Goal: Transaction & Acquisition: Purchase product/service

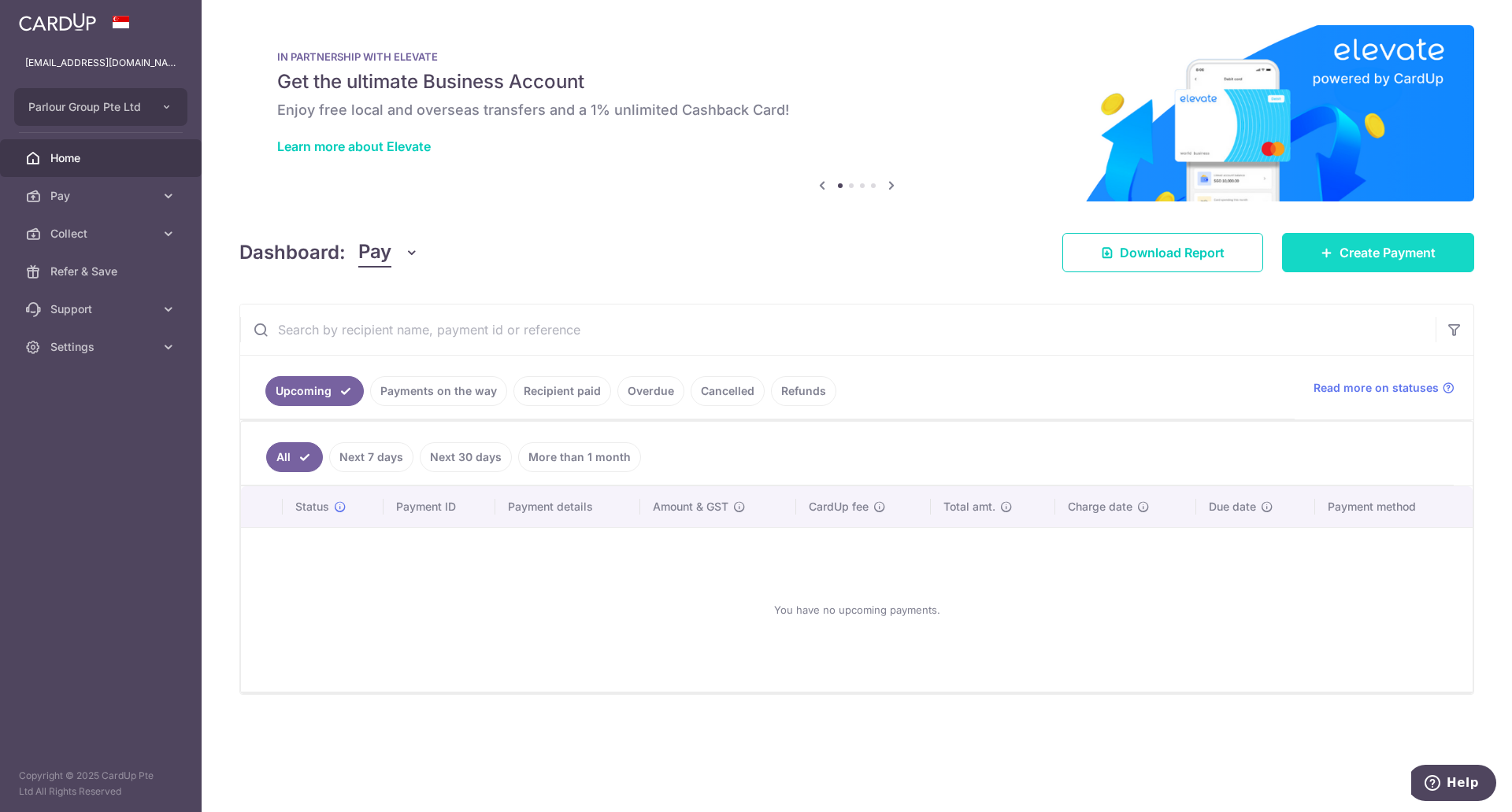
click at [1381, 261] on span "Create Payment" at bounding box center [1387, 252] width 96 height 19
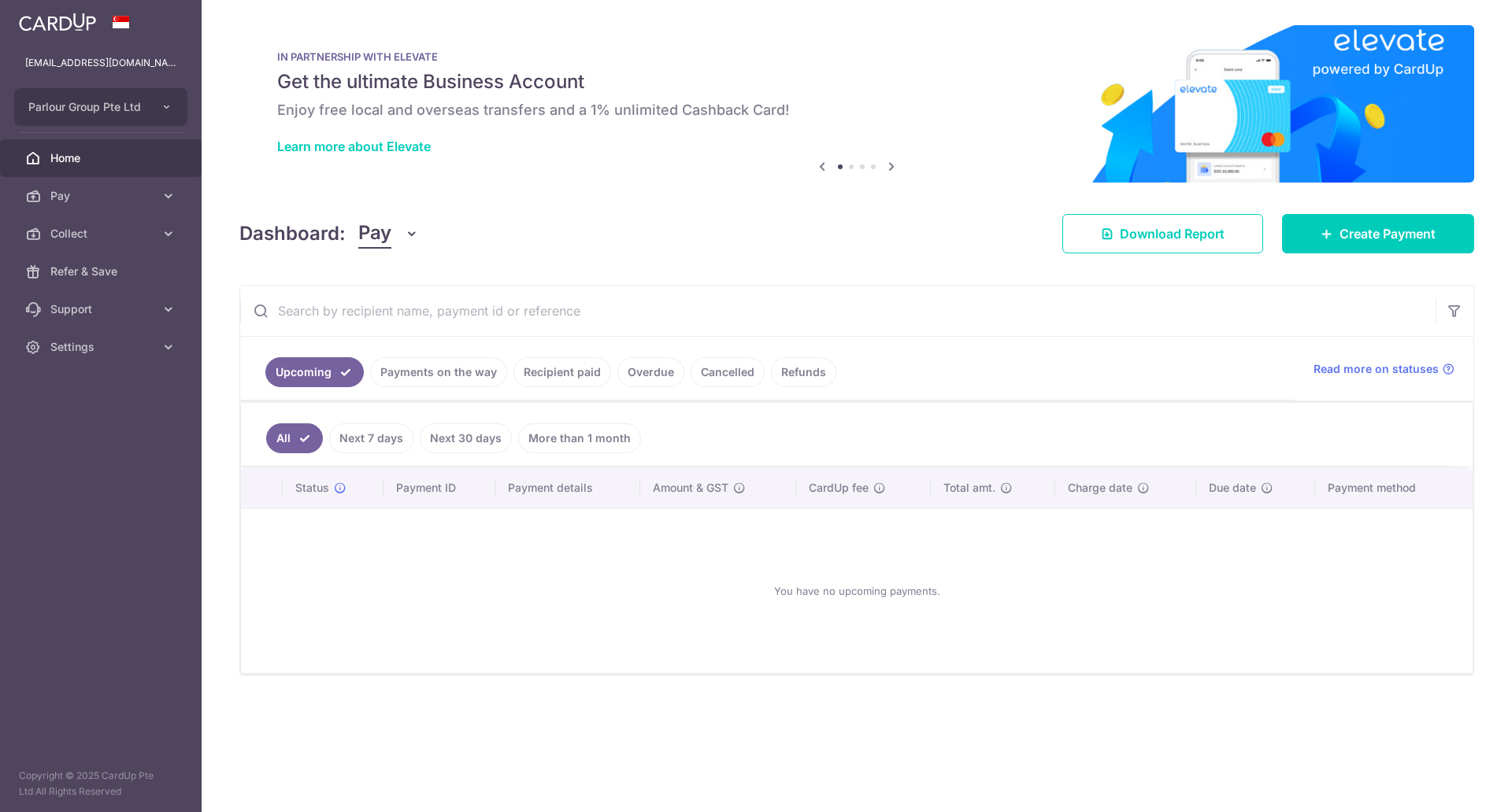
click at [561, 378] on link "Recipient paid" at bounding box center [562, 372] width 97 height 30
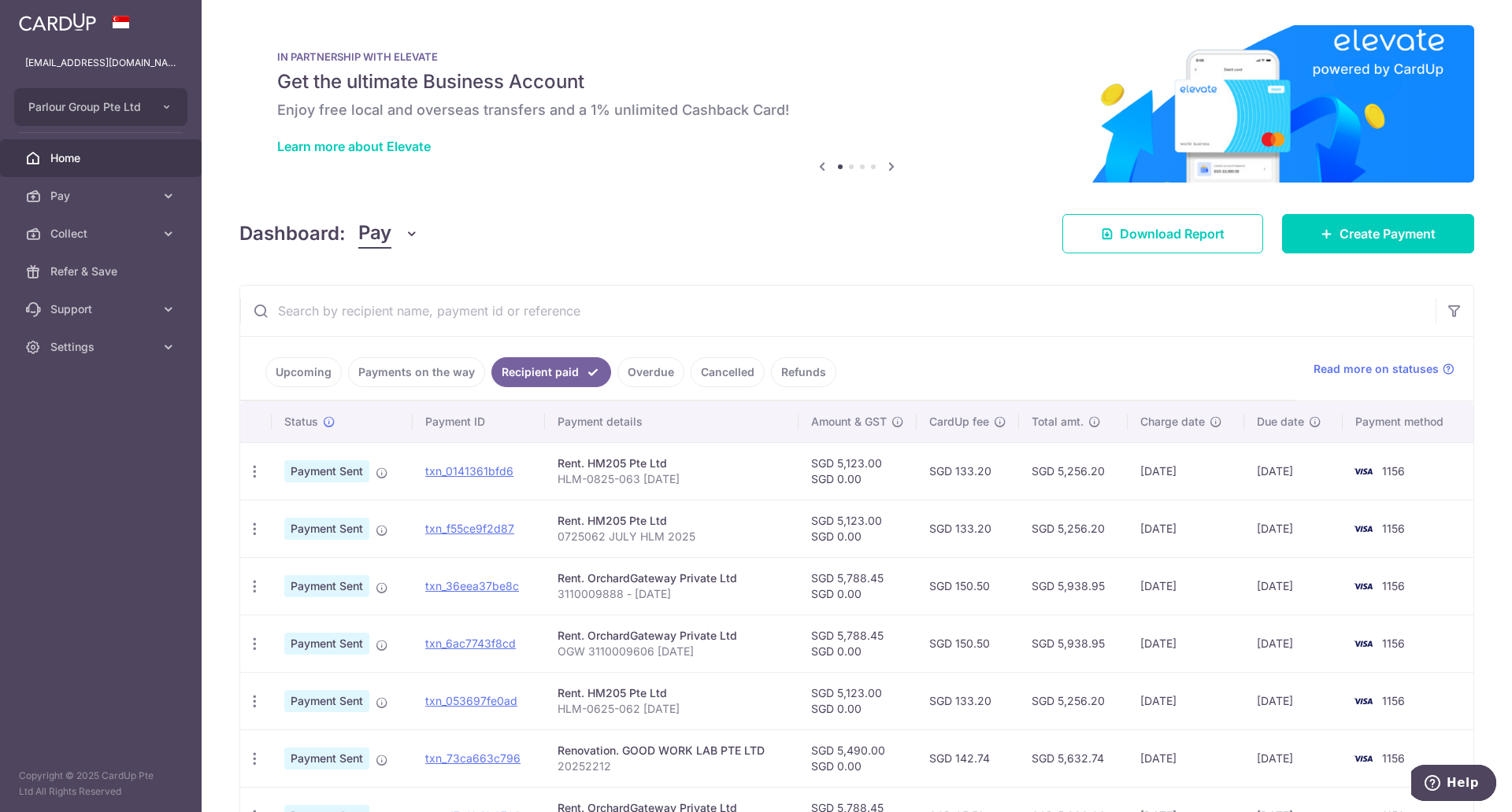
click at [559, 480] on p "HLM-0825-063 AUGUST 2025" at bounding box center [672, 479] width 229 height 15
drag, startPoint x: 555, startPoint y: 480, endPoint x: 724, endPoint y: 483, distance: 169.0
type textarea "HLM-0825-063 AUGUST 2025"
click at [724, 483] on p "HLM-0825-063 AUGUST 2025" at bounding box center [672, 479] width 229 height 15
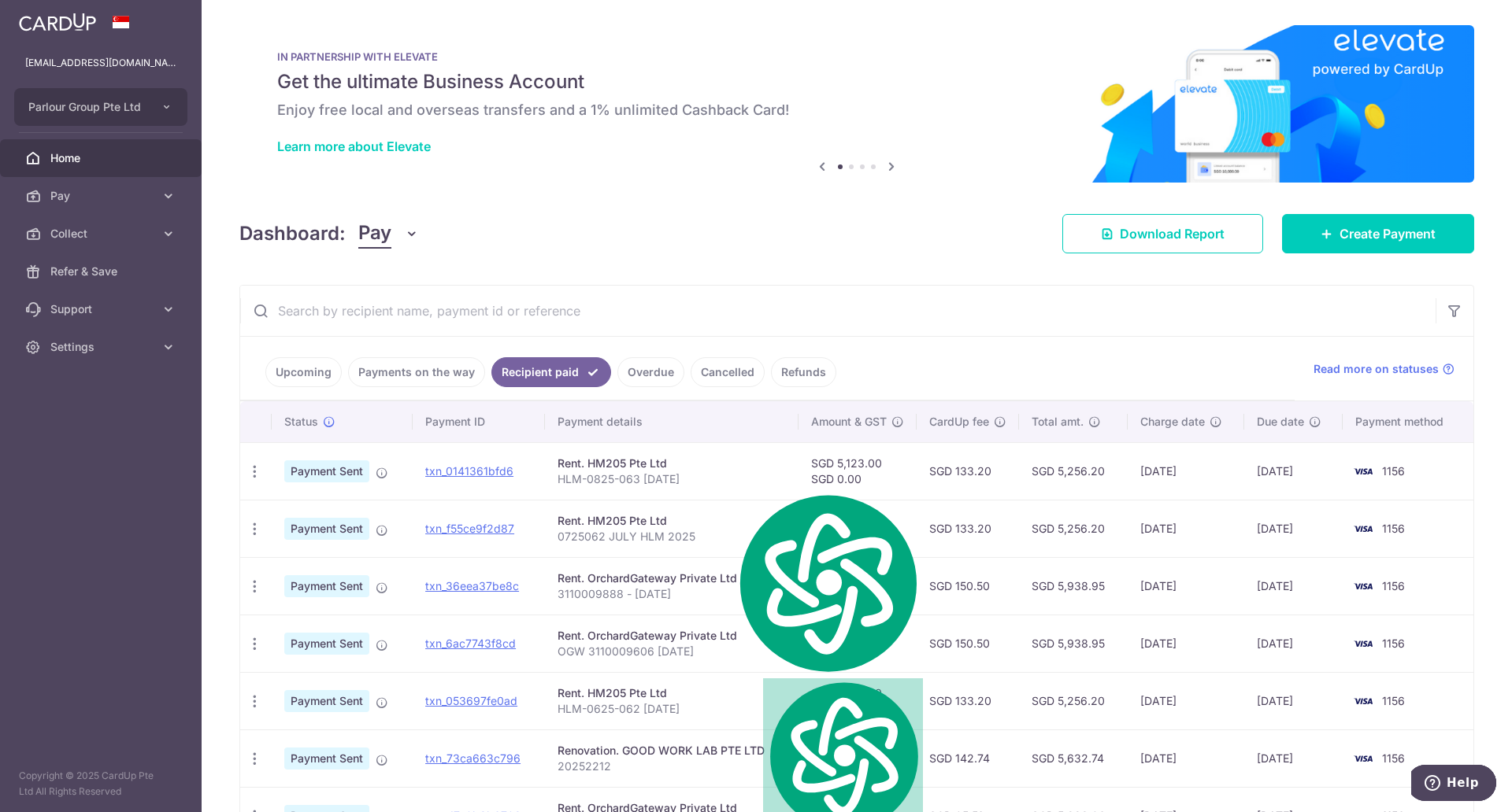
copy p "HLM-0825-063 AUGUST 2025"
click at [315, 368] on link "Upcoming" at bounding box center [304, 372] width 77 height 30
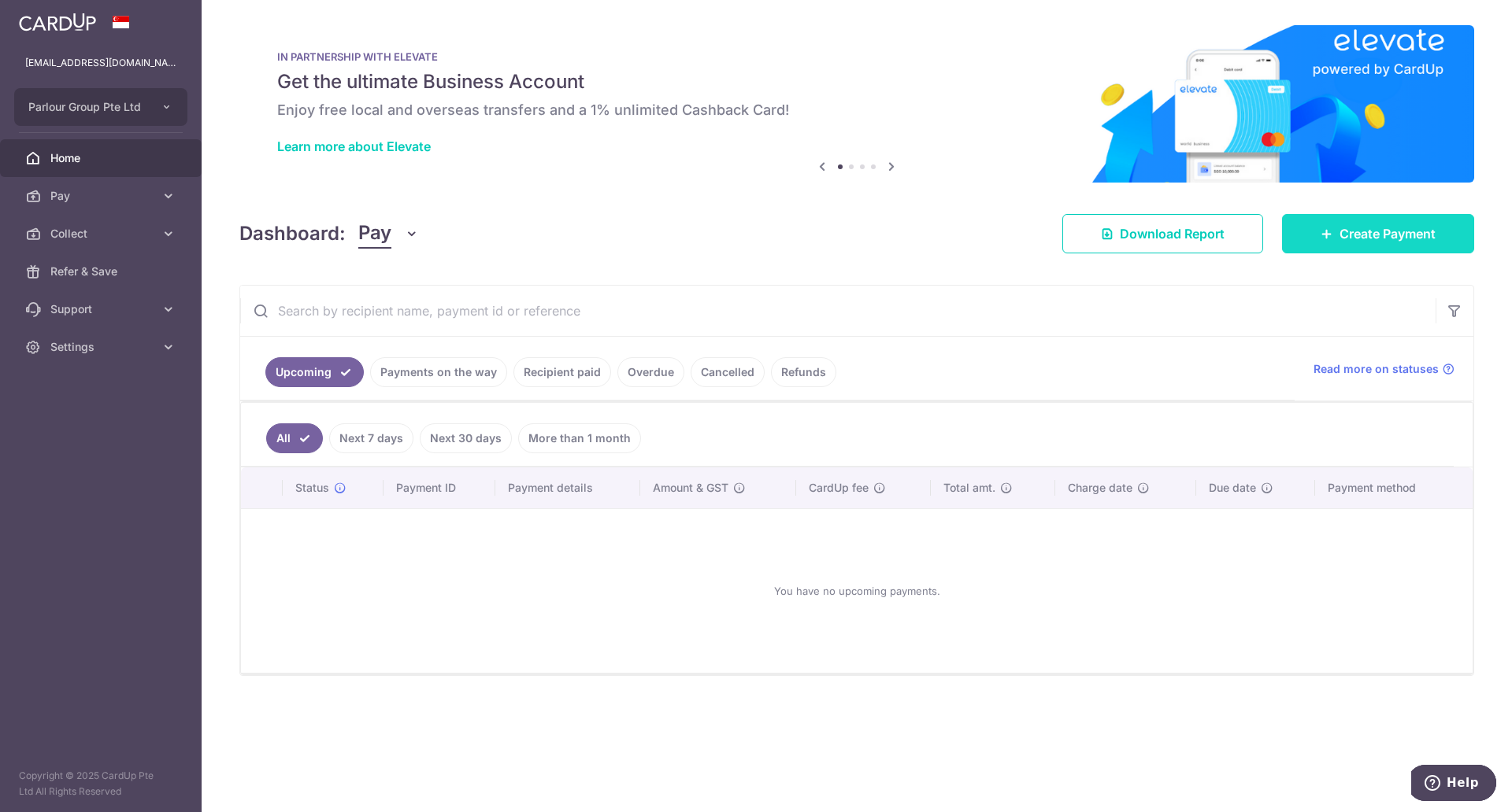
click at [1340, 224] on span "Create Payment" at bounding box center [1387, 234] width 96 height 19
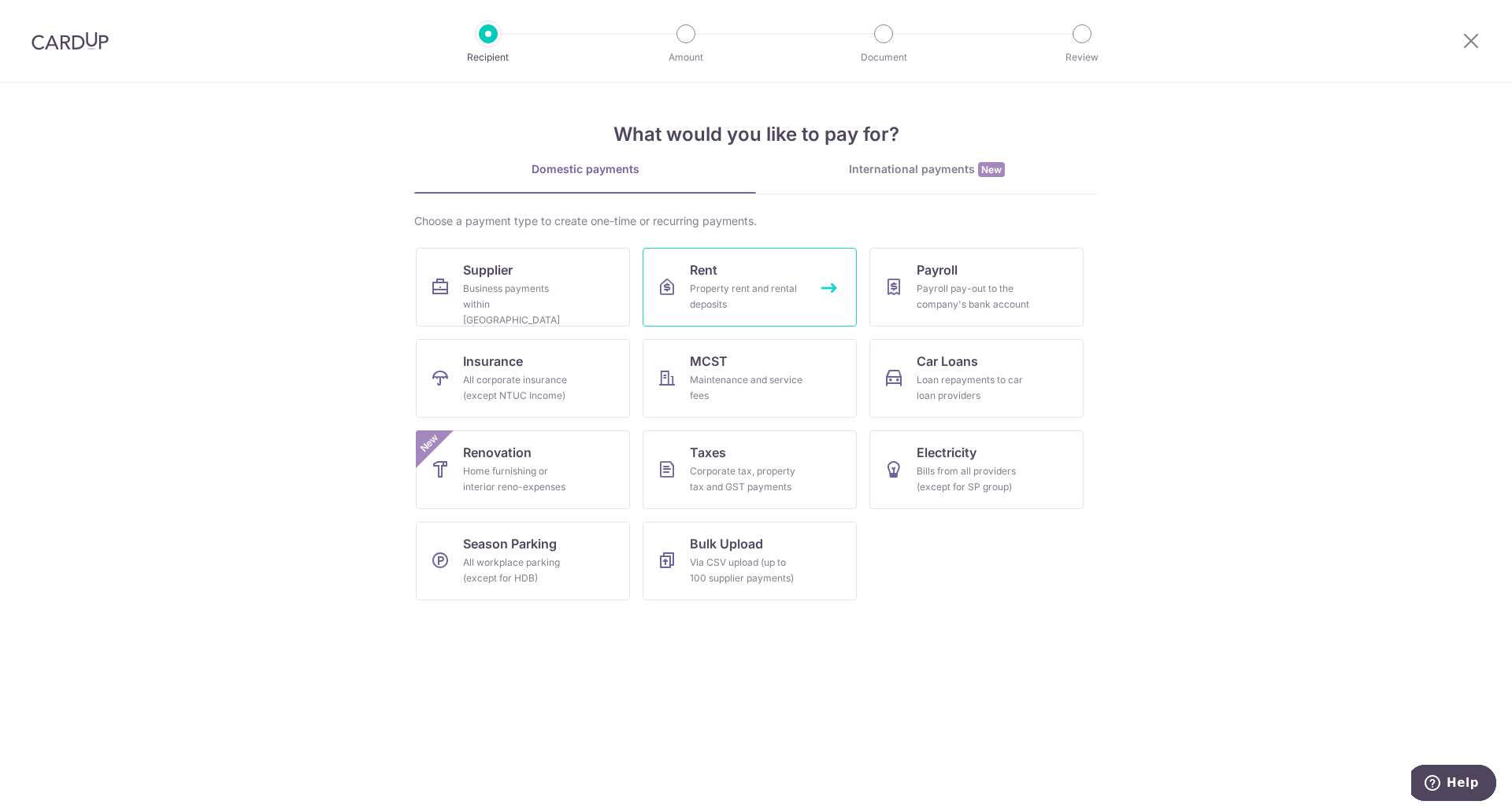
click at [752, 302] on div "Property rent and rental deposits" at bounding box center [747, 296] width 113 height 32
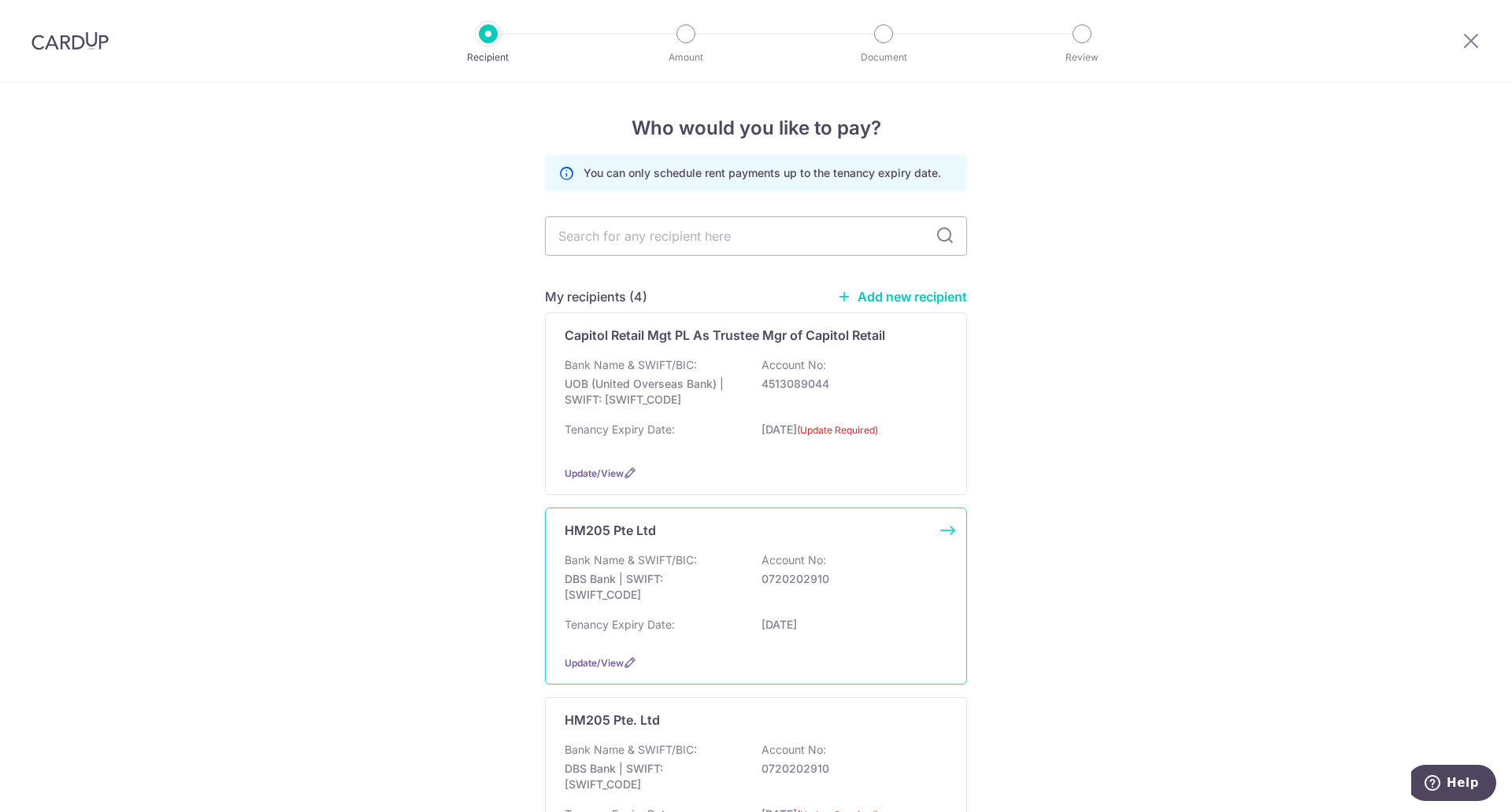
click at [672, 577] on p "DBS Bank | SWIFT: DBSSSGSGXXX" at bounding box center [653, 587] width 177 height 32
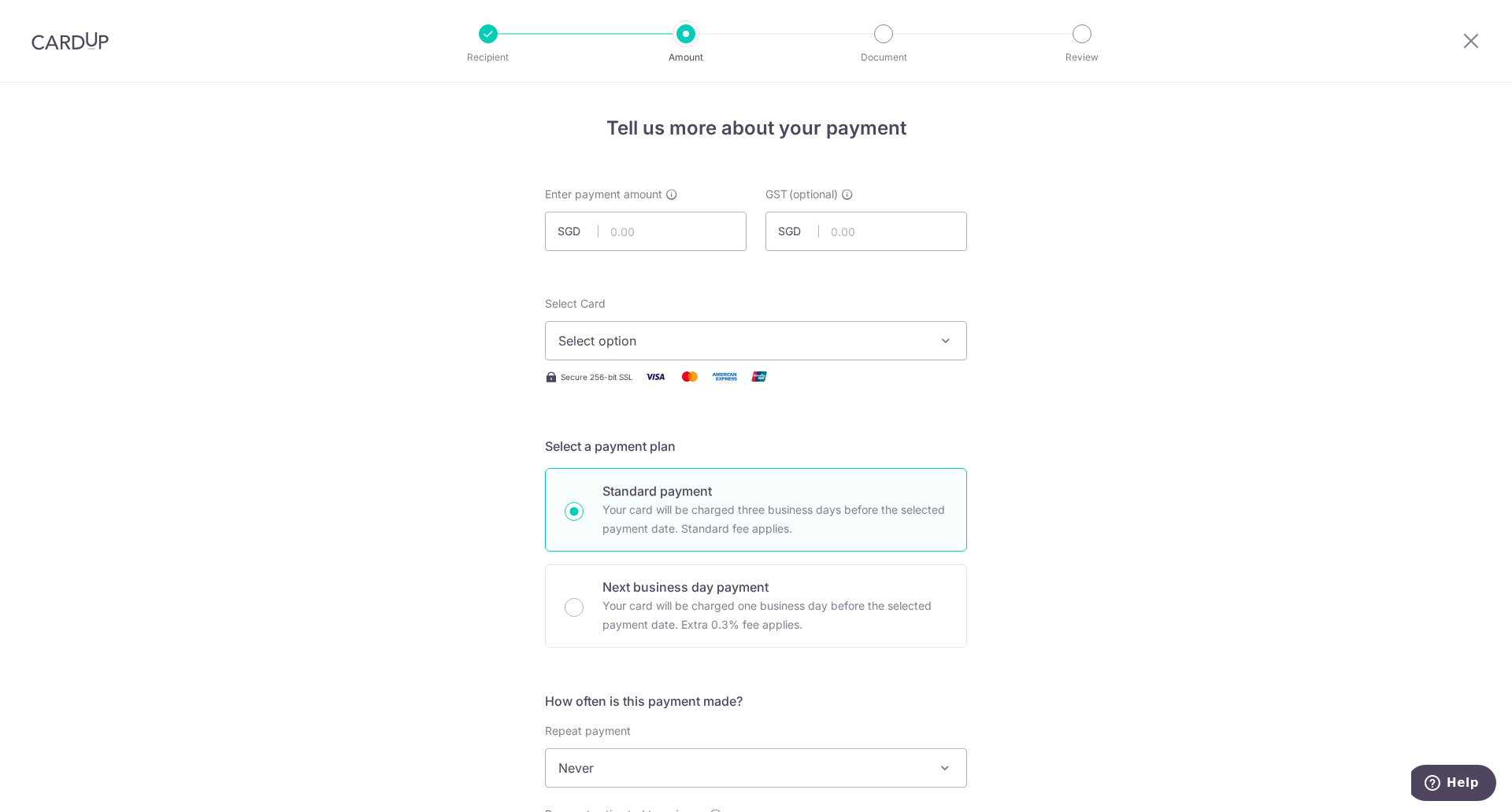
scroll to position [102, 0]
click at [673, 234] on input "text" at bounding box center [646, 231] width 201 height 39
click button "Add Card" at bounding box center [0, 0] width 0 height 0
type input "5,123.00"
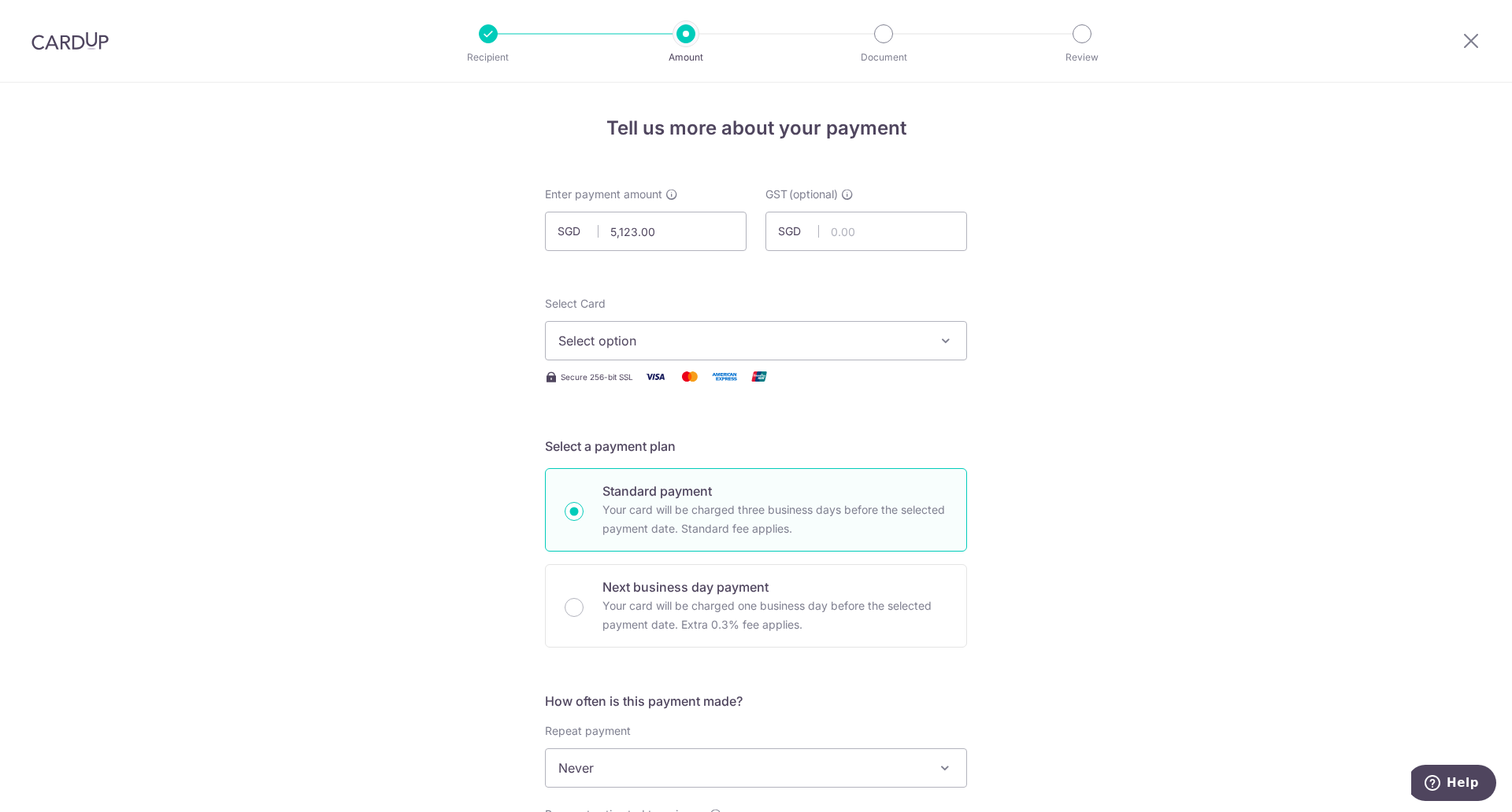
click at [775, 336] on span "Select option" at bounding box center [741, 341] width 367 height 19
drag, startPoint x: 736, startPoint y: 452, endPoint x: 951, endPoint y: 334, distance: 245.3
click at [736, 452] on span "**** 1156" at bounding box center [755, 454] width 395 height 19
click at [951, 334] on button "Select option" at bounding box center [756, 341] width 422 height 39
click at [825, 451] on span "**** 1156" at bounding box center [755, 454] width 395 height 19
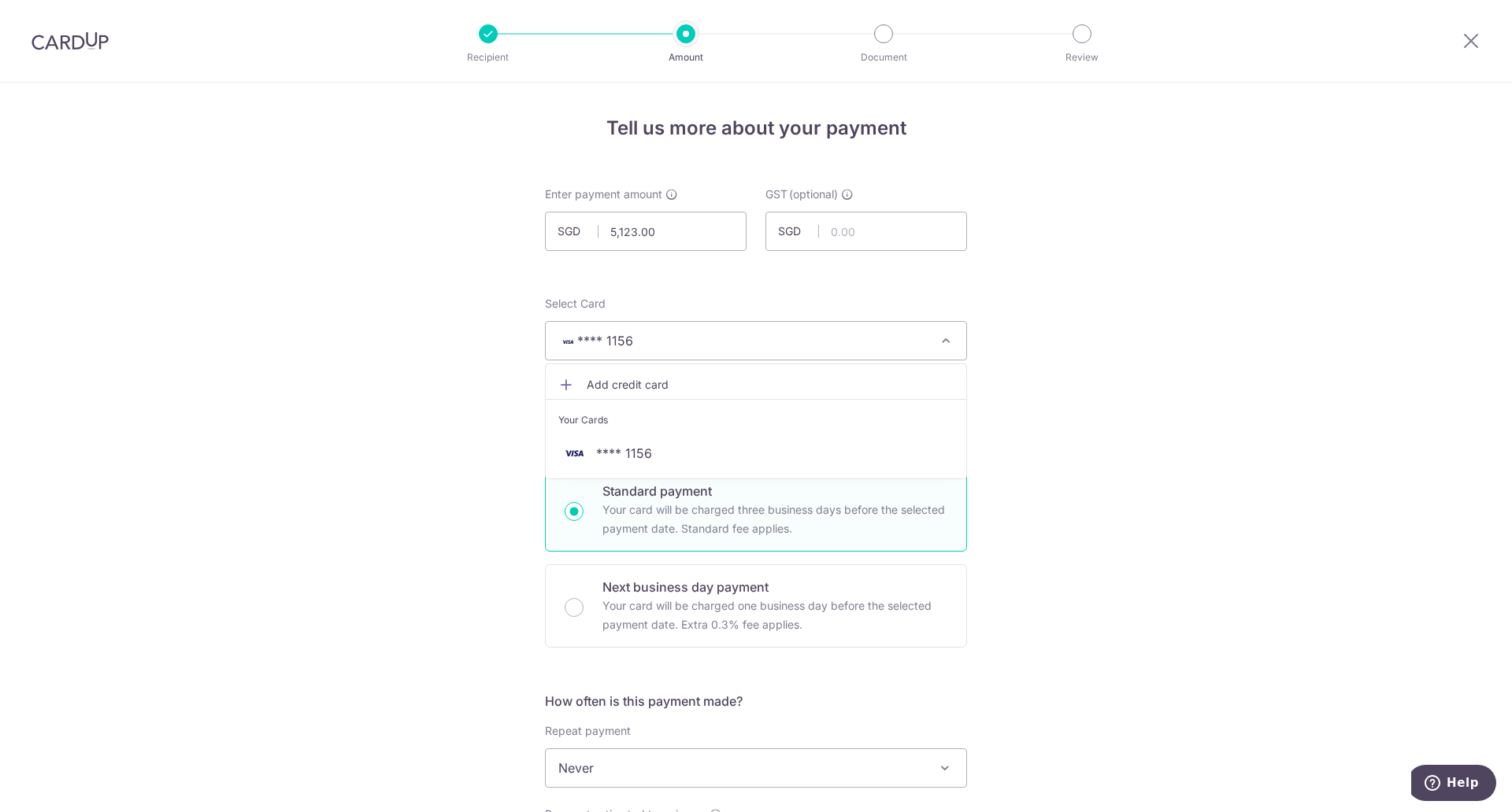
click at [868, 762] on span "Never" at bounding box center [756, 768] width 421 height 38
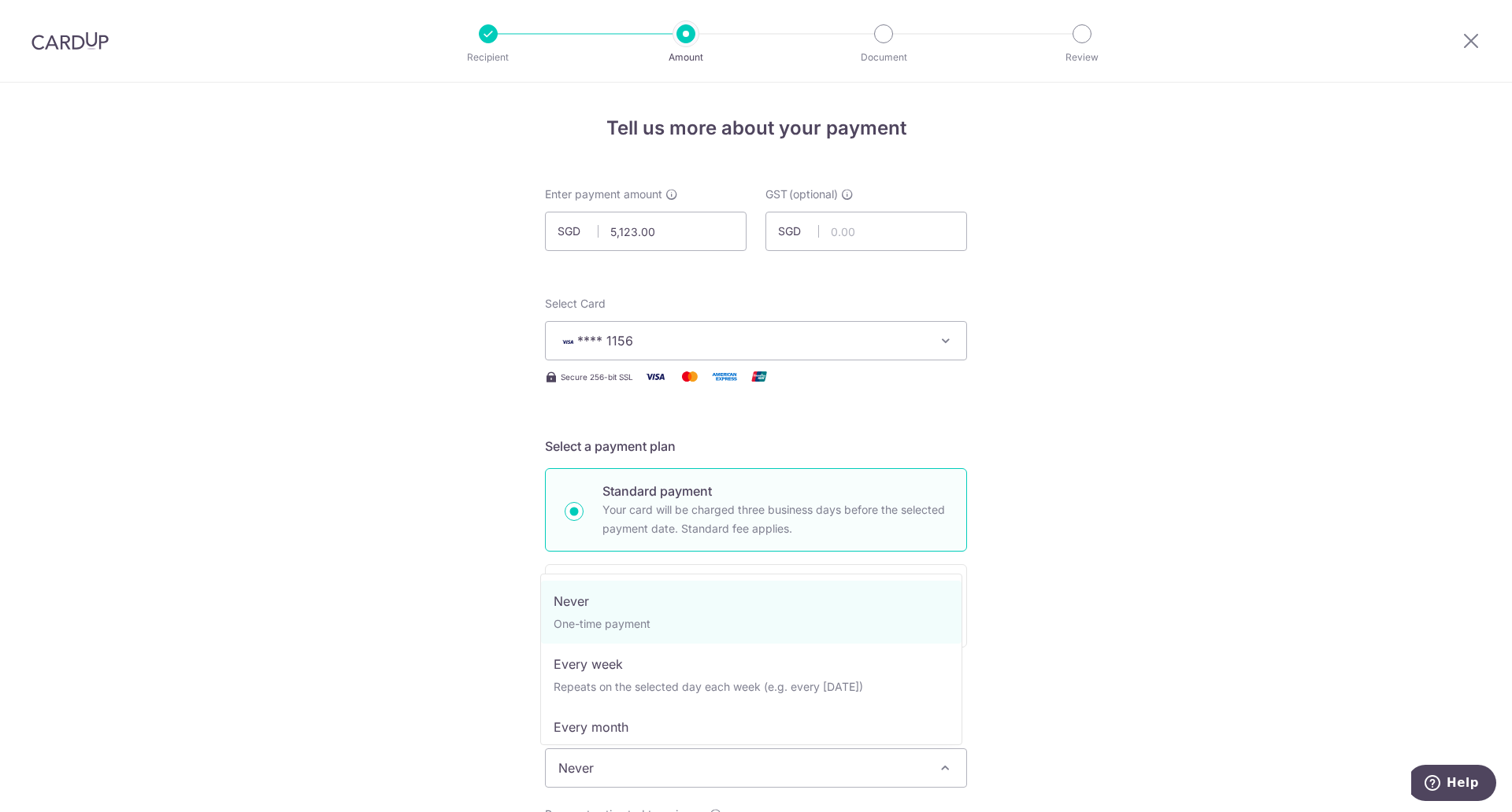
scroll to position [0, 0]
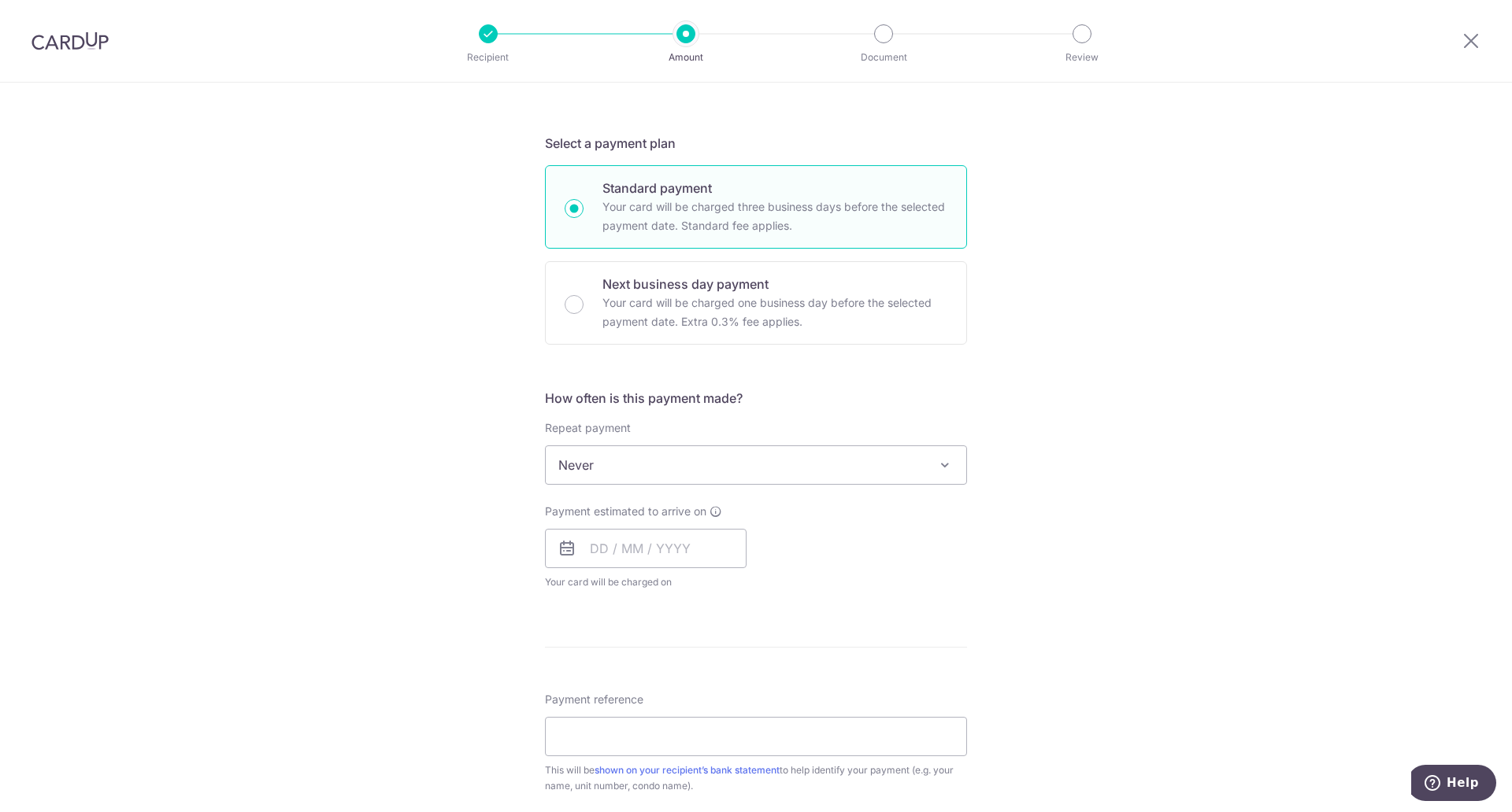
scroll to position [340, 0]
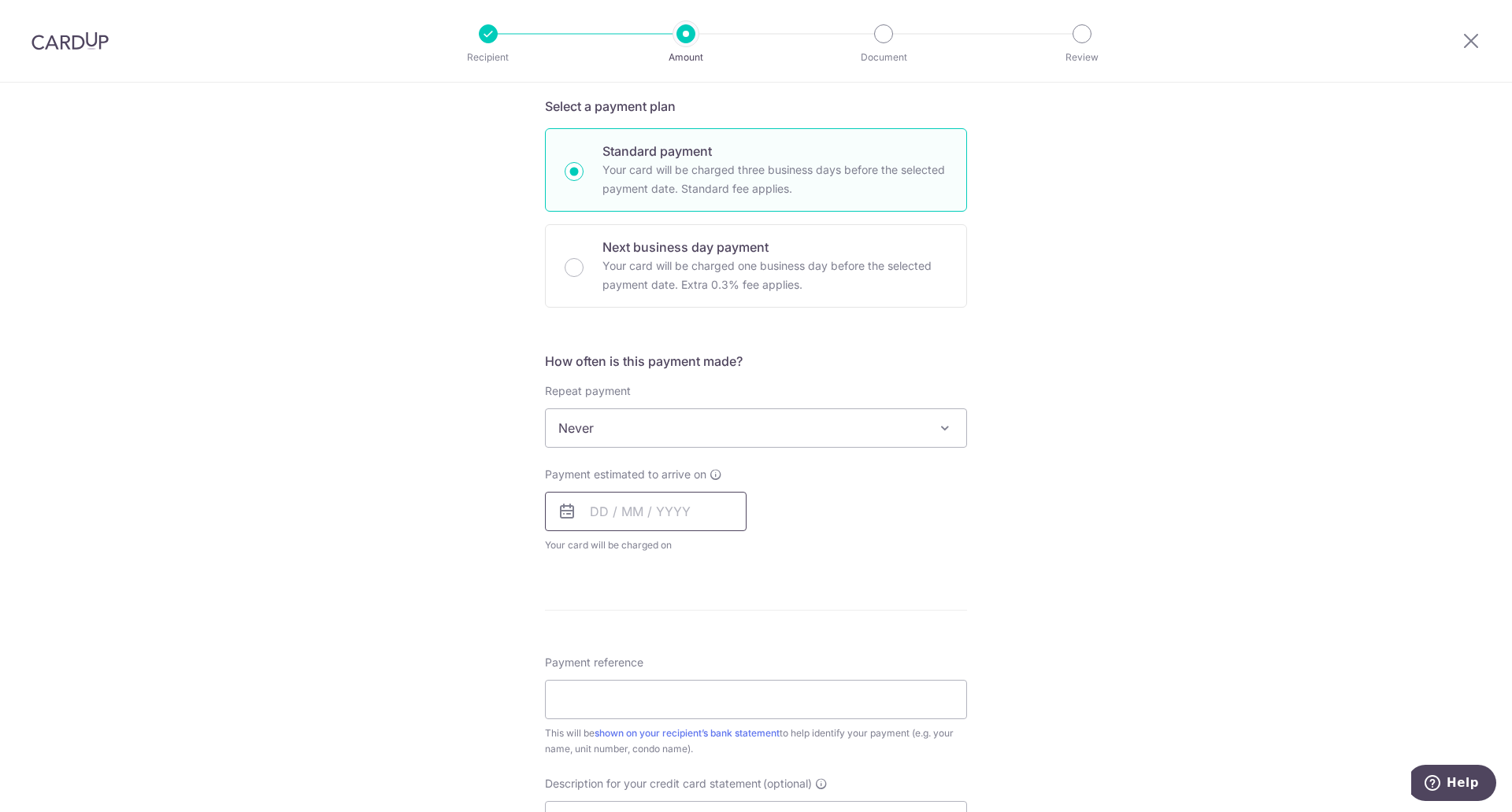
click at [684, 507] on input "text" at bounding box center [646, 512] width 201 height 39
click at [704, 685] on link "16" at bounding box center [703, 687] width 26 height 26
type input "[DATE]"
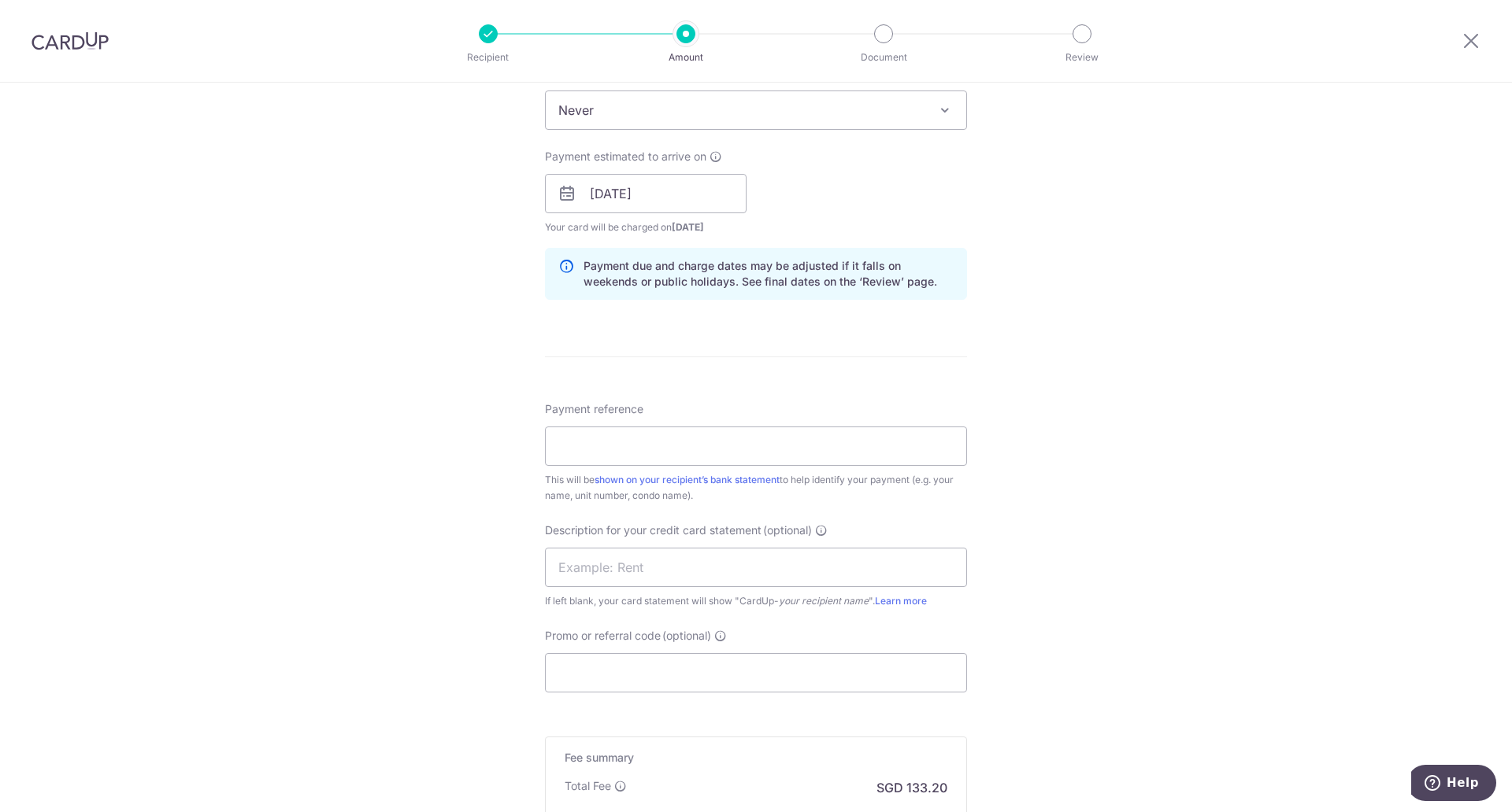
scroll to position [682, 0]
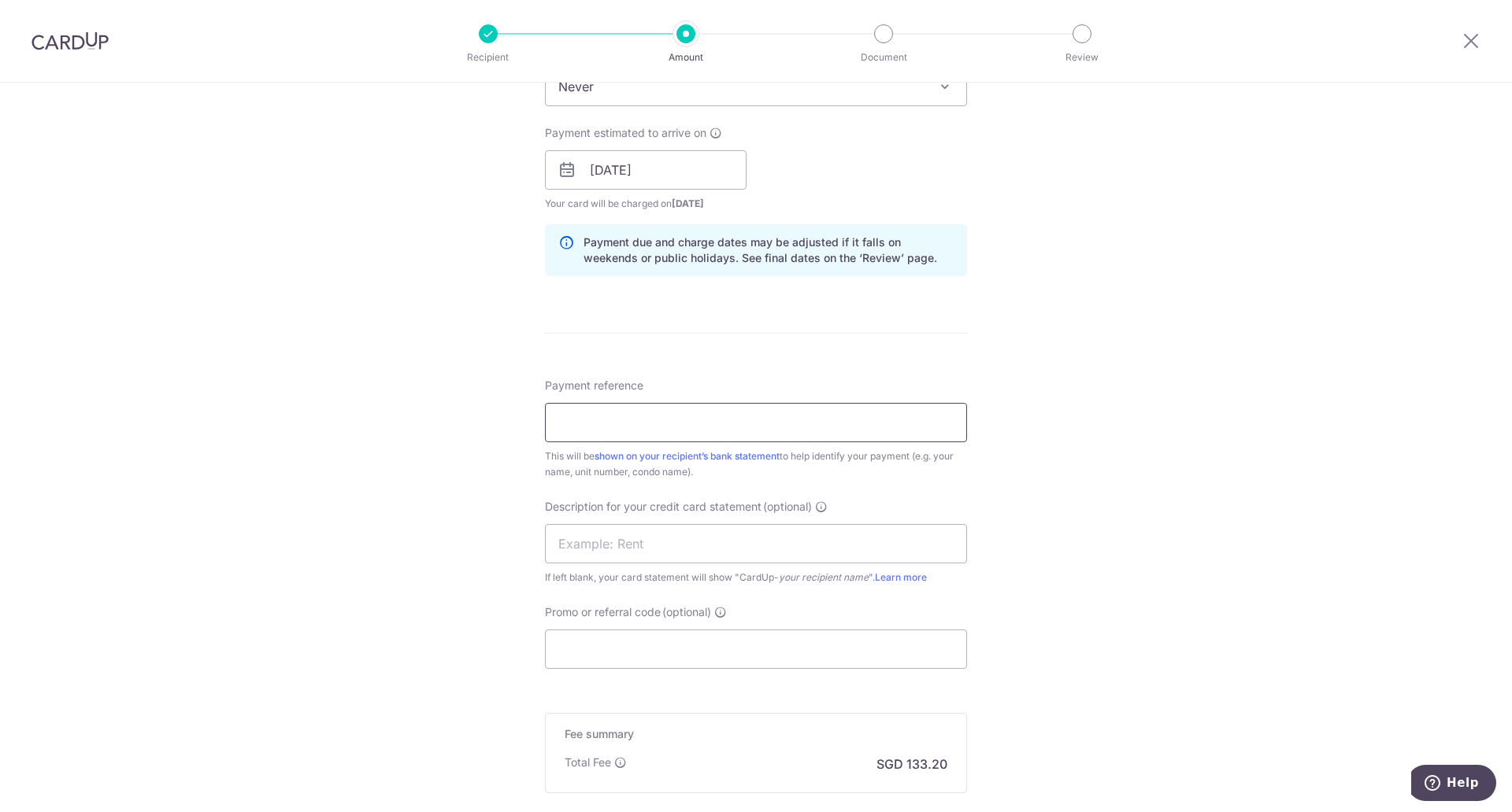
click at [841, 435] on input "Payment reference" at bounding box center [756, 423] width 422 height 39
type input "h"
type input "HLM-0925-062"
click button "Add Card" at bounding box center [0, 0] width 0 height 0
click at [722, 542] on input "text" at bounding box center [756, 544] width 422 height 39
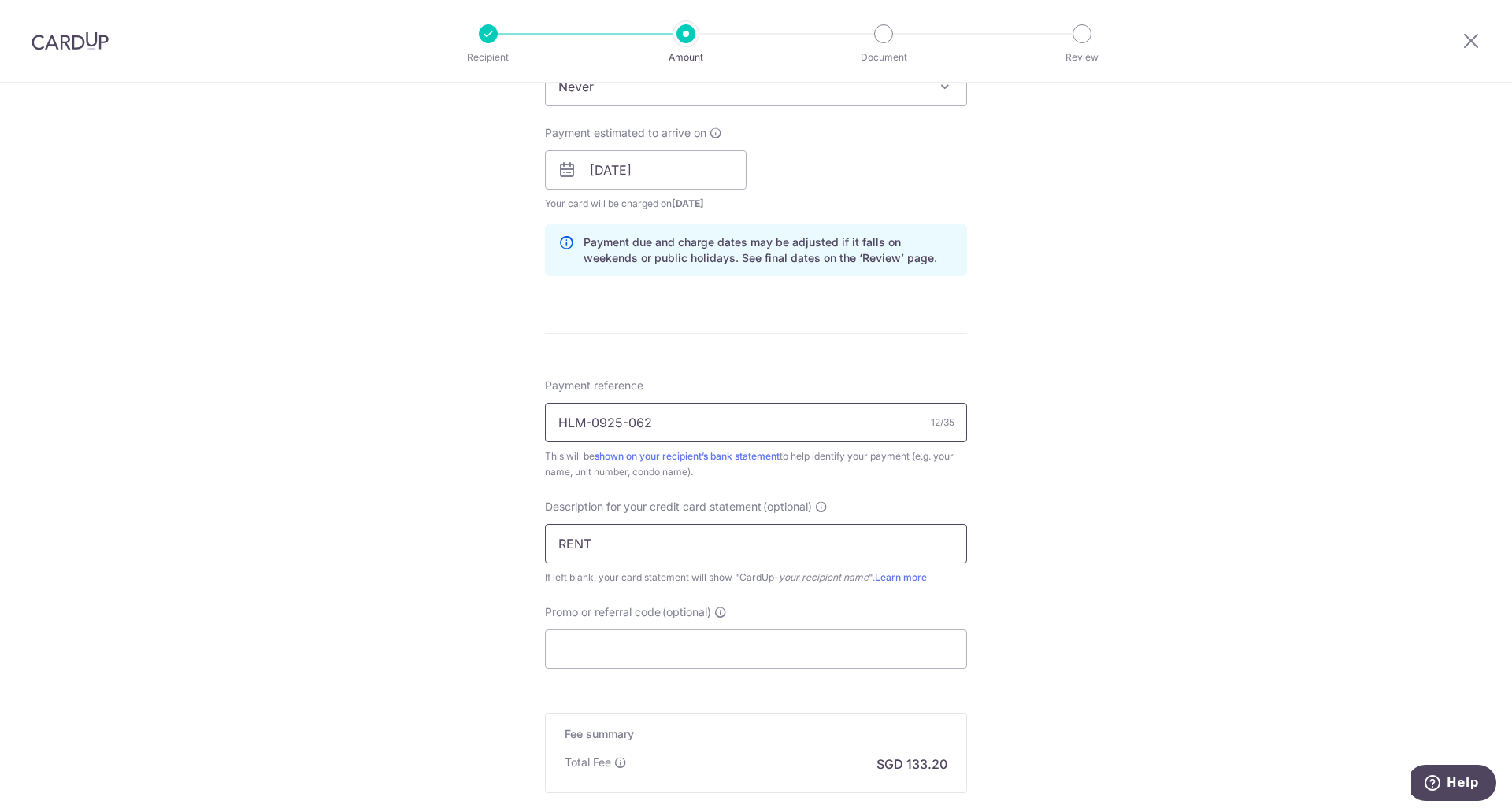
type input "RENT"
click at [693, 416] on input "HLM-0925-062" at bounding box center [756, 423] width 422 height 39
type input "HLM-0925-062_ September_2025"
click at [689, 652] on input "Promo or referral code (optional)" at bounding box center [756, 649] width 422 height 39
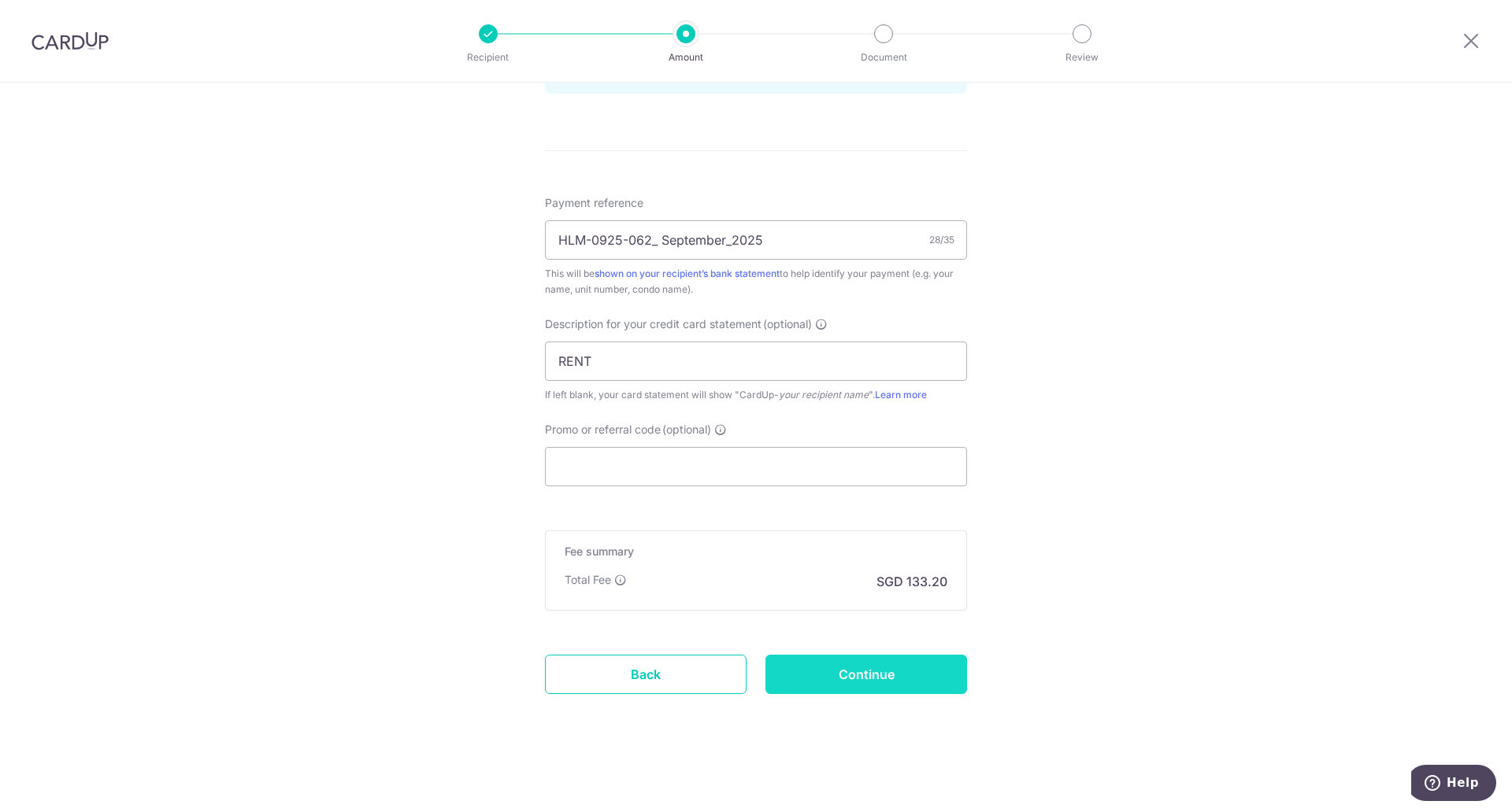
click at [934, 664] on input "Continue" at bounding box center [866, 675] width 201 height 39
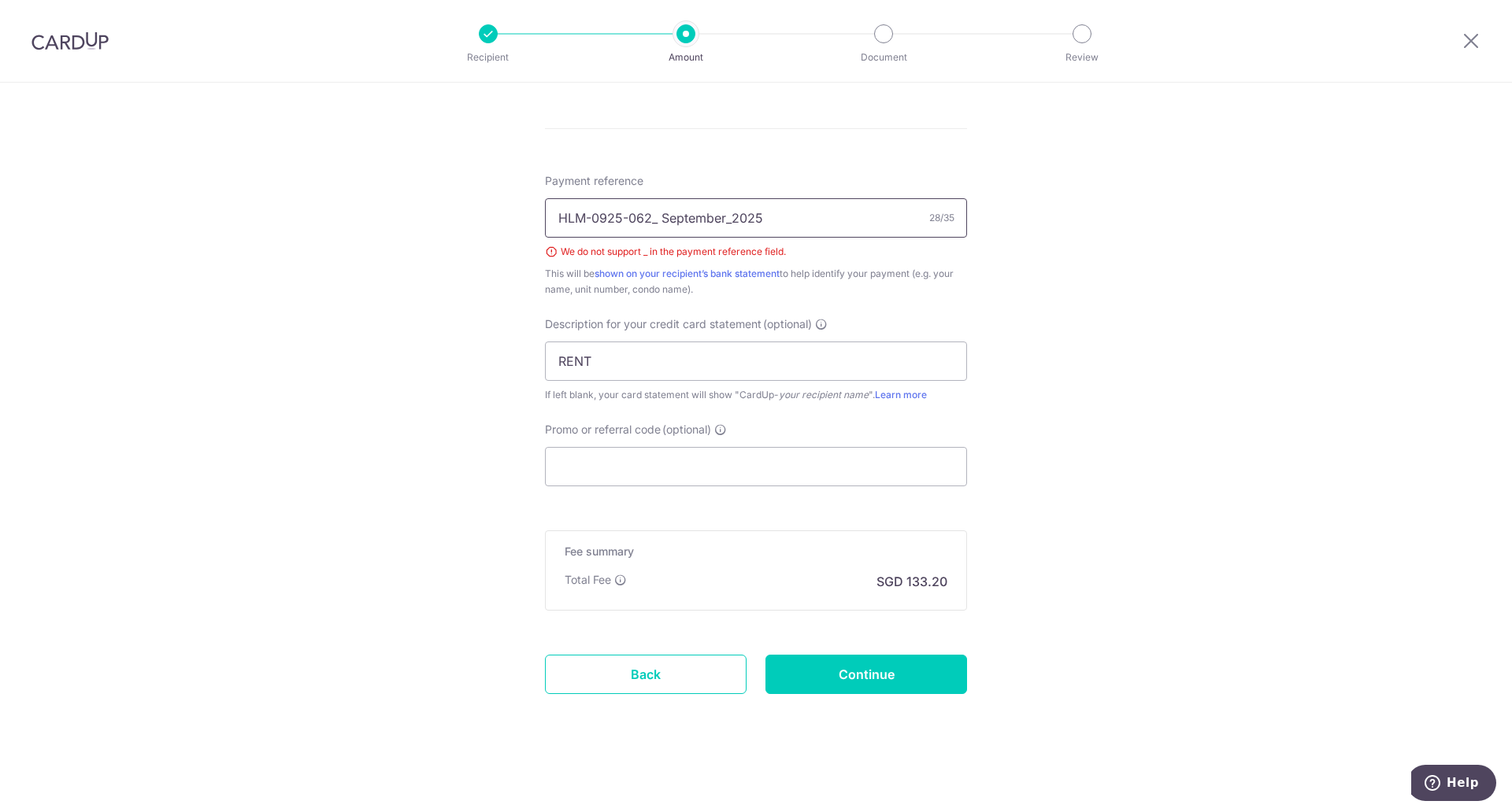
click at [733, 221] on input "HLM-0925-062_ September_2025" at bounding box center [756, 218] width 422 height 39
type input "HLM-0925-062 September 2025"
click at [846, 673] on input "Continue" at bounding box center [866, 675] width 201 height 39
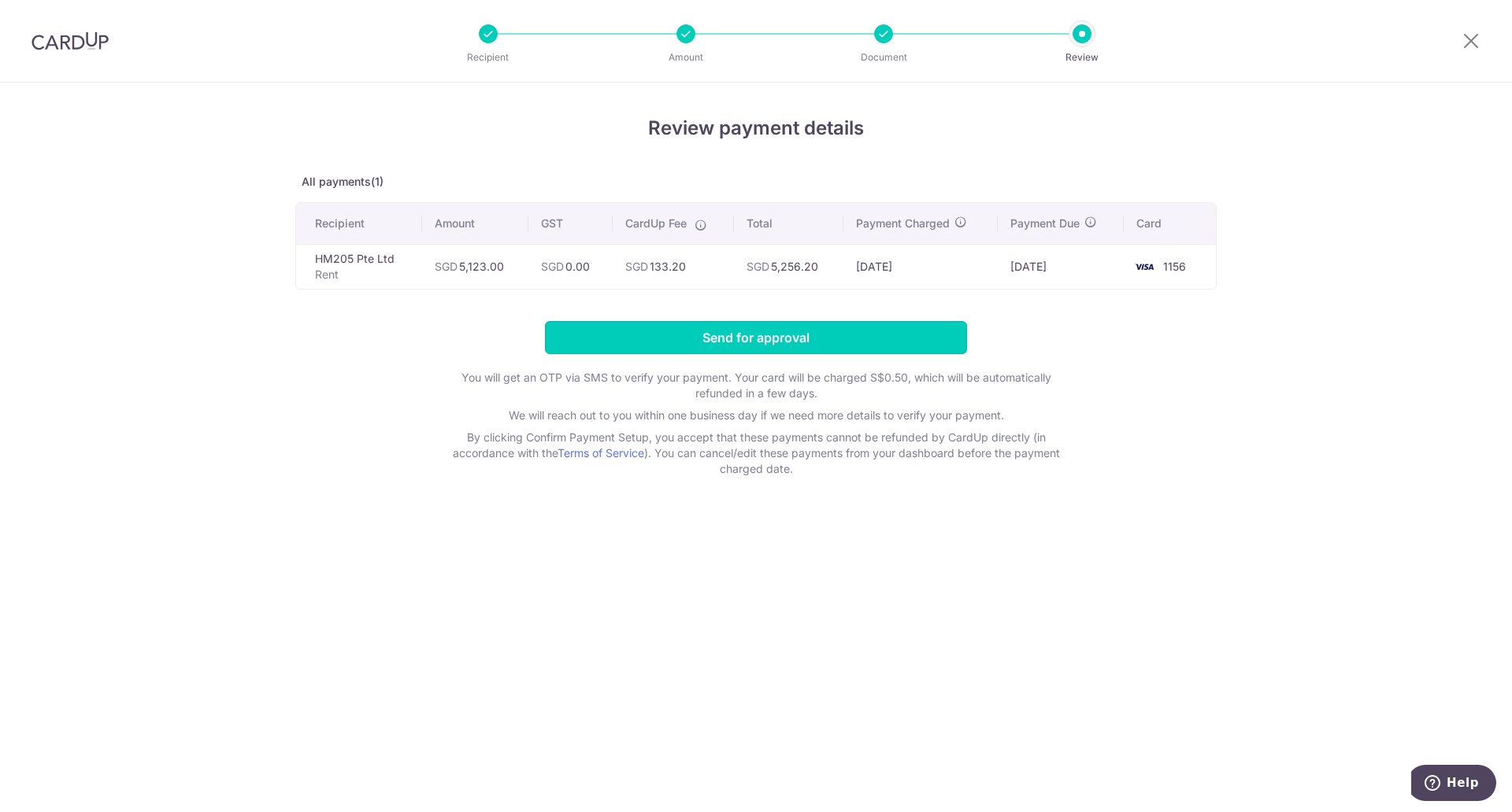
click at [713, 342] on input "Send for approval" at bounding box center [756, 338] width 422 height 33
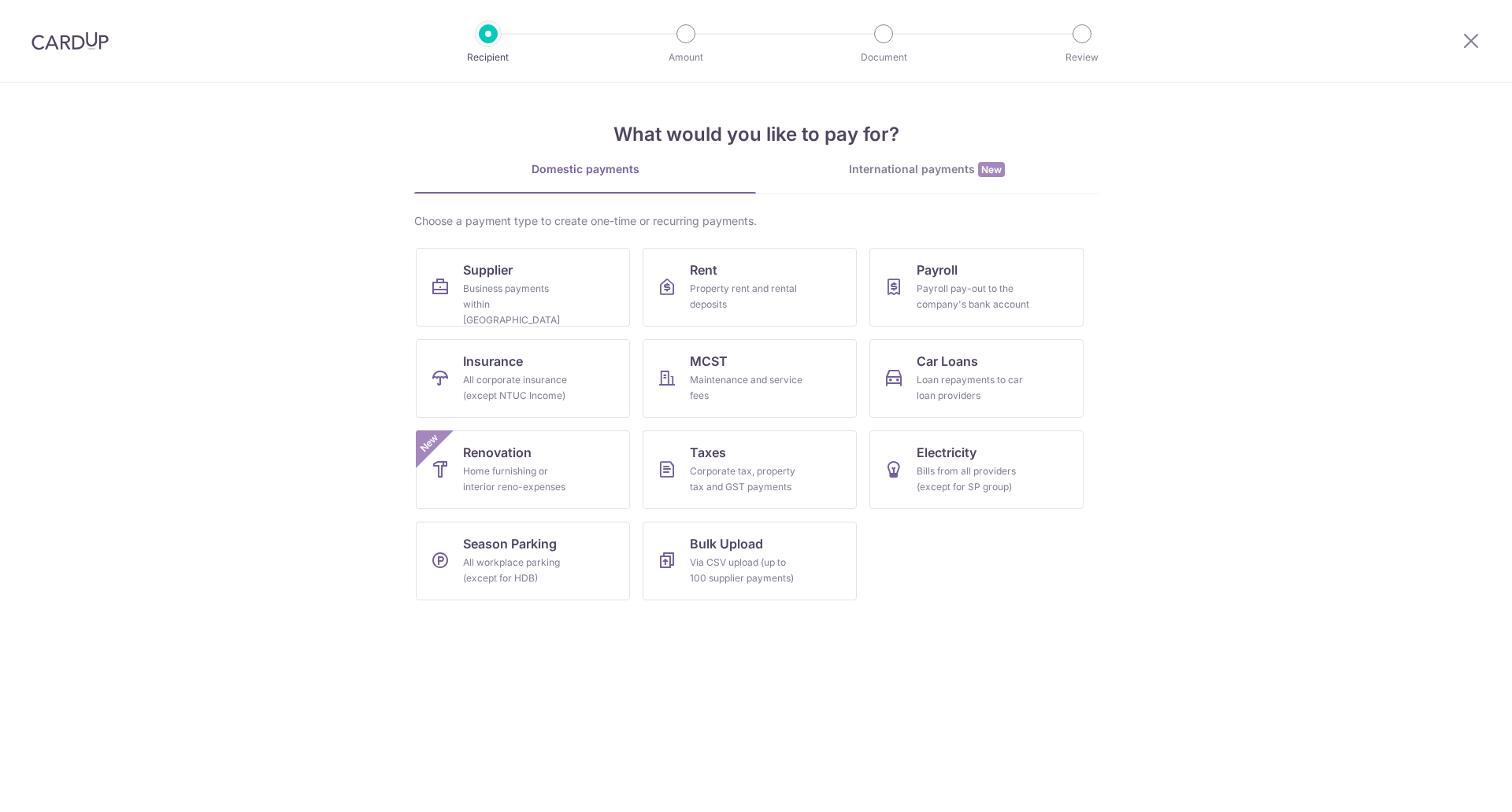
click at [768, 297] on div "Property rent and rental deposits" at bounding box center [747, 296] width 113 height 32
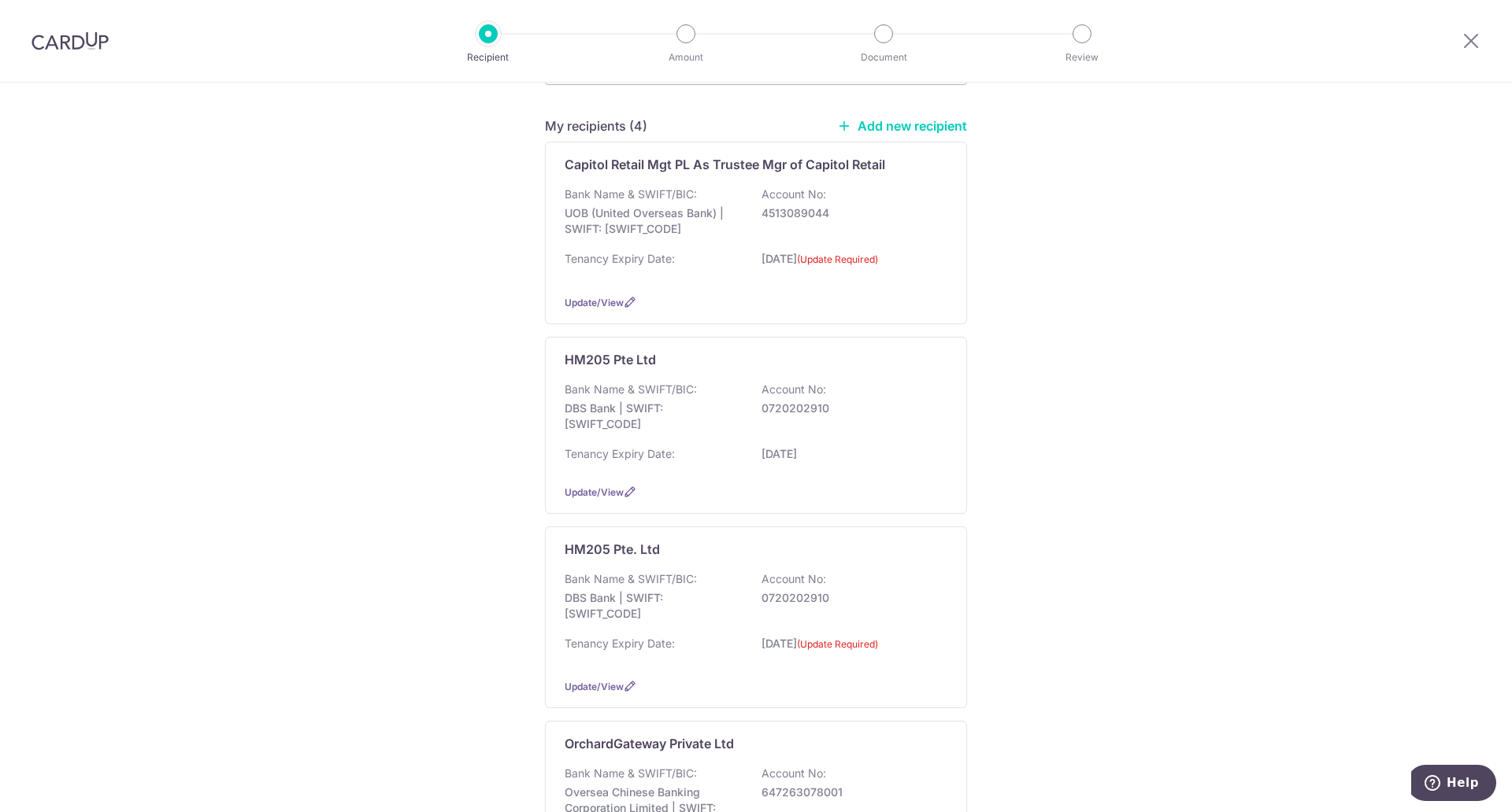
scroll to position [166, 0]
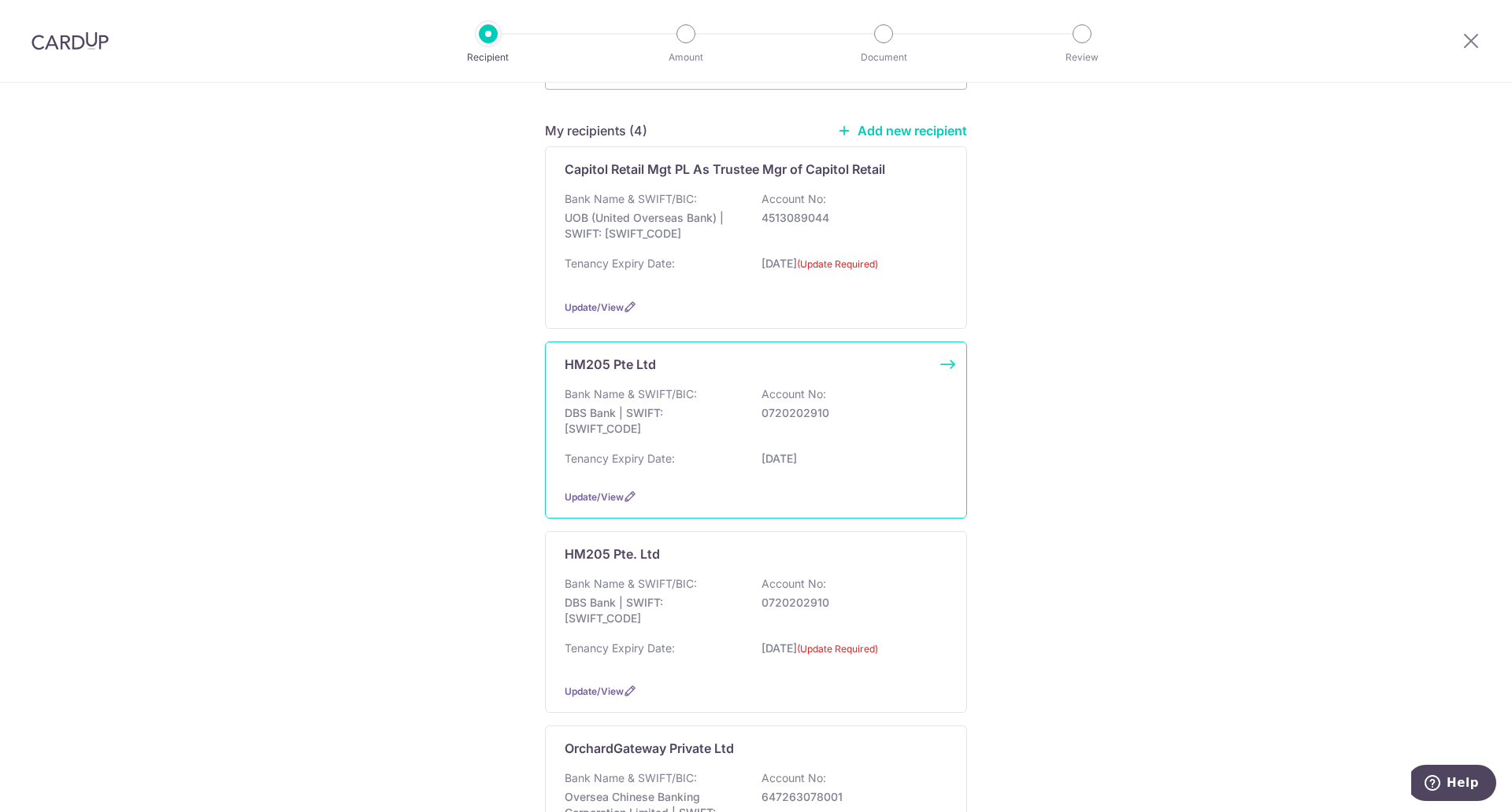
click at [904, 439] on div "Bank Name & SWIFT/BIC: DBS Bank | SWIFT: [SWIFT_CODE] Account No: 0720202910" at bounding box center [756, 415] width 383 height 58
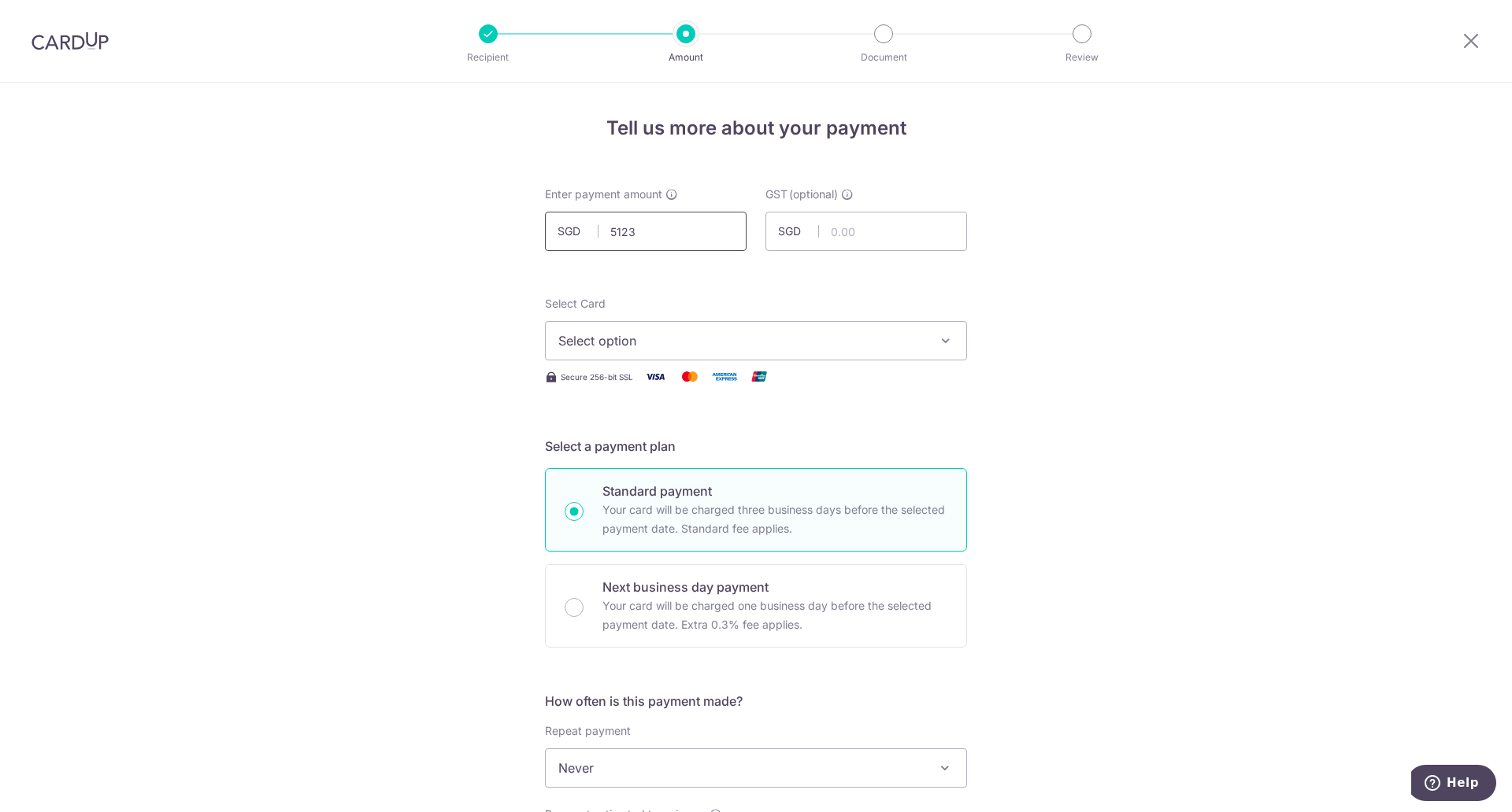
click button "Add Card" at bounding box center [0, 0] width 0 height 0
type input "5,123.00"
click at [684, 340] on span "Select option" at bounding box center [741, 341] width 367 height 19
click at [669, 453] on span "**** 1156" at bounding box center [755, 454] width 395 height 19
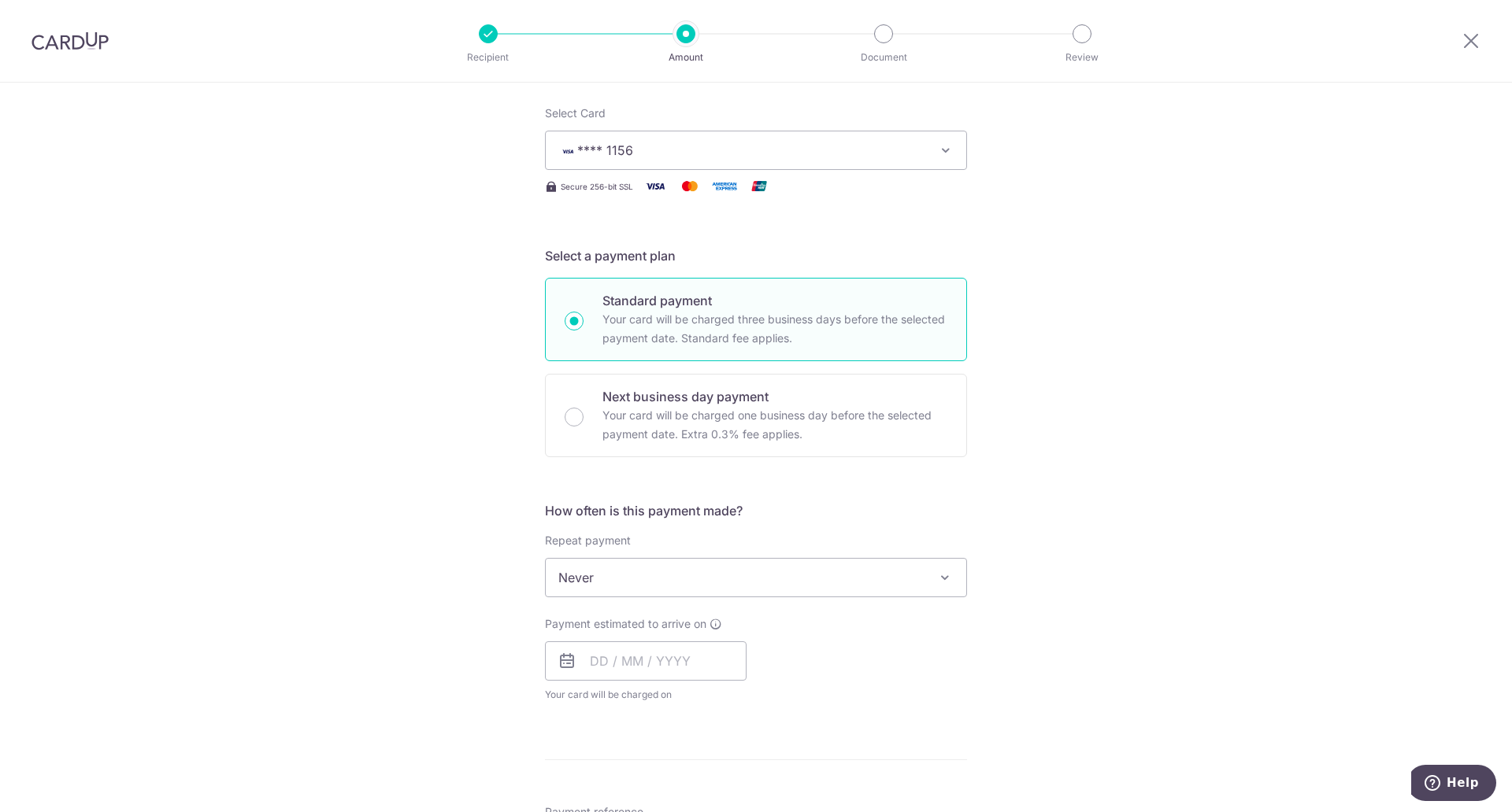
scroll to position [247, 0]
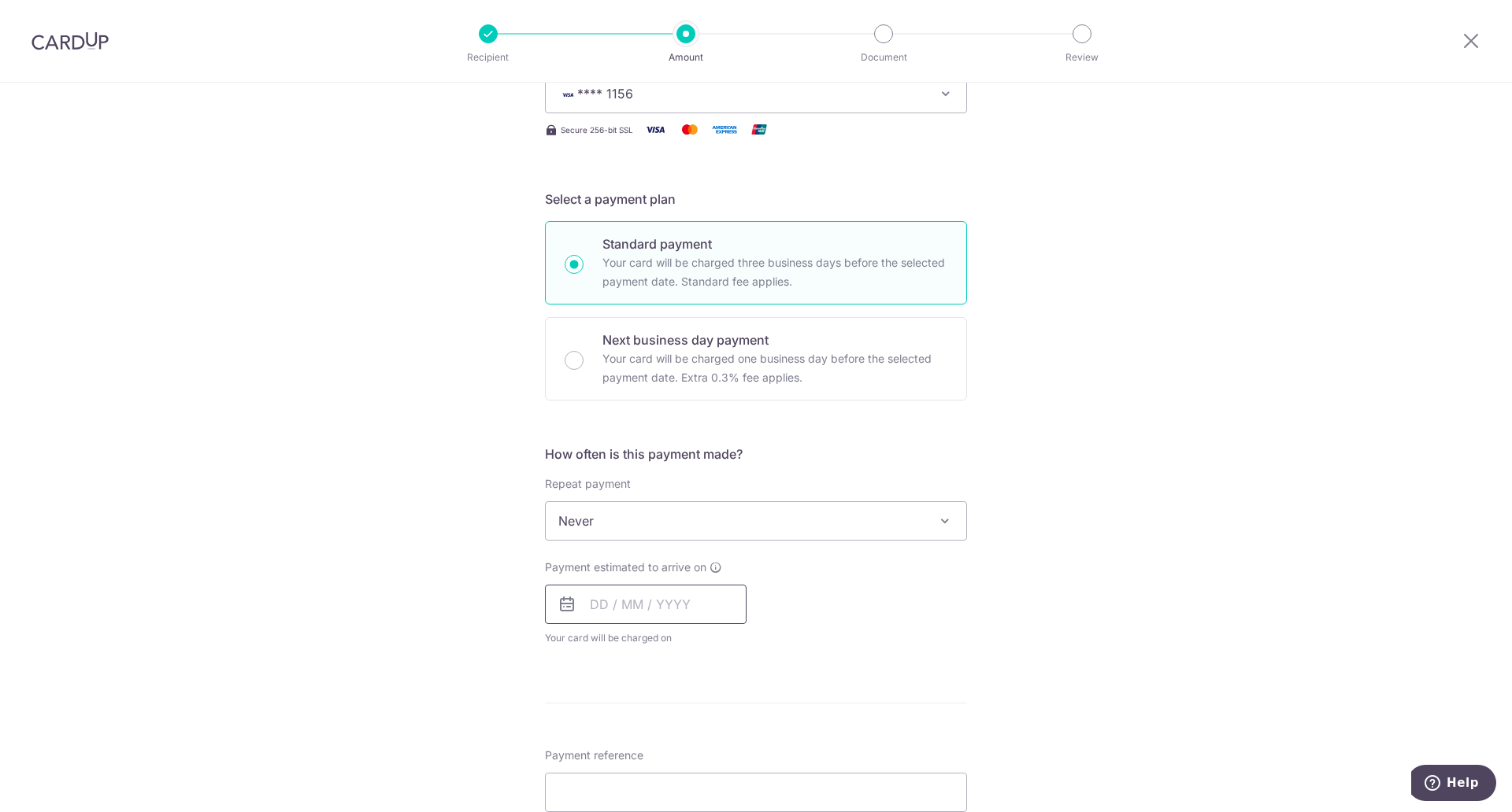
click at [702, 606] on input "text" at bounding box center [646, 605] width 201 height 39
click at [696, 781] on link "16" at bounding box center [703, 780] width 26 height 26
type input "[DATE]"
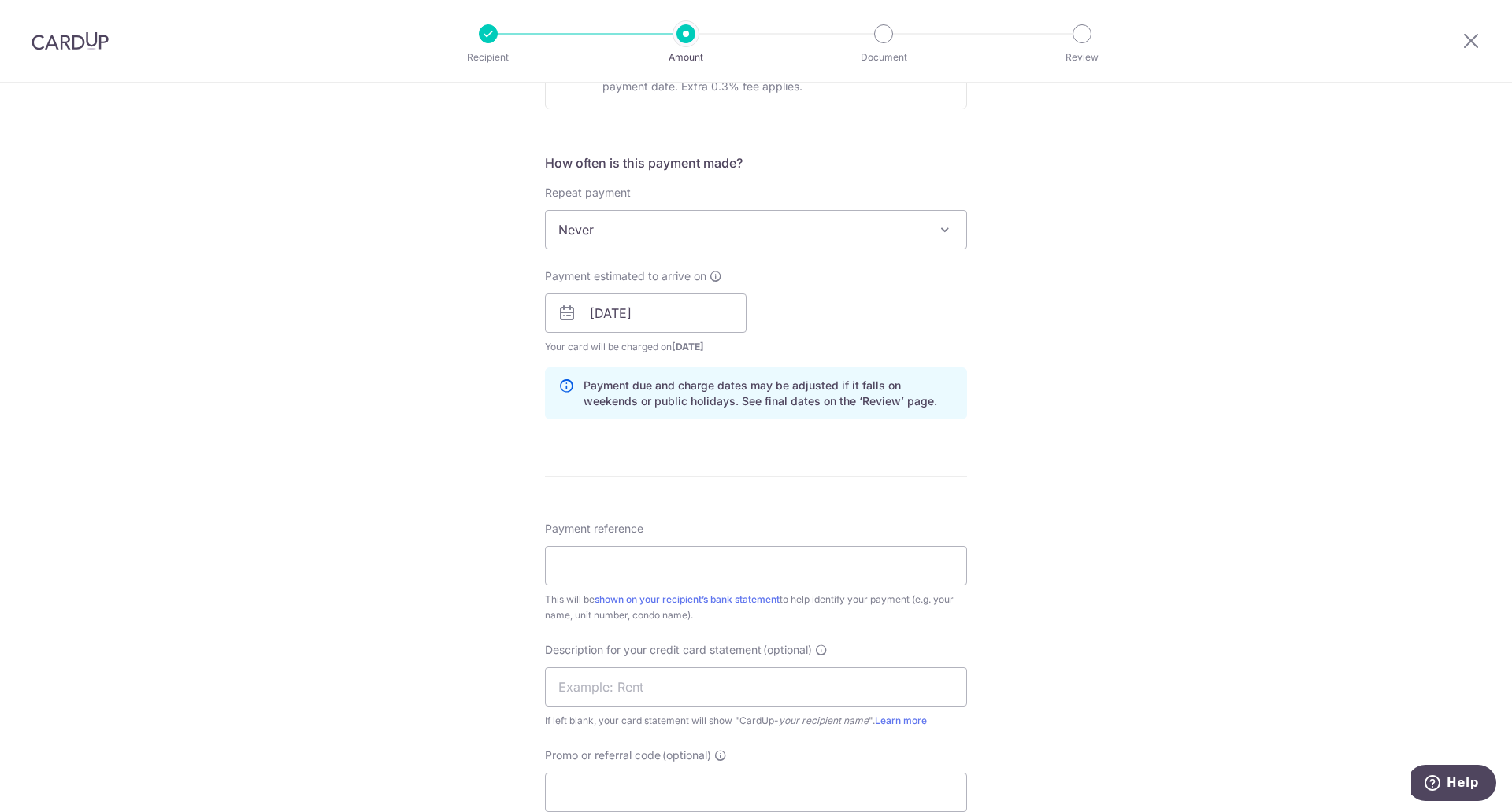
scroll to position [570, 0]
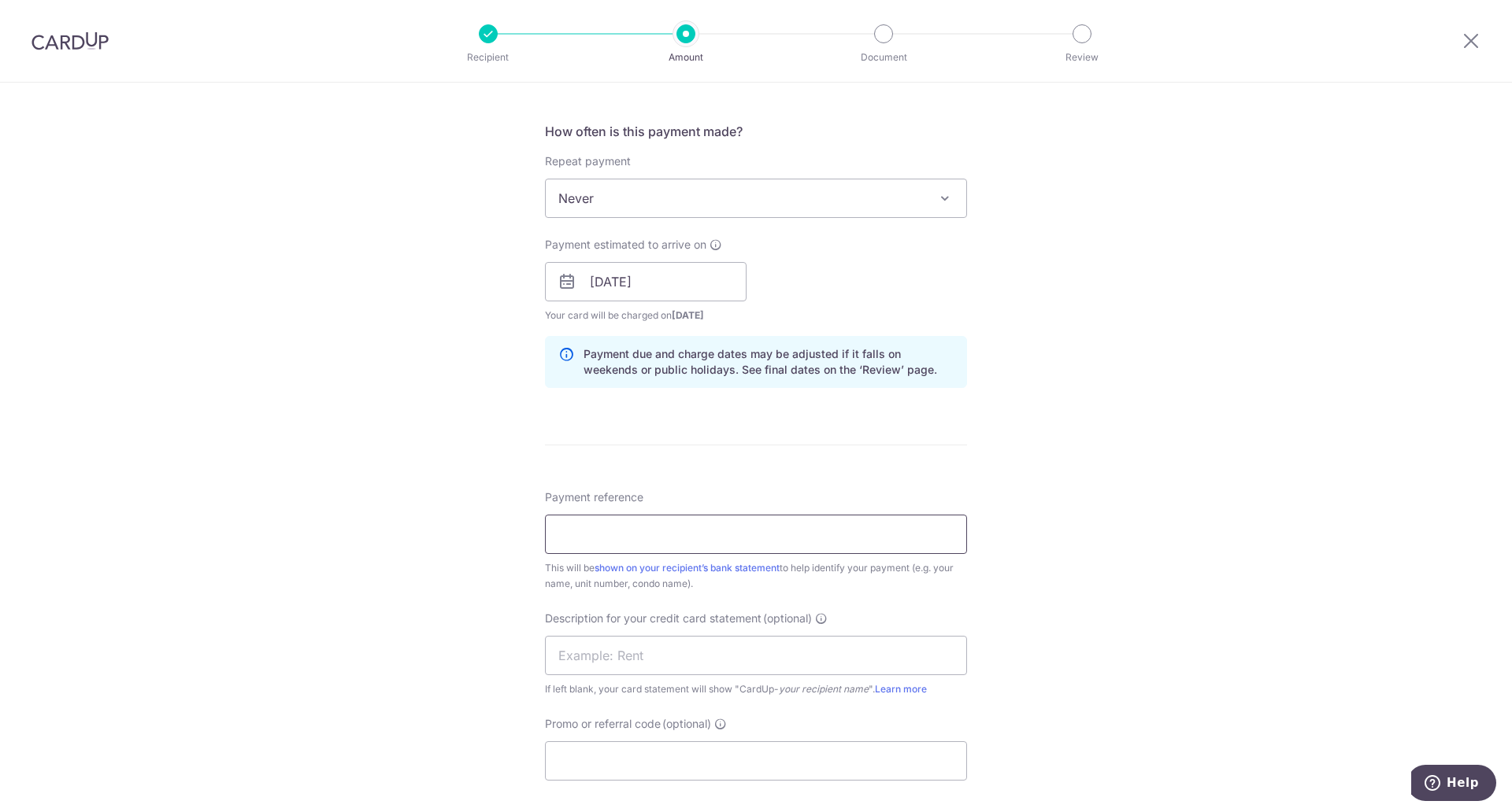
click at [933, 542] on input "Payment reference" at bounding box center [756, 535] width 422 height 39
click at [607, 766] on input "Promo or referral code (optional)" at bounding box center [756, 761] width 422 height 39
click at [590, 531] on input "Payment reference" at bounding box center [756, 535] width 422 height 39
click button "Add Card" at bounding box center [0, 0] width 0 height 0
type input "HLM-1025-061 October 2025"
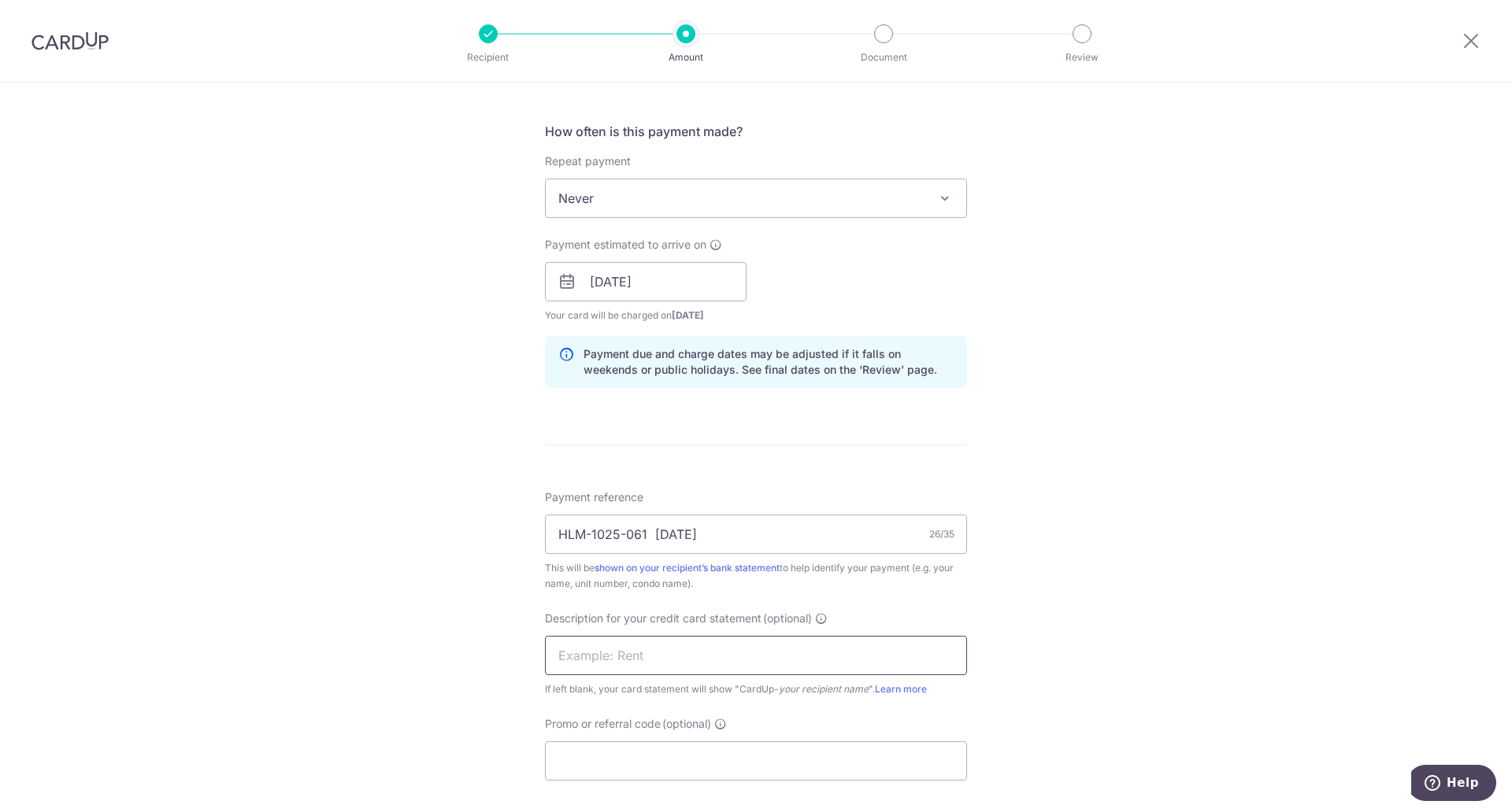
click at [685, 659] on input "text" at bounding box center [756, 656] width 422 height 39
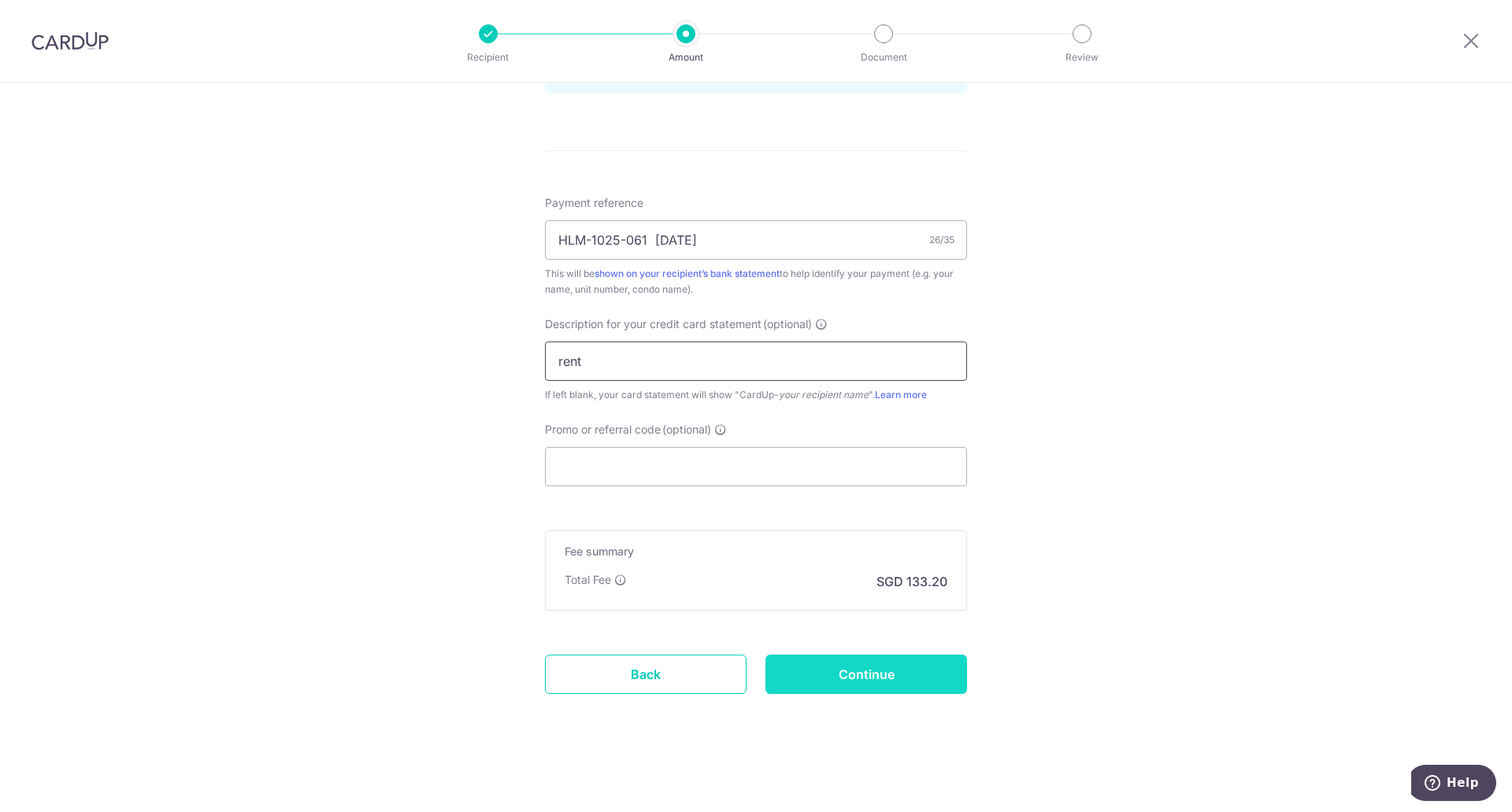
type input "rent"
click at [894, 681] on input "Continue" at bounding box center [866, 675] width 201 height 39
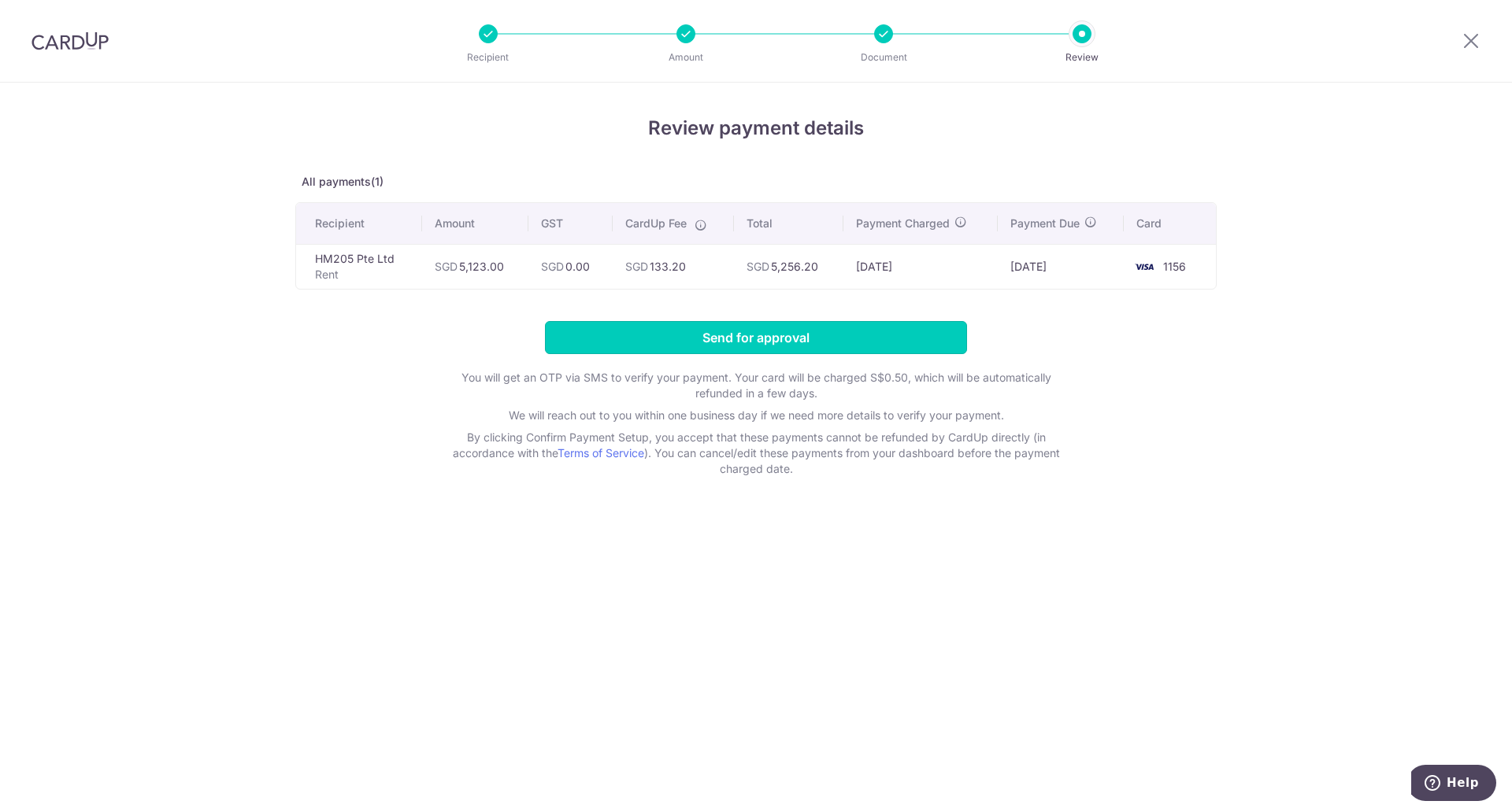
click at [783, 346] on input "Send for approval" at bounding box center [756, 338] width 422 height 33
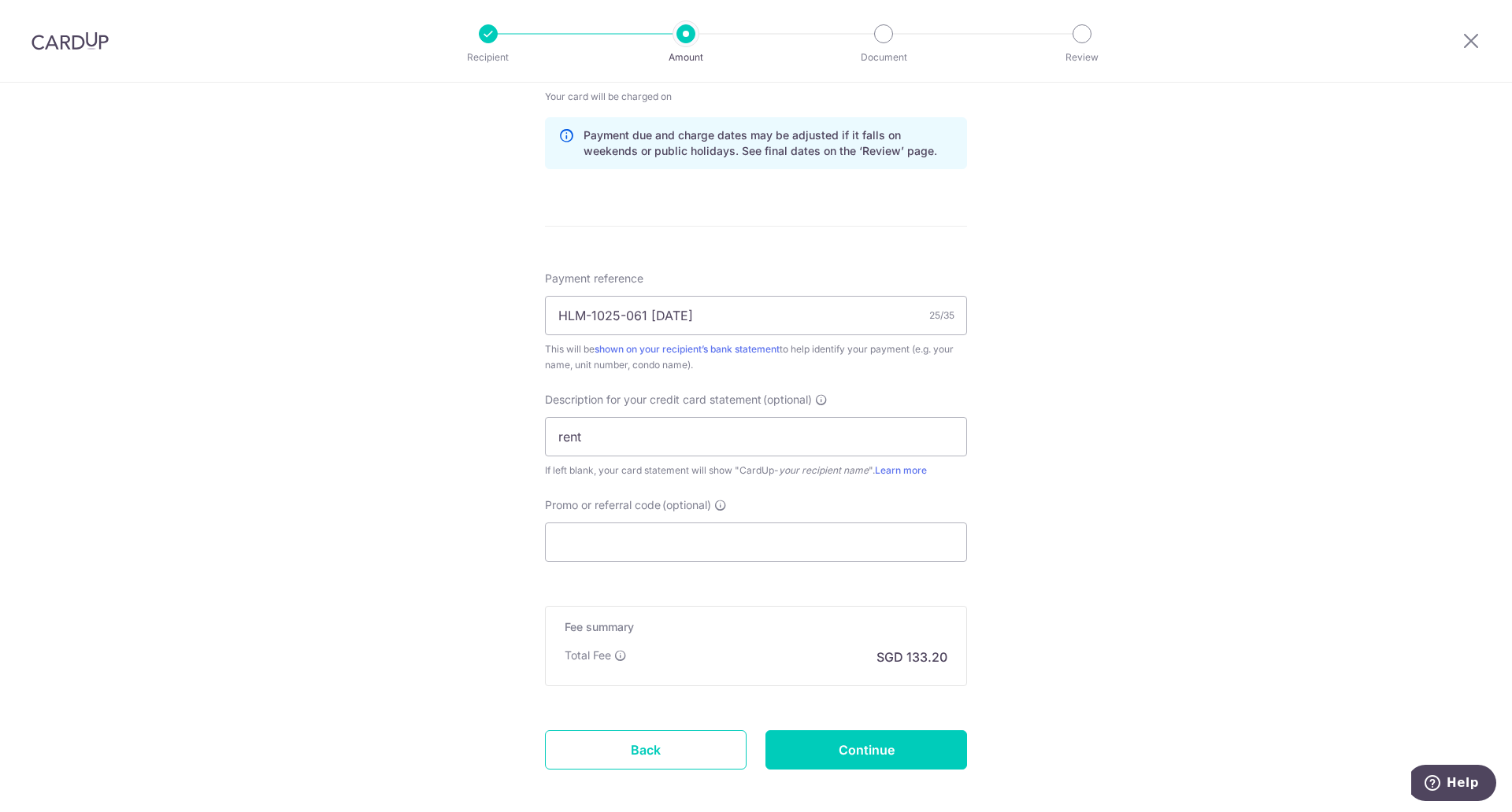
scroll to position [899, 0]
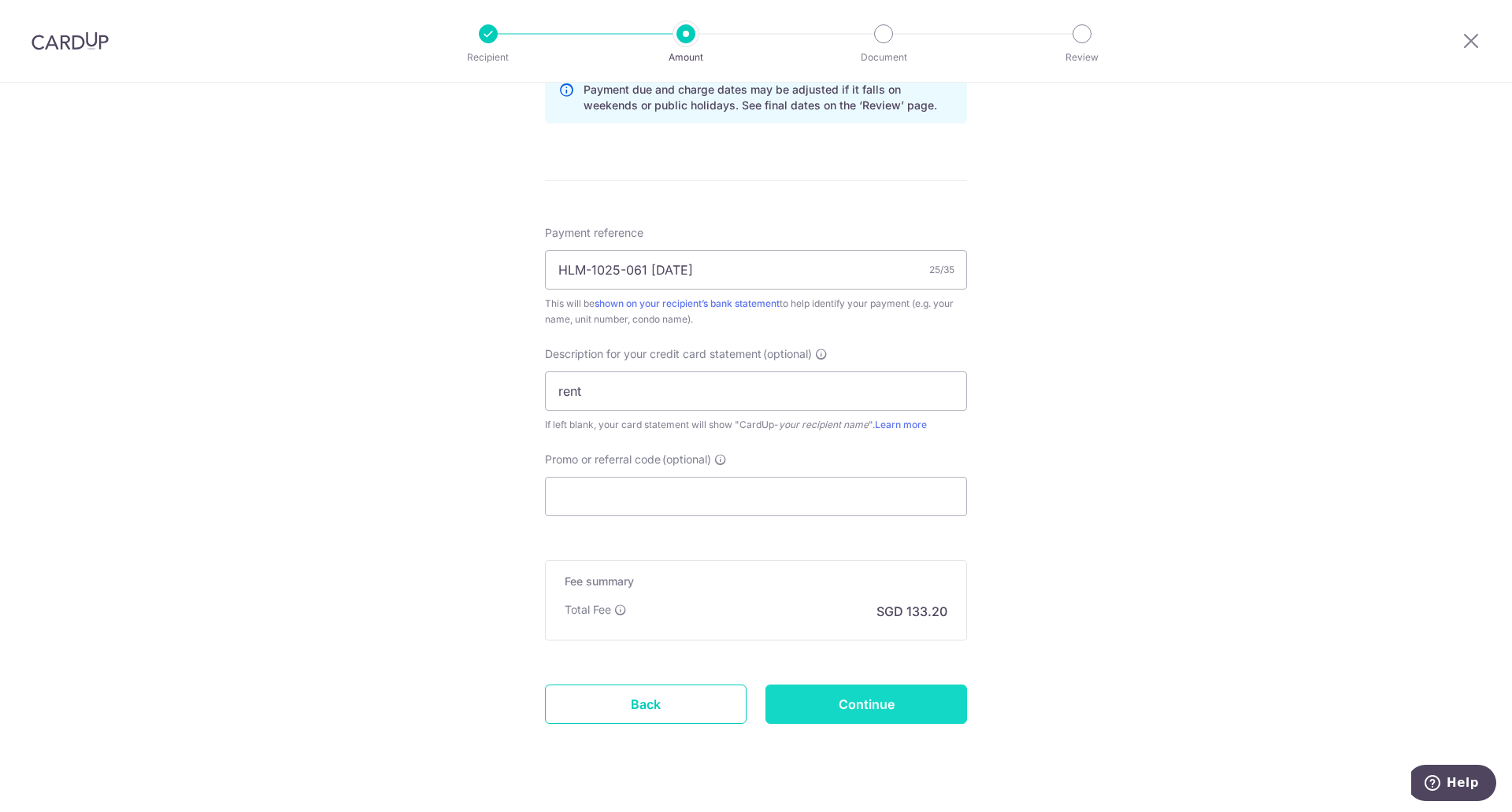
click at [956, 705] on input "Continue" at bounding box center [866, 705] width 201 height 39
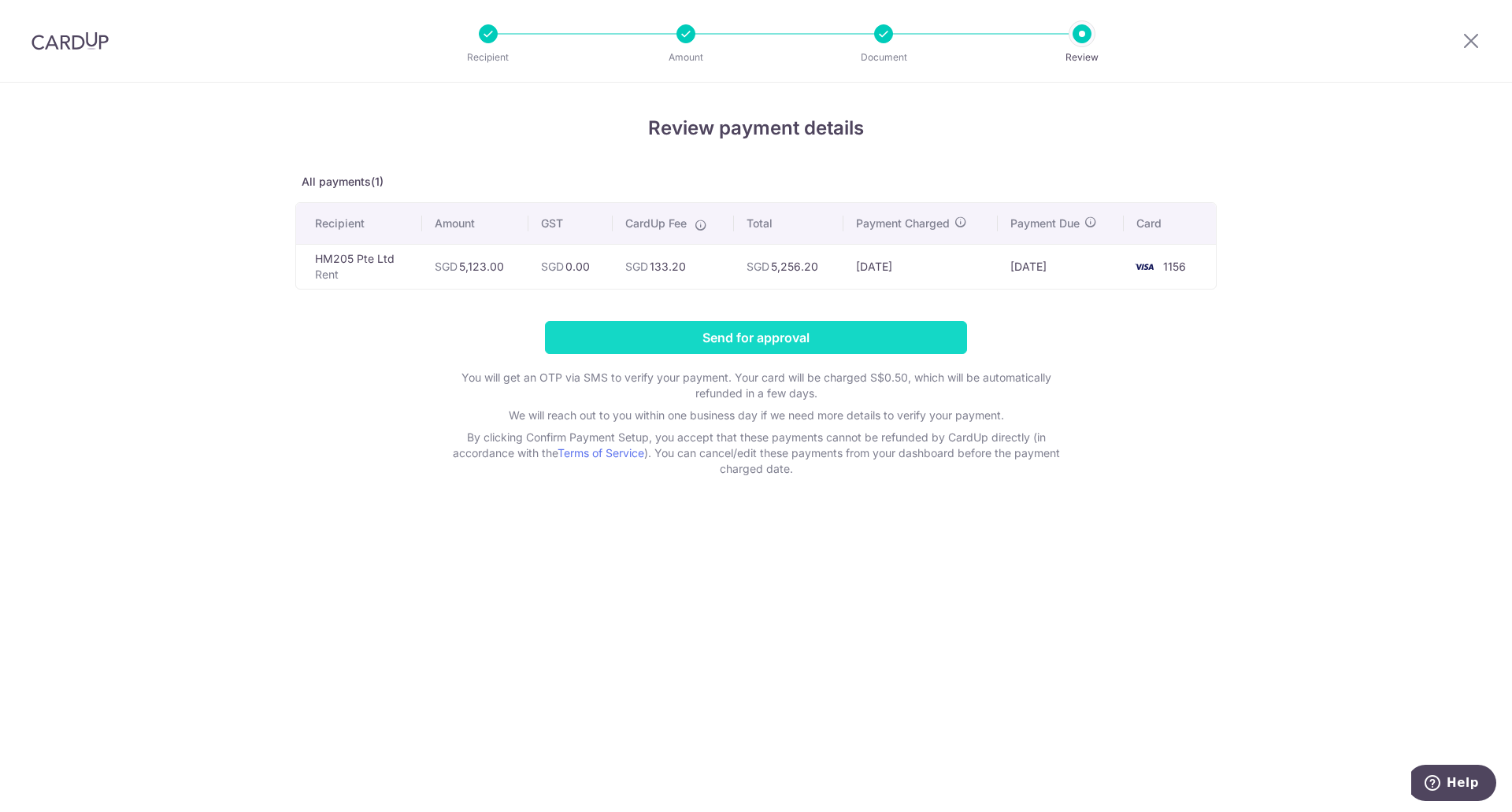
click at [875, 334] on input "Send for approval" at bounding box center [756, 338] width 422 height 33
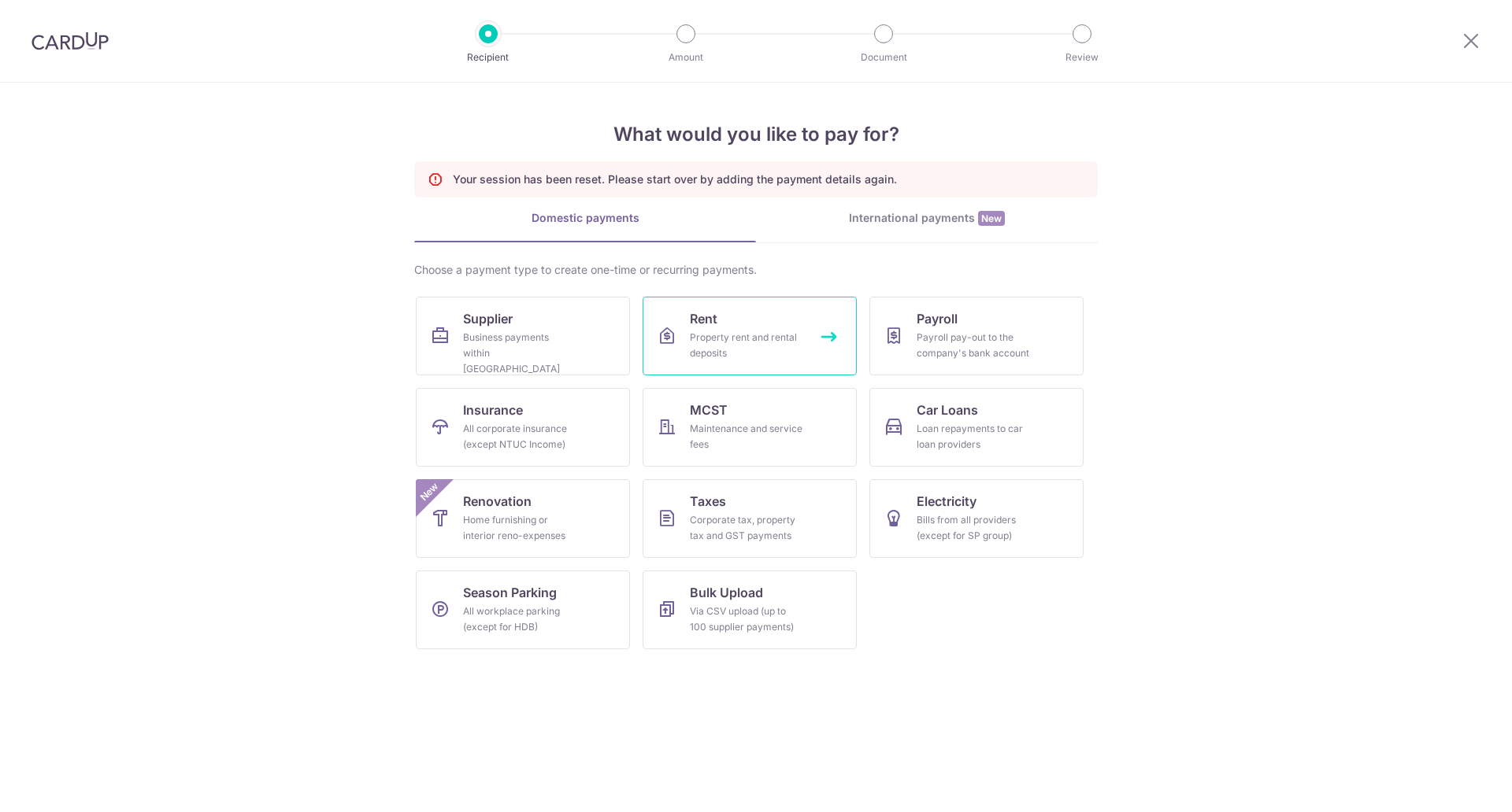
click at [776, 337] on div "Property rent and rental deposits" at bounding box center [747, 345] width 113 height 32
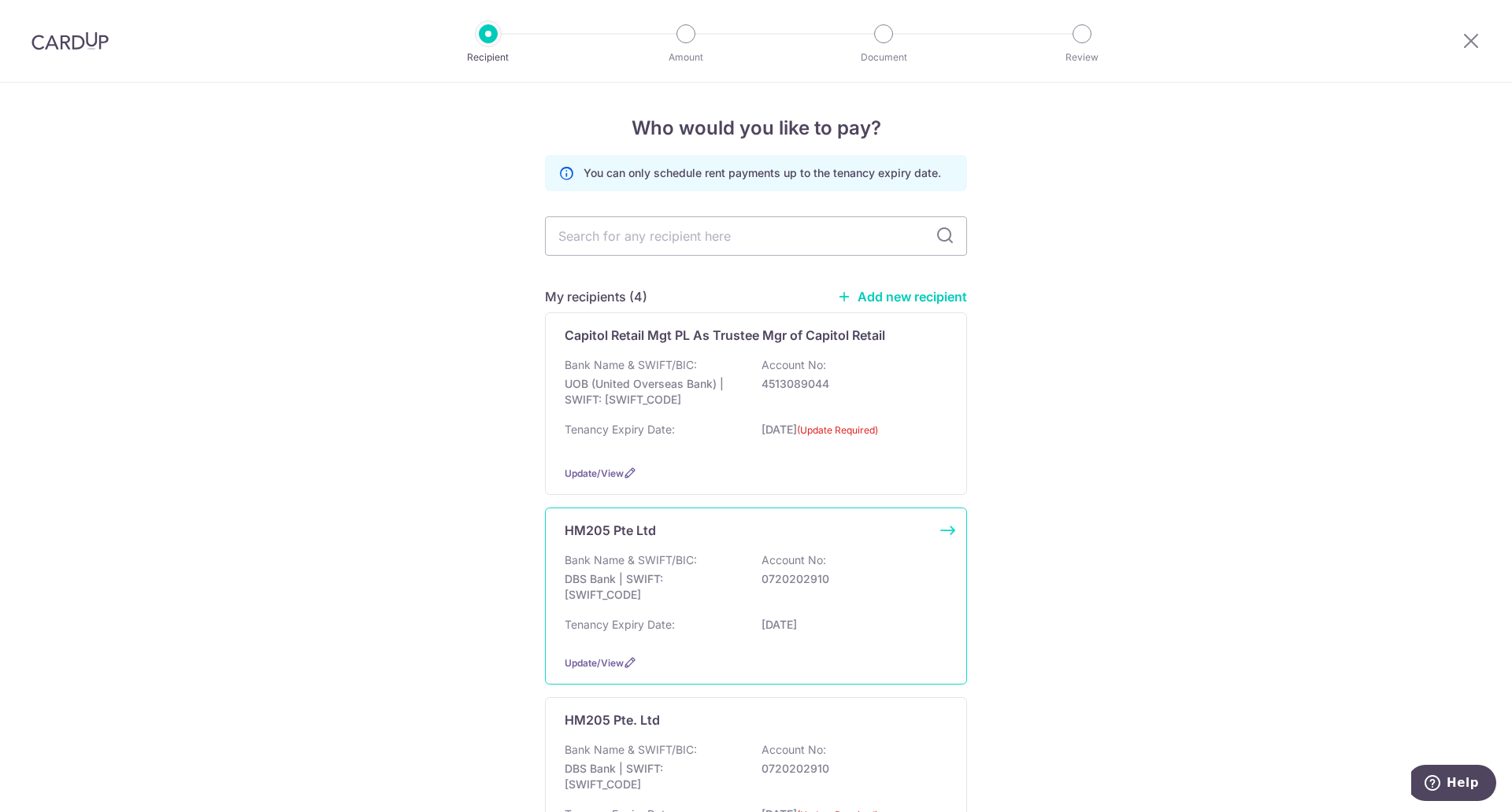
click at [667, 588] on p "DBS Bank | SWIFT: DBSSSGSGXXX" at bounding box center [653, 587] width 177 height 32
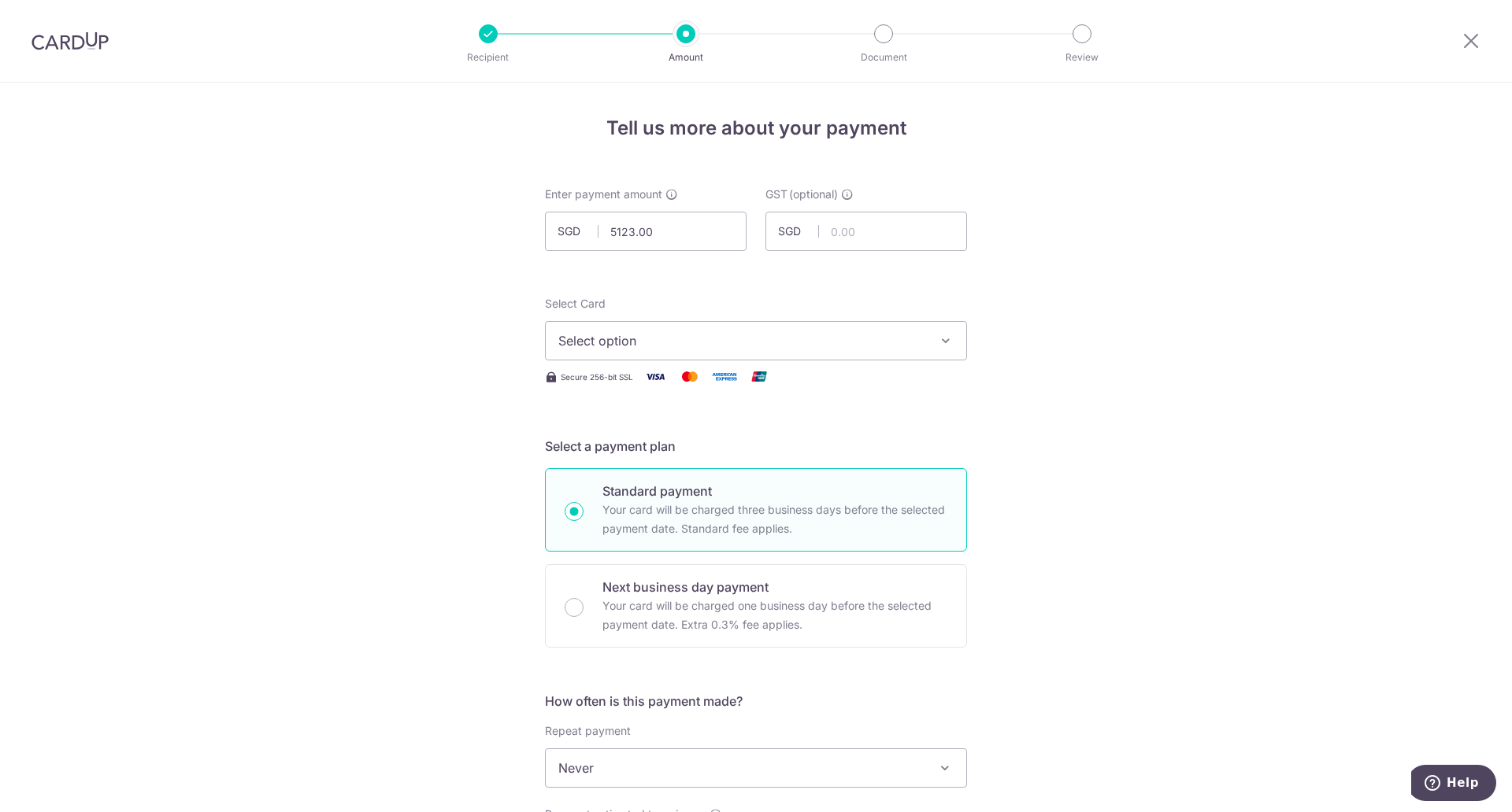
type input "5,123.00"
click at [654, 332] on span "Select option" at bounding box center [741, 341] width 367 height 19
click at [653, 446] on span "**** 1156" at bounding box center [755, 454] width 395 height 19
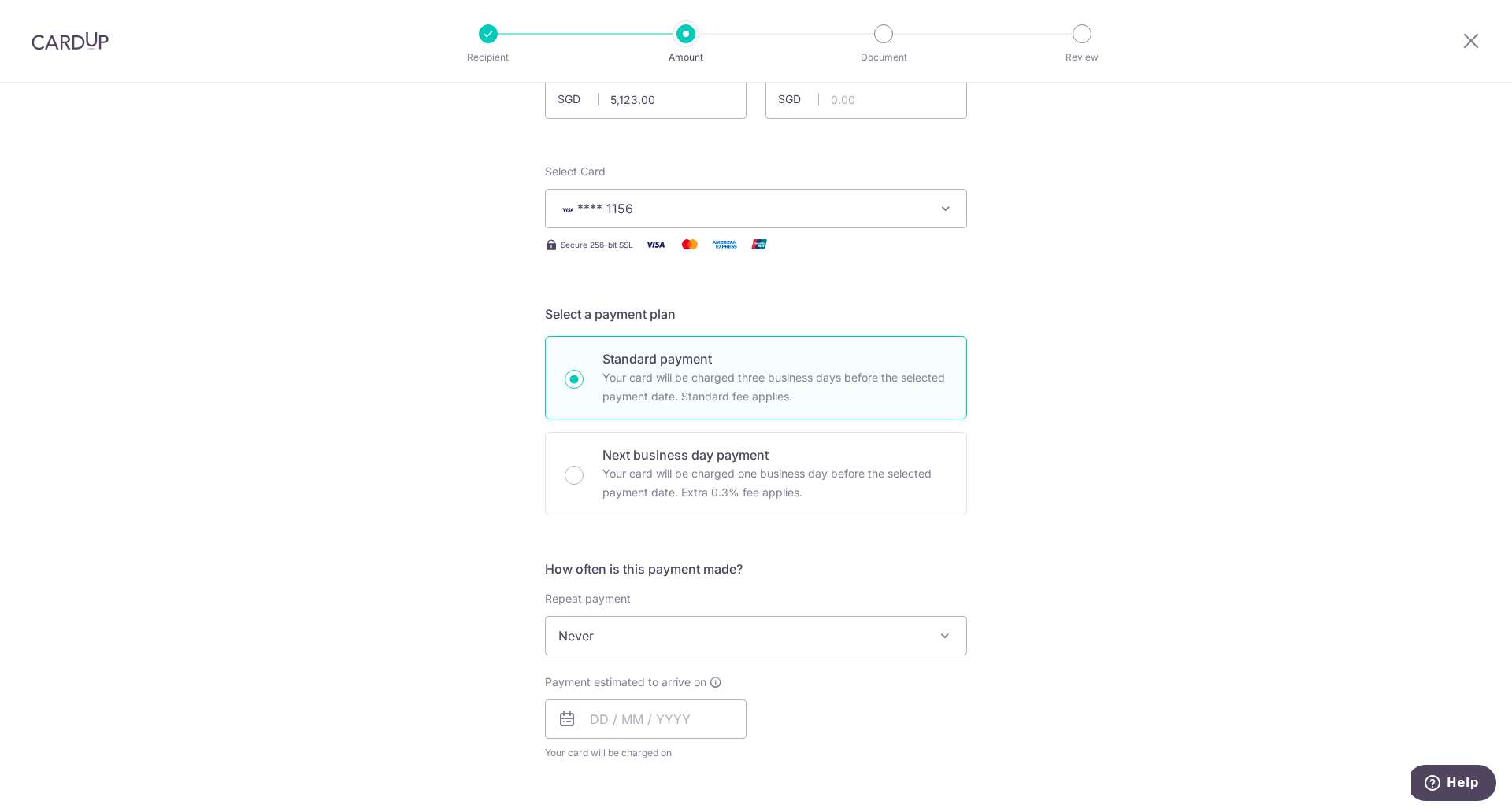
scroll to position [129, 0]
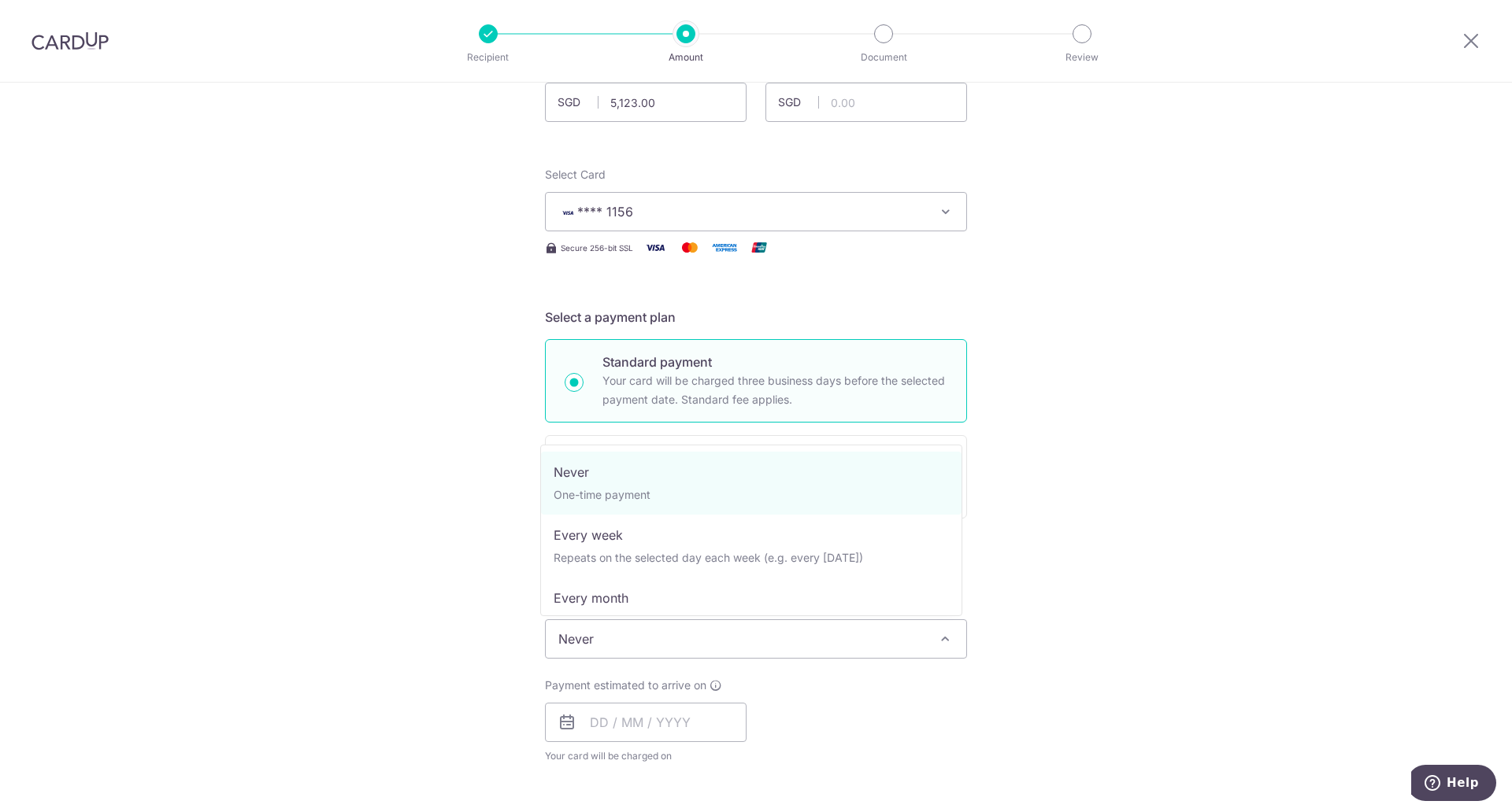
click at [914, 652] on span "Never" at bounding box center [756, 639] width 421 height 38
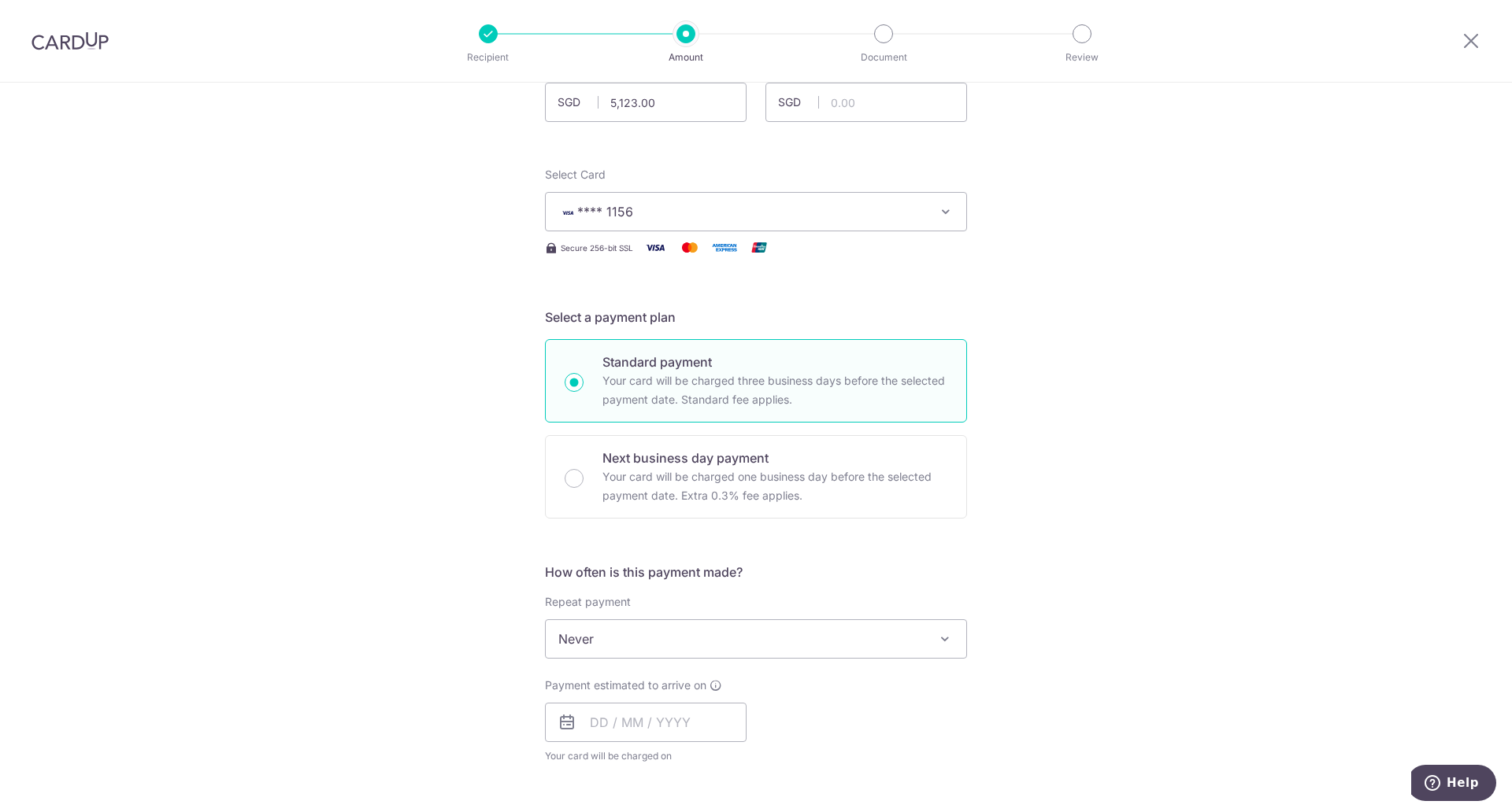
click at [812, 645] on span "Never" at bounding box center [756, 639] width 421 height 38
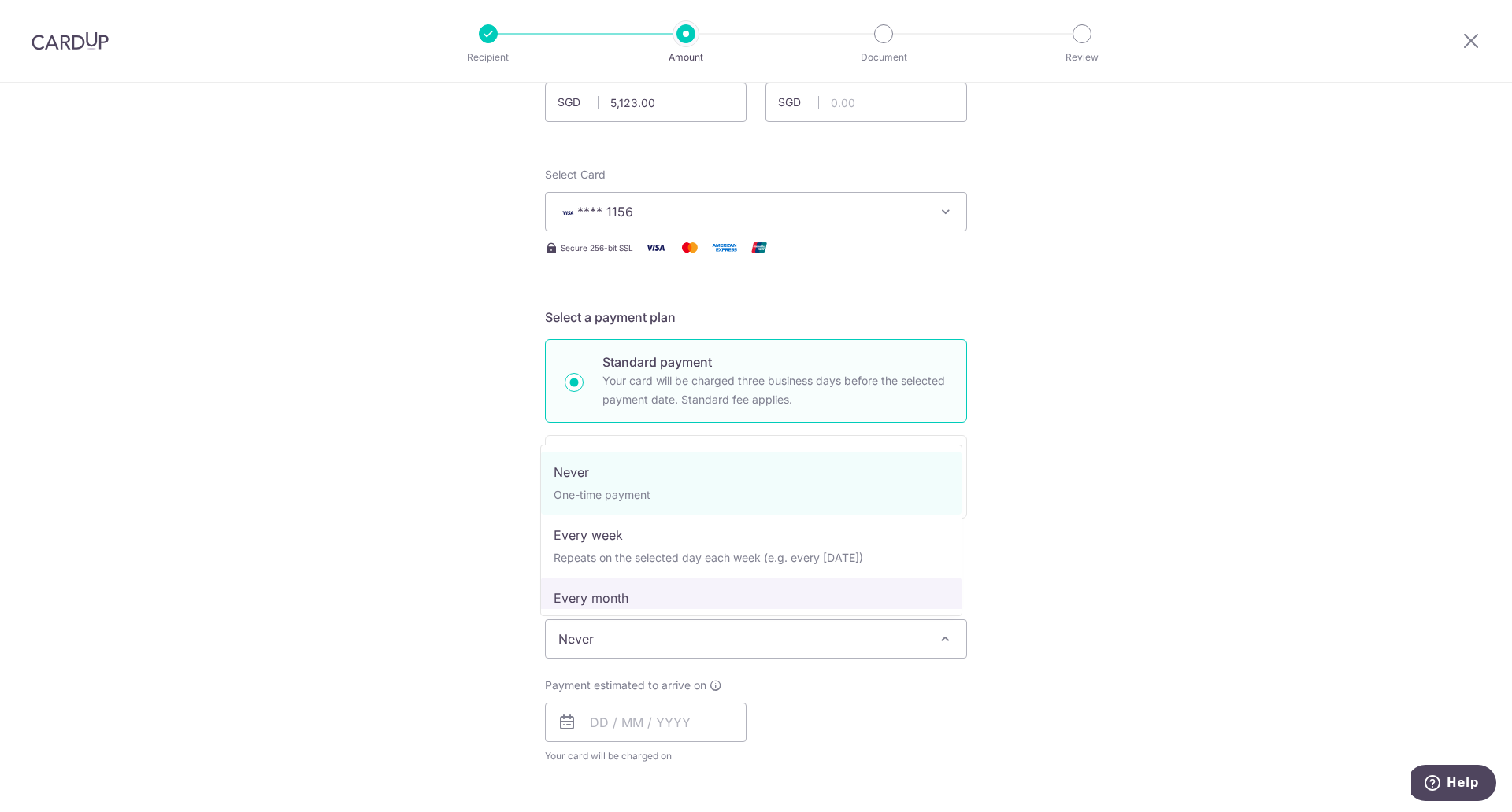
select select "3"
type input "28/04/2028"
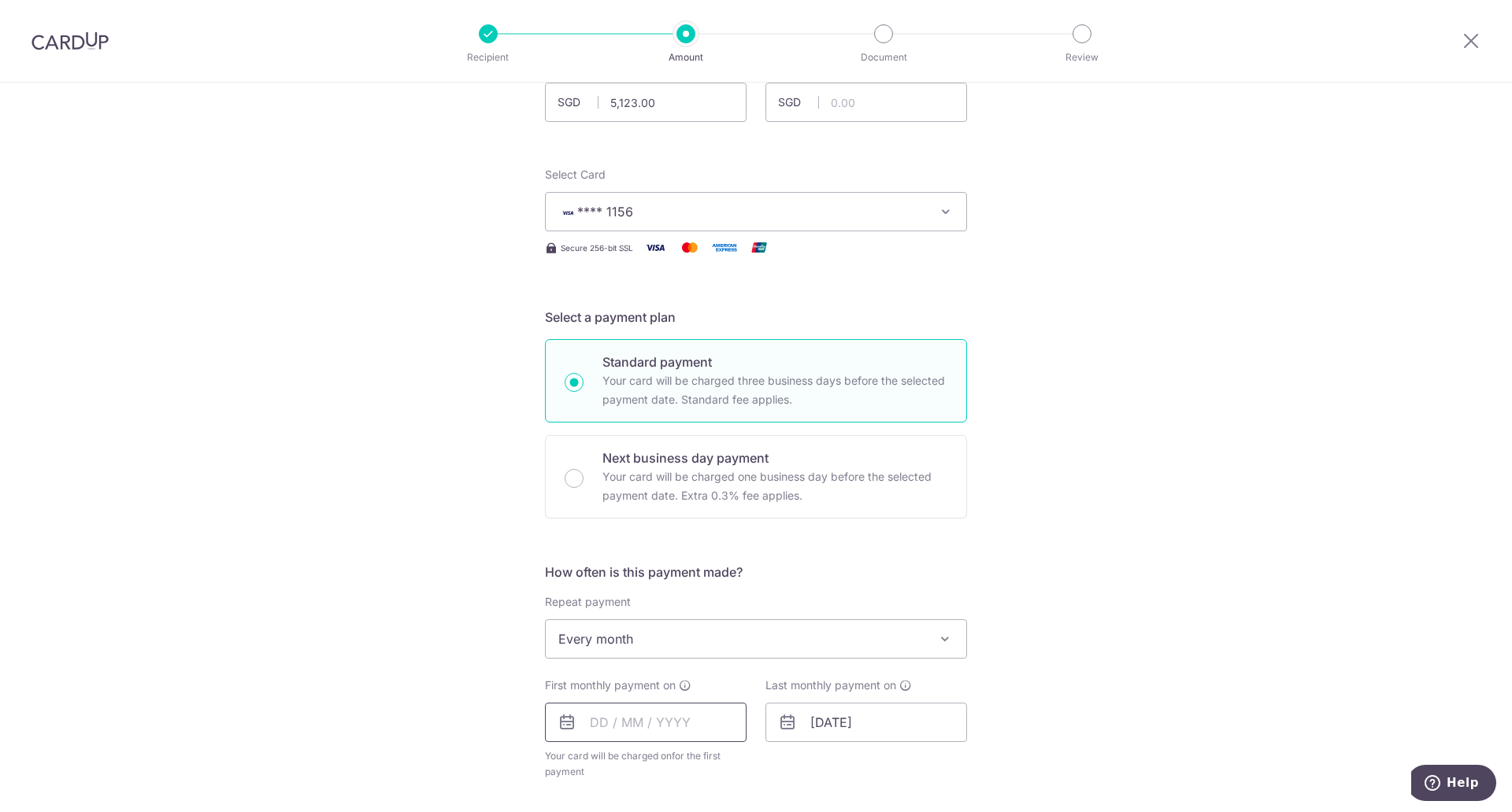
click at [712, 716] on input "text" at bounding box center [646, 722] width 201 height 39
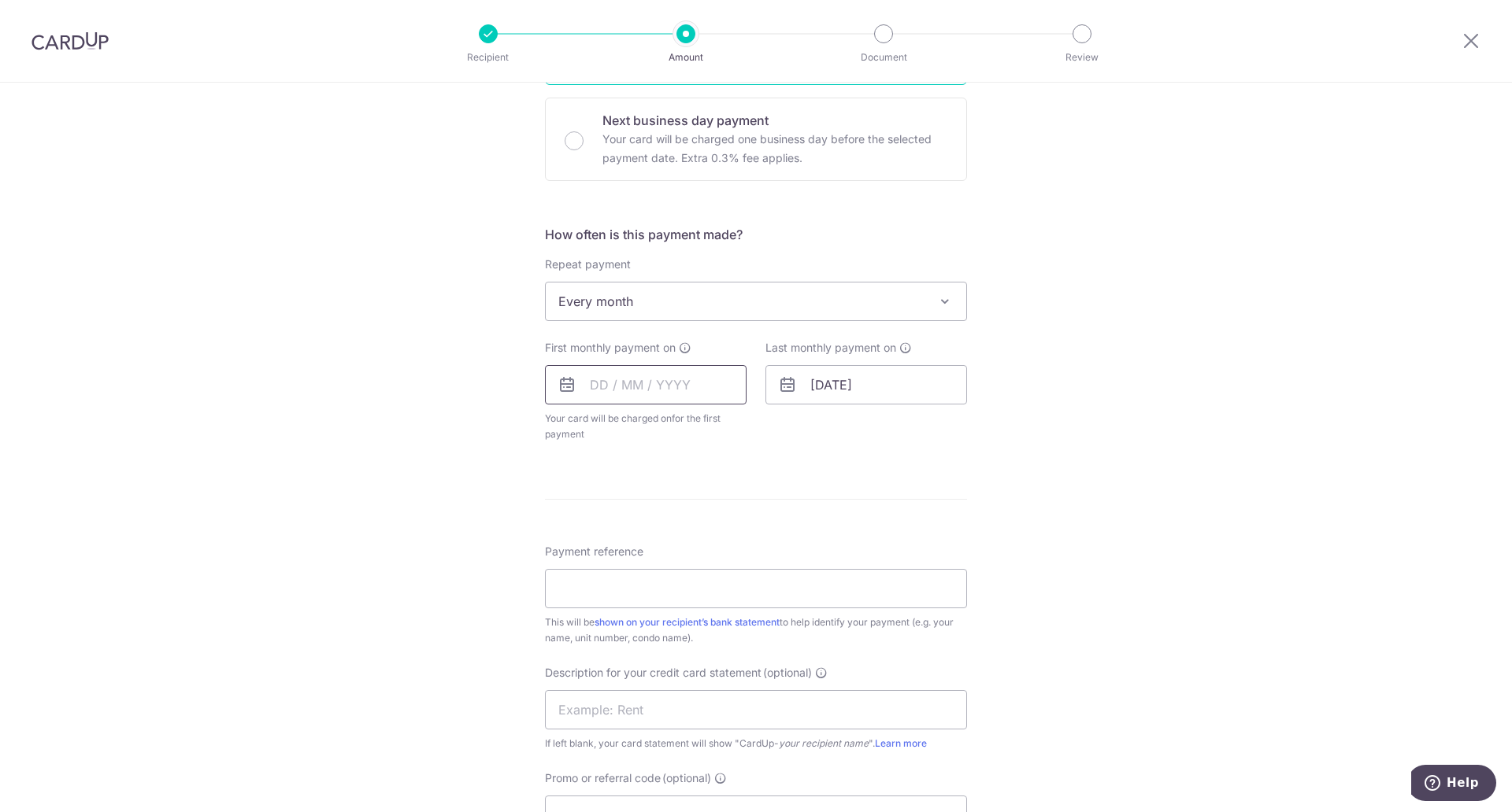
scroll to position [468, 0]
click at [698, 381] on input "text" at bounding box center [646, 383] width 201 height 39
click at [894, 311] on span "Every month" at bounding box center [756, 299] width 421 height 38
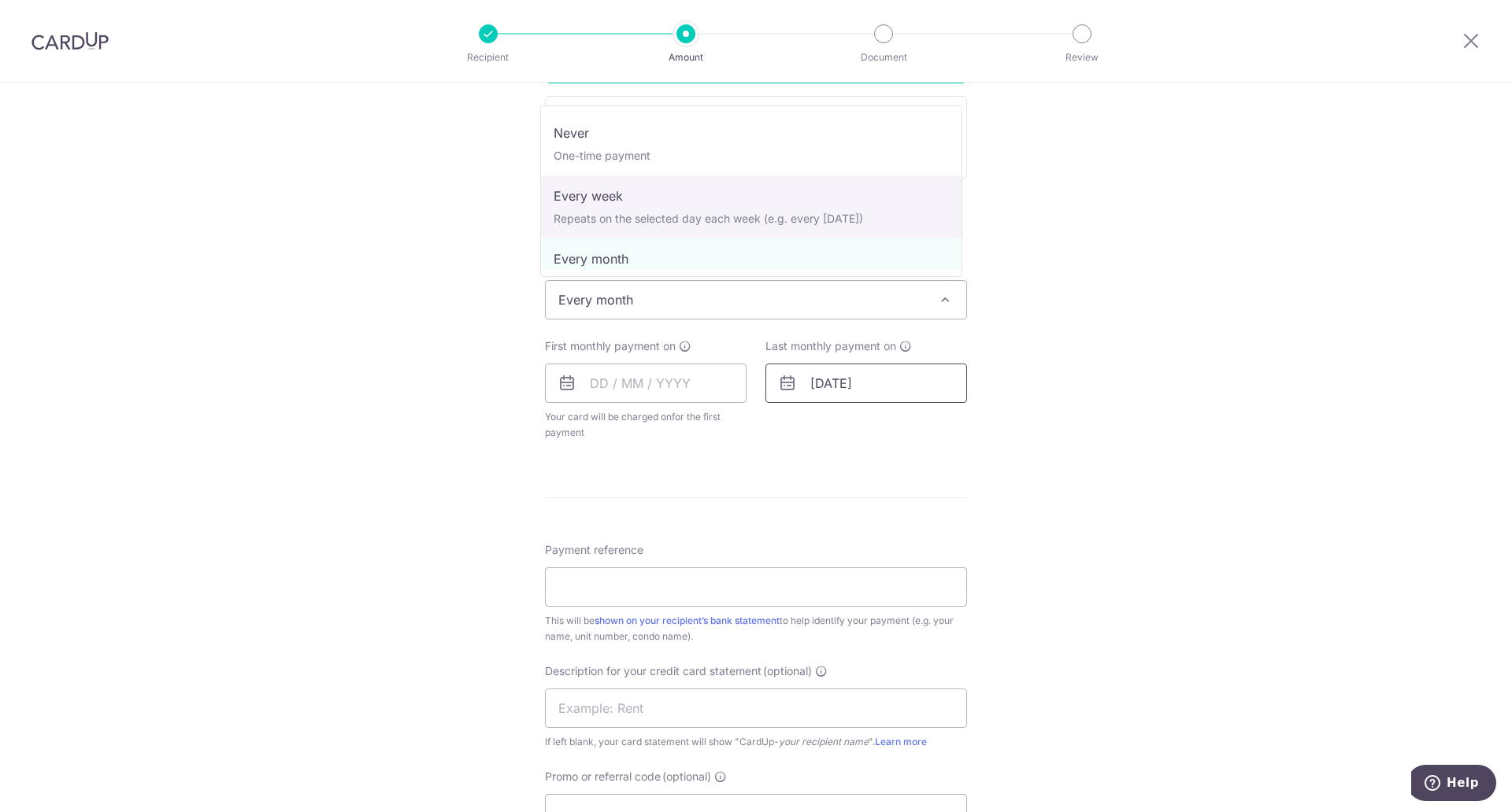
click at [887, 376] on input "28/04/2028" at bounding box center [866, 383] width 201 height 39
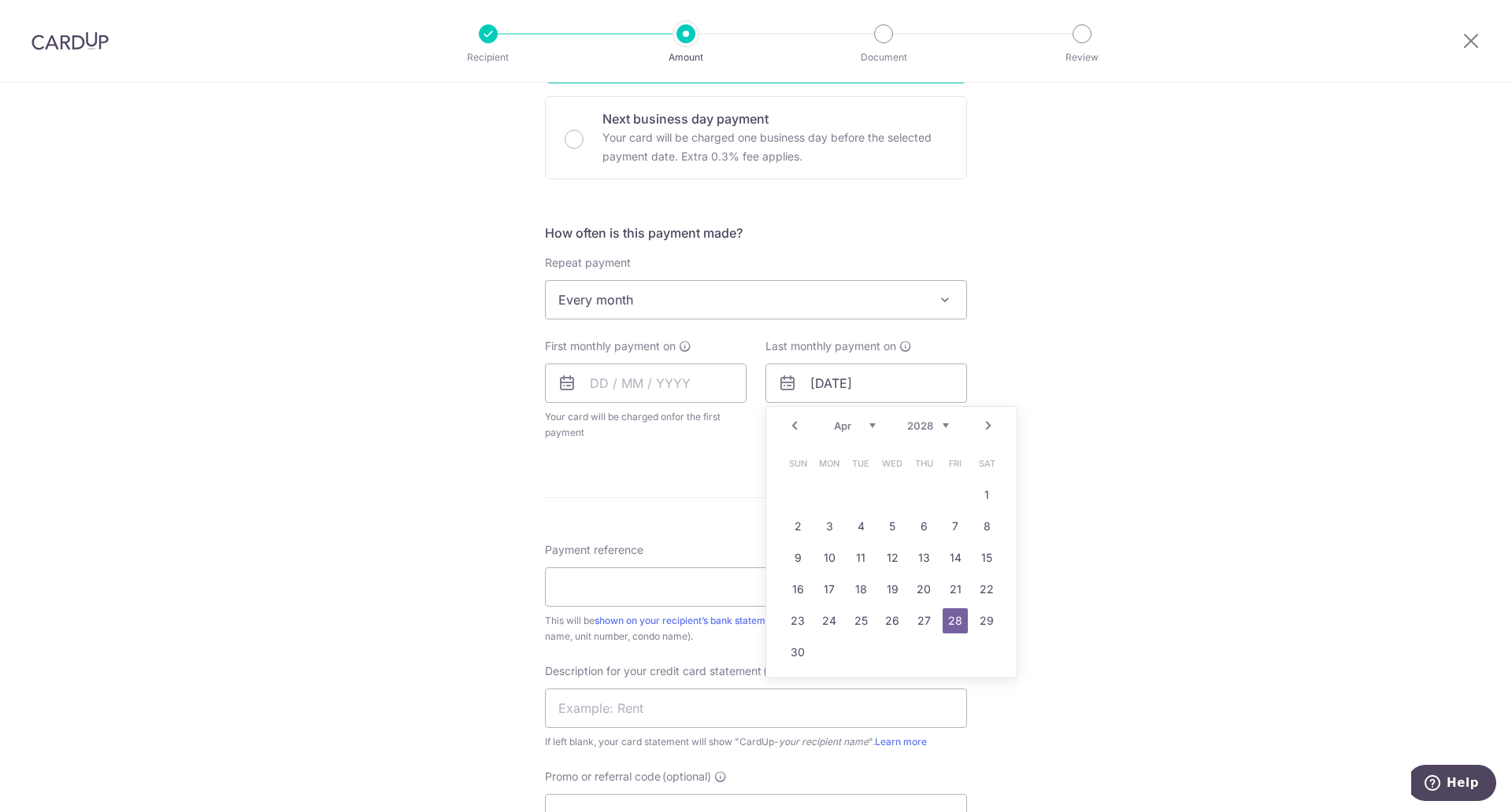
click at [929, 426] on select "2025 2026 2027 2028 2029 2030 2031 2032 2033 2034 2035" at bounding box center [928, 426] width 42 height 13
click at [869, 428] on select "Oct Nov Dec" at bounding box center [854, 426] width 42 height 13
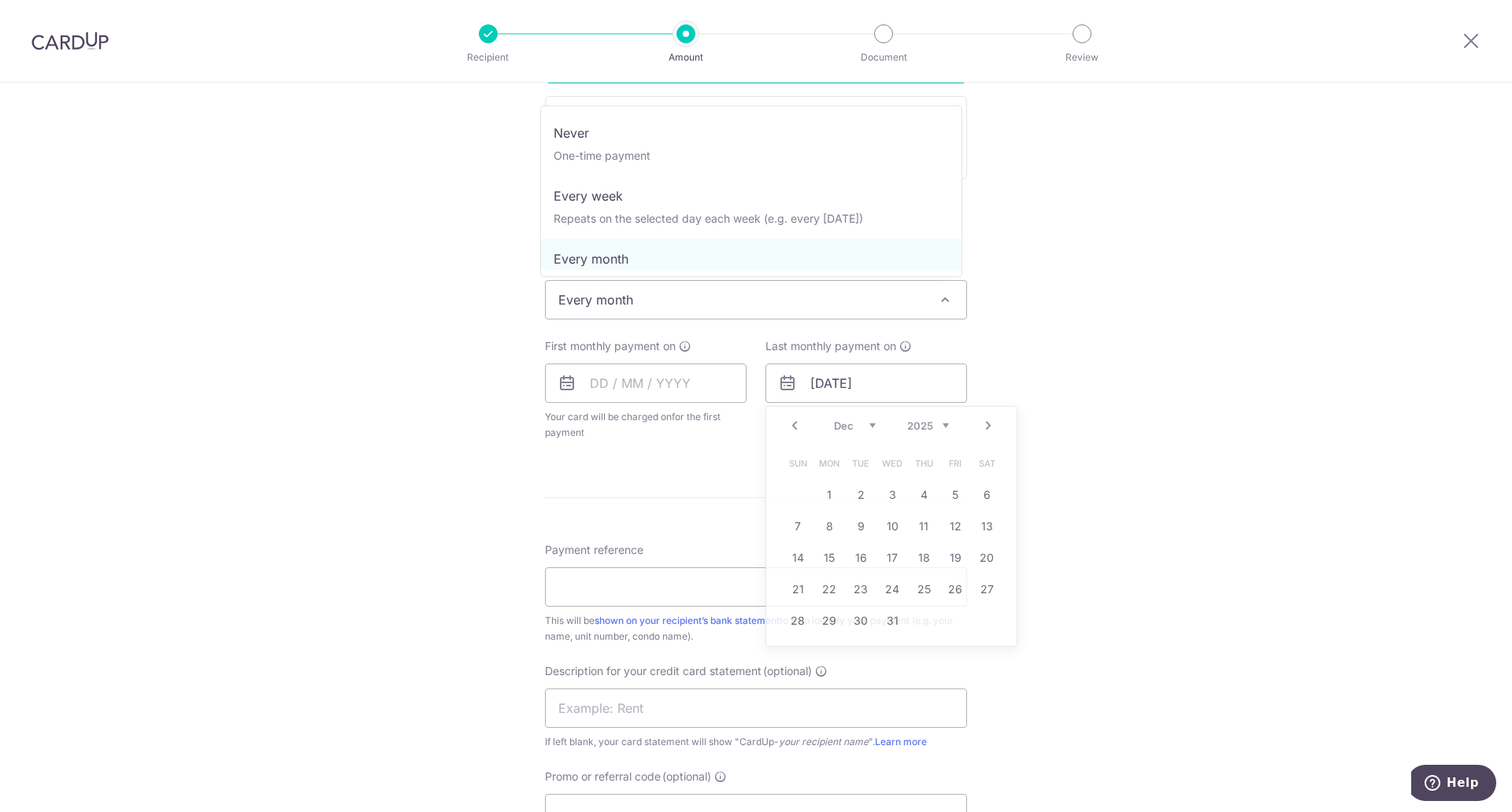
click at [802, 315] on span "Every month" at bounding box center [756, 299] width 421 height 38
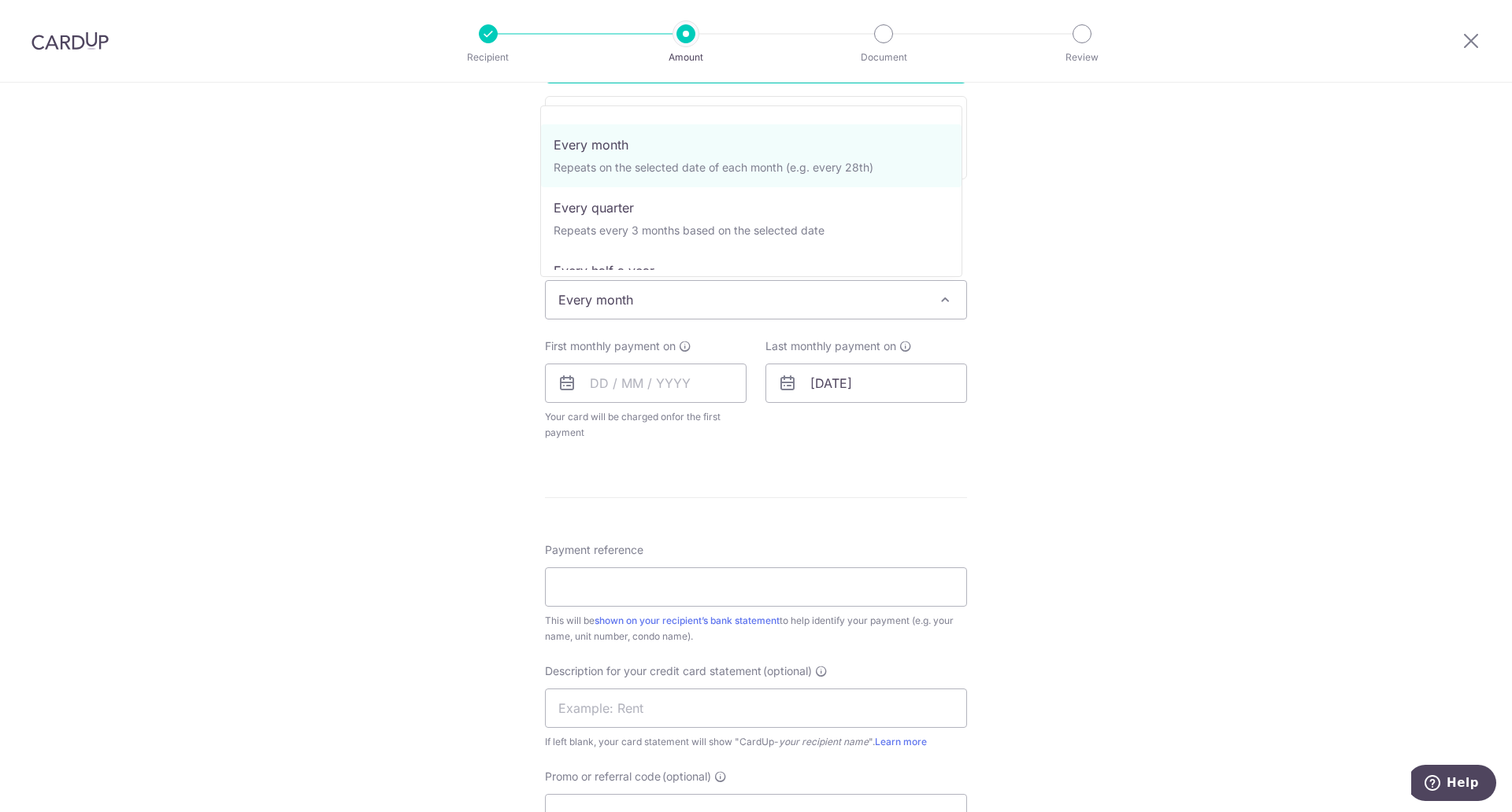
scroll to position [0, 0]
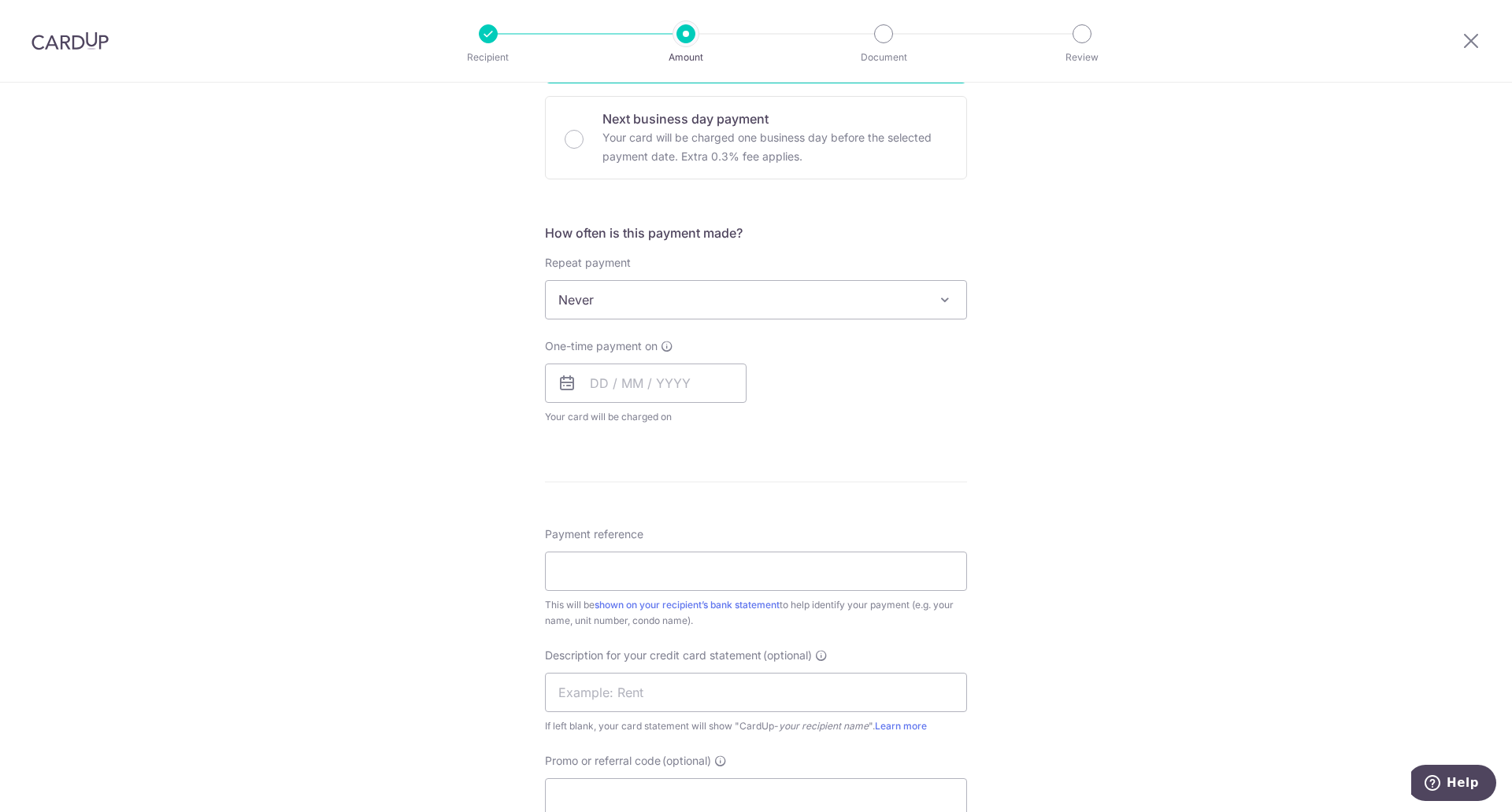
select select "1"
click at [706, 567] on input "Payment reference" at bounding box center [756, 571] width 422 height 39
type input "h"
type input "HLM-1025-061 October 2025"
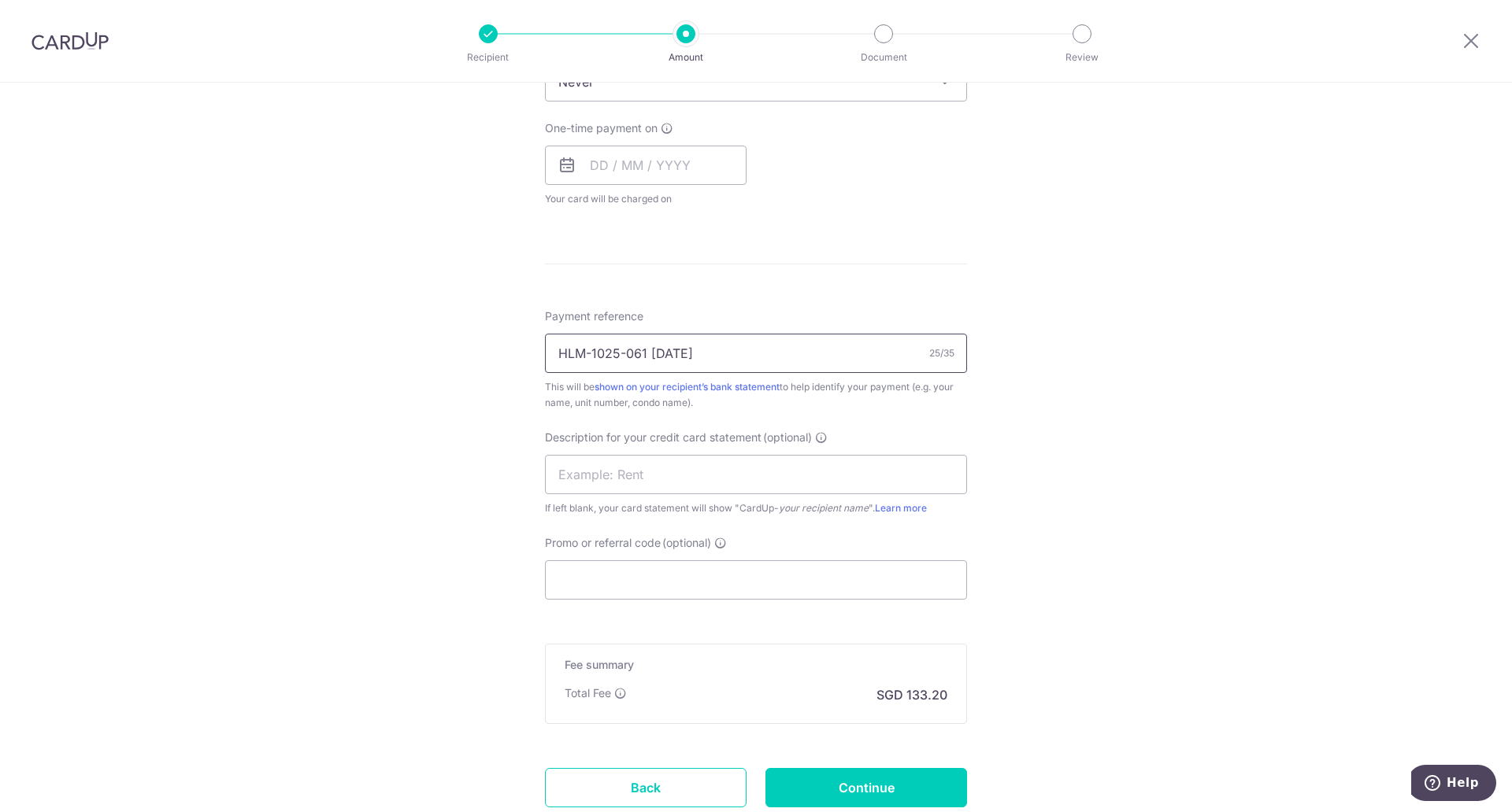
scroll to position [699, 0]
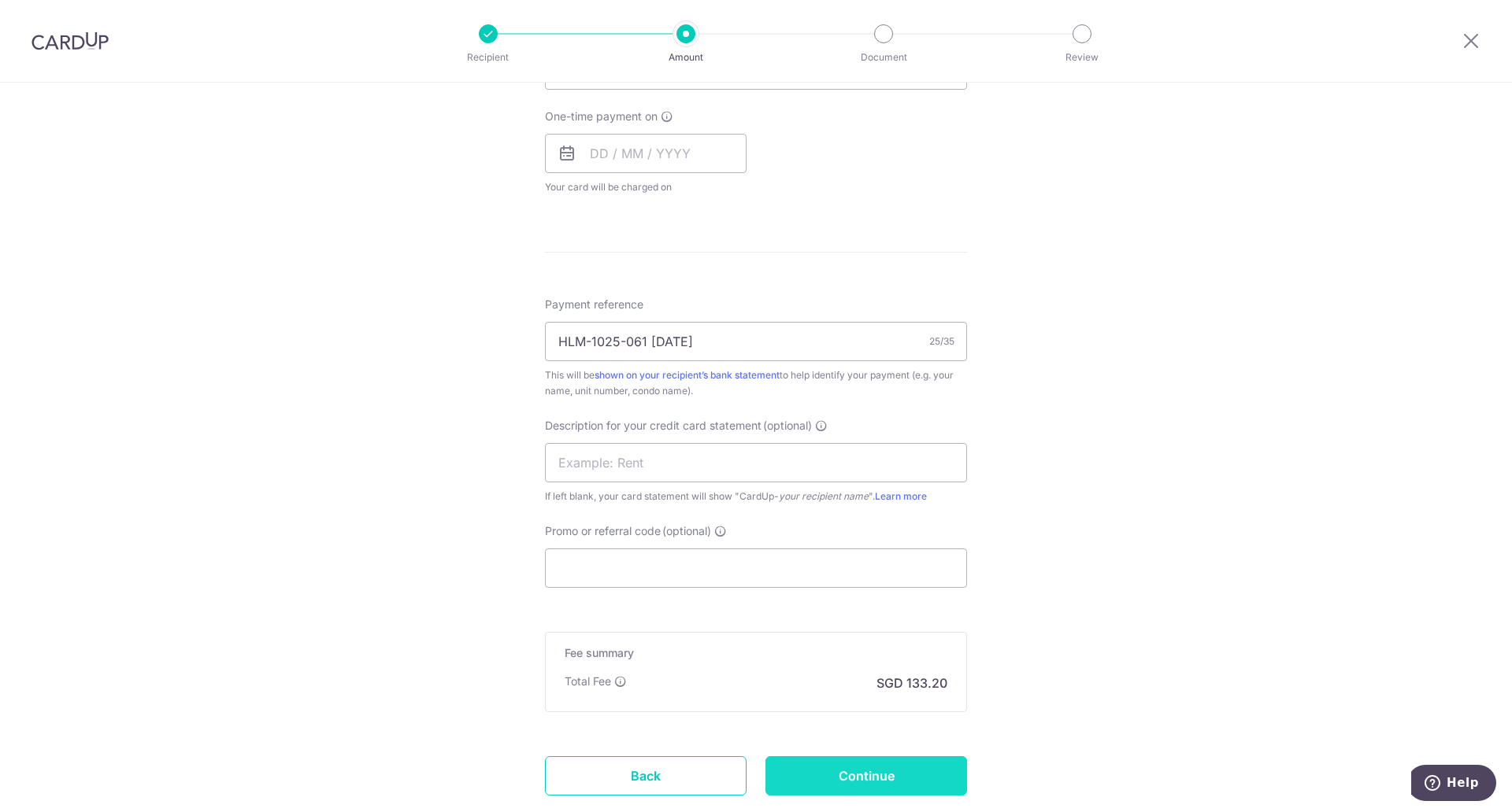
click at [918, 774] on input "Continue" at bounding box center [866, 776] width 201 height 39
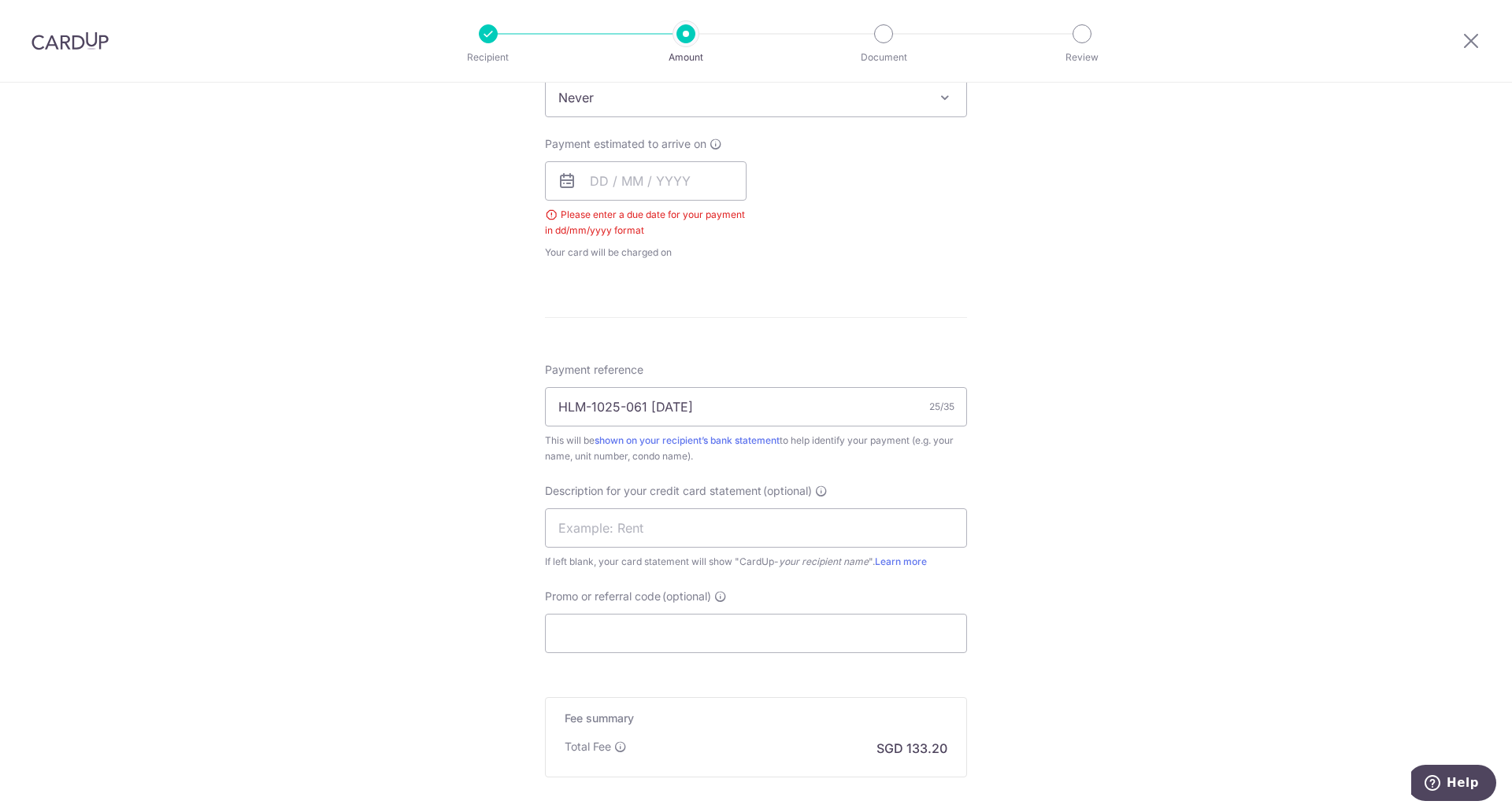
scroll to position [627, 0]
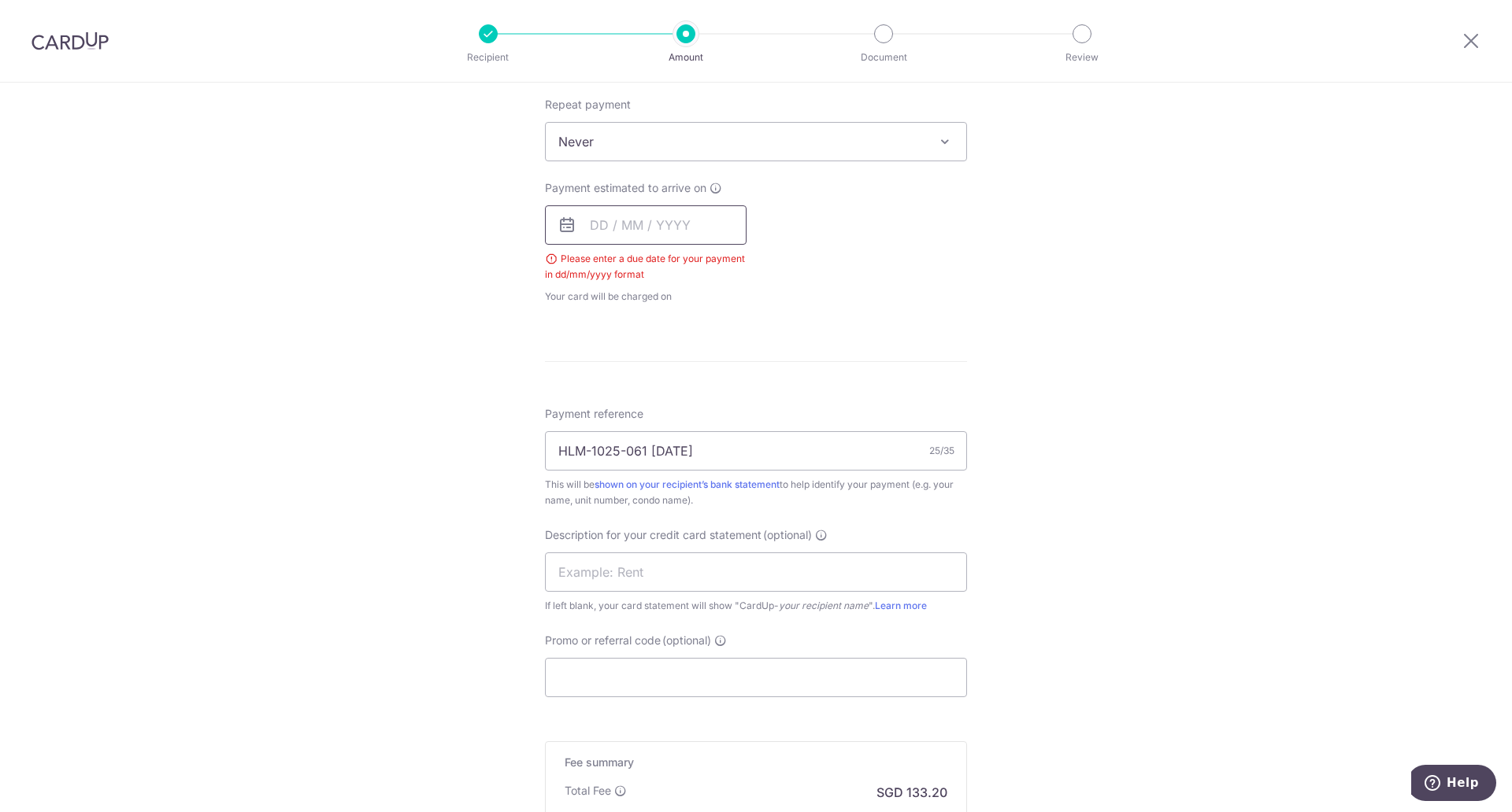
click at [659, 229] on input "text" at bounding box center [646, 225] width 201 height 39
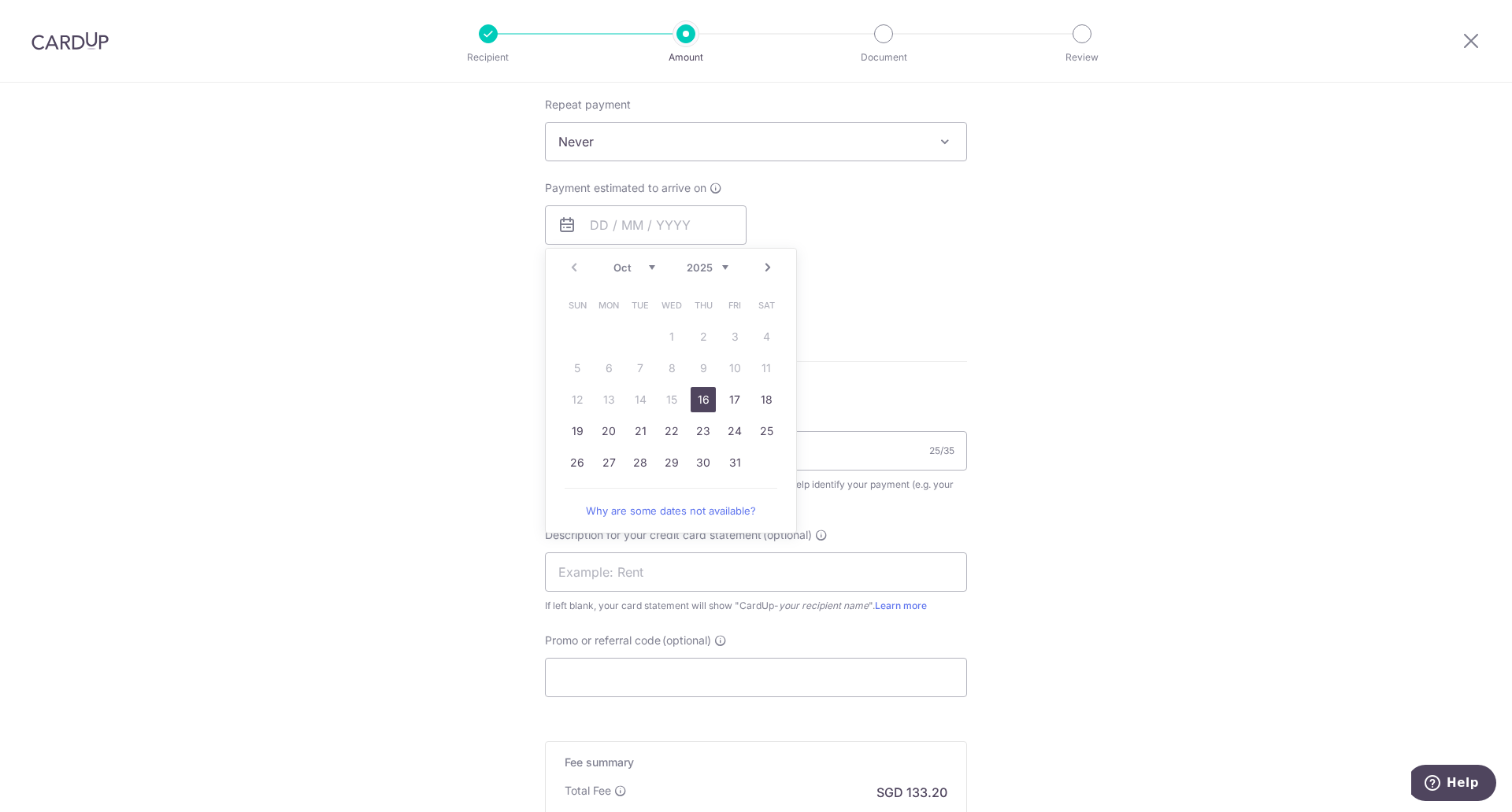
drag, startPoint x: 701, startPoint y: 394, endPoint x: 1066, endPoint y: 388, distance: 365.0
click at [701, 394] on link "16" at bounding box center [703, 400] width 26 height 26
type input "[DATE]"
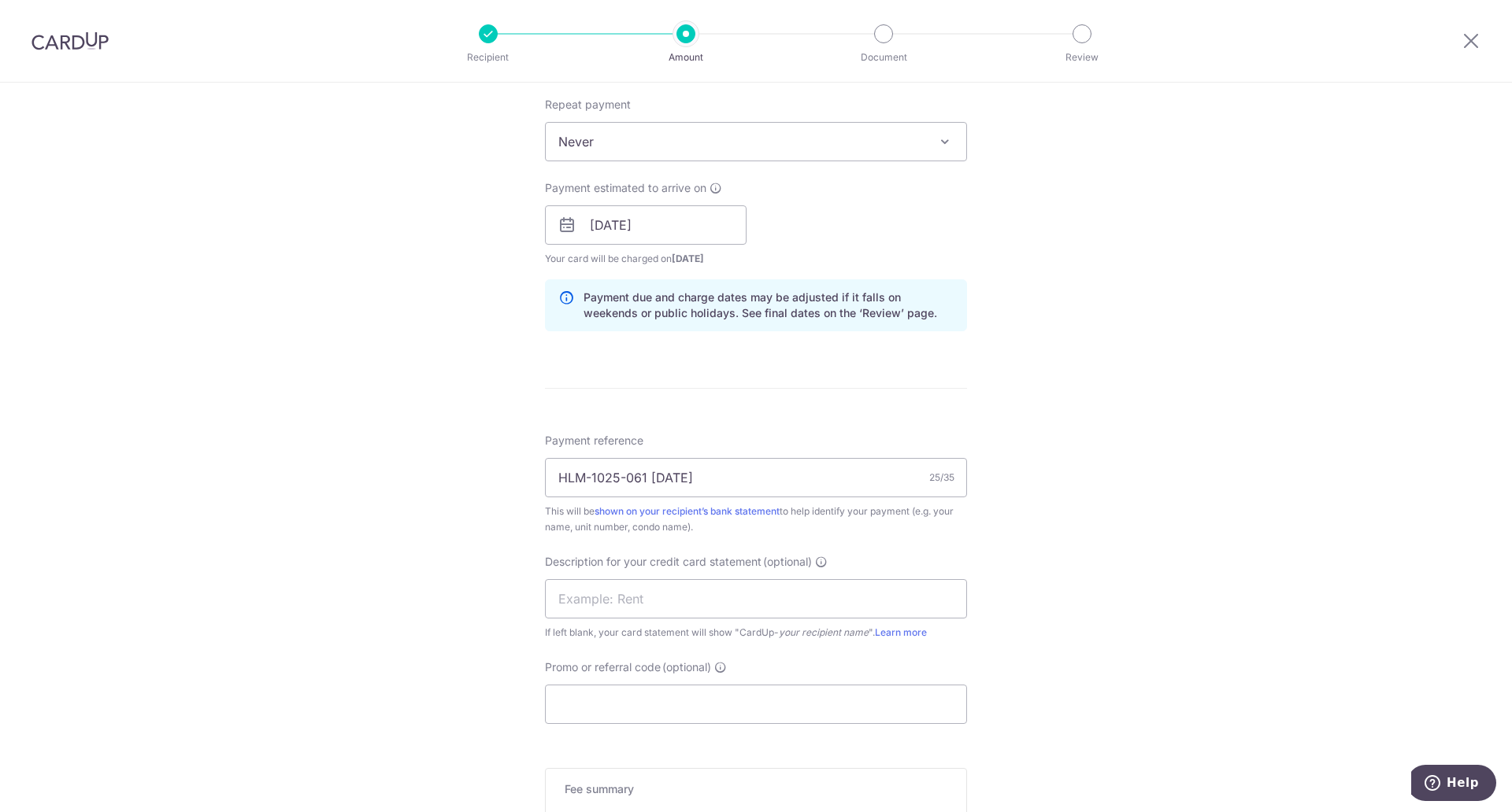
scroll to position [864, 0]
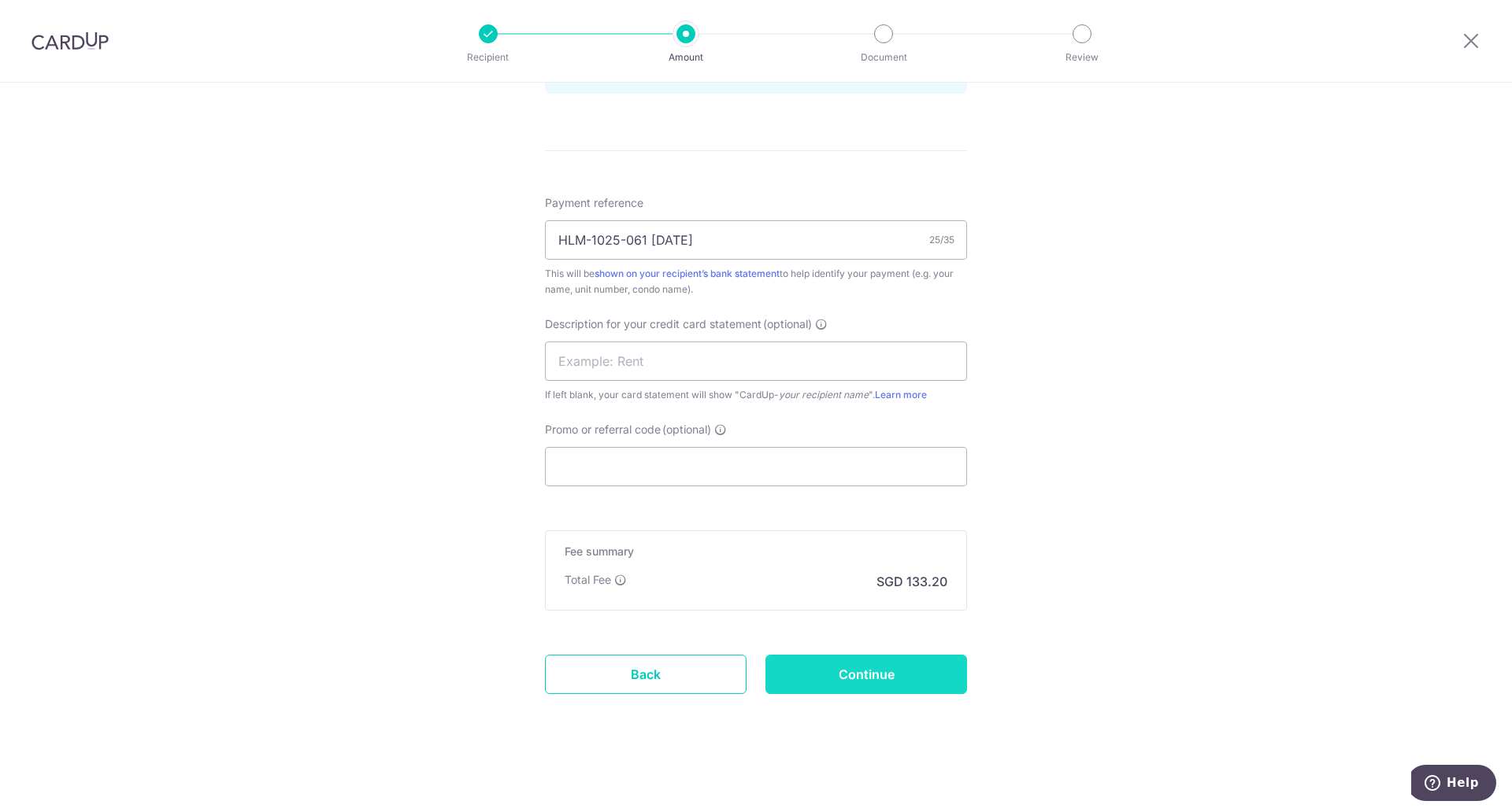
click at [852, 672] on input "Continue" at bounding box center [866, 675] width 201 height 39
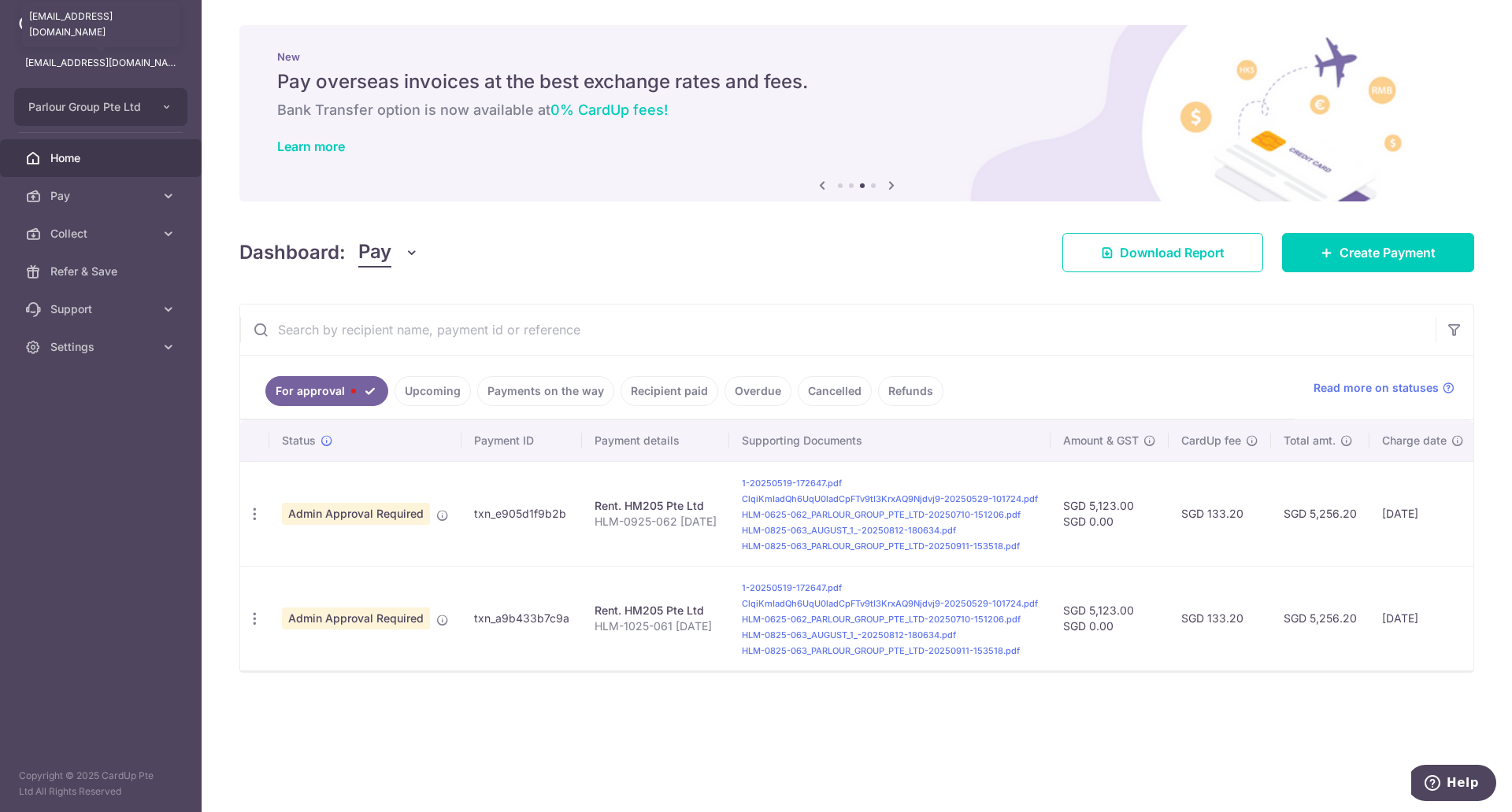
click at [160, 68] on p "[EMAIL_ADDRESS][DOMAIN_NAME]" at bounding box center [101, 63] width 151 height 15
click at [129, 107] on span "Parlour Group Pte Ltd" at bounding box center [86, 107] width 117 height 15
click at [145, 97] on button "Parlour Group Pte Ltd" at bounding box center [101, 107] width 173 height 38
click at [136, 334] on link "Settings" at bounding box center [101, 347] width 201 height 38
click at [125, 422] on span "Logout" at bounding box center [102, 422] width 104 height 15
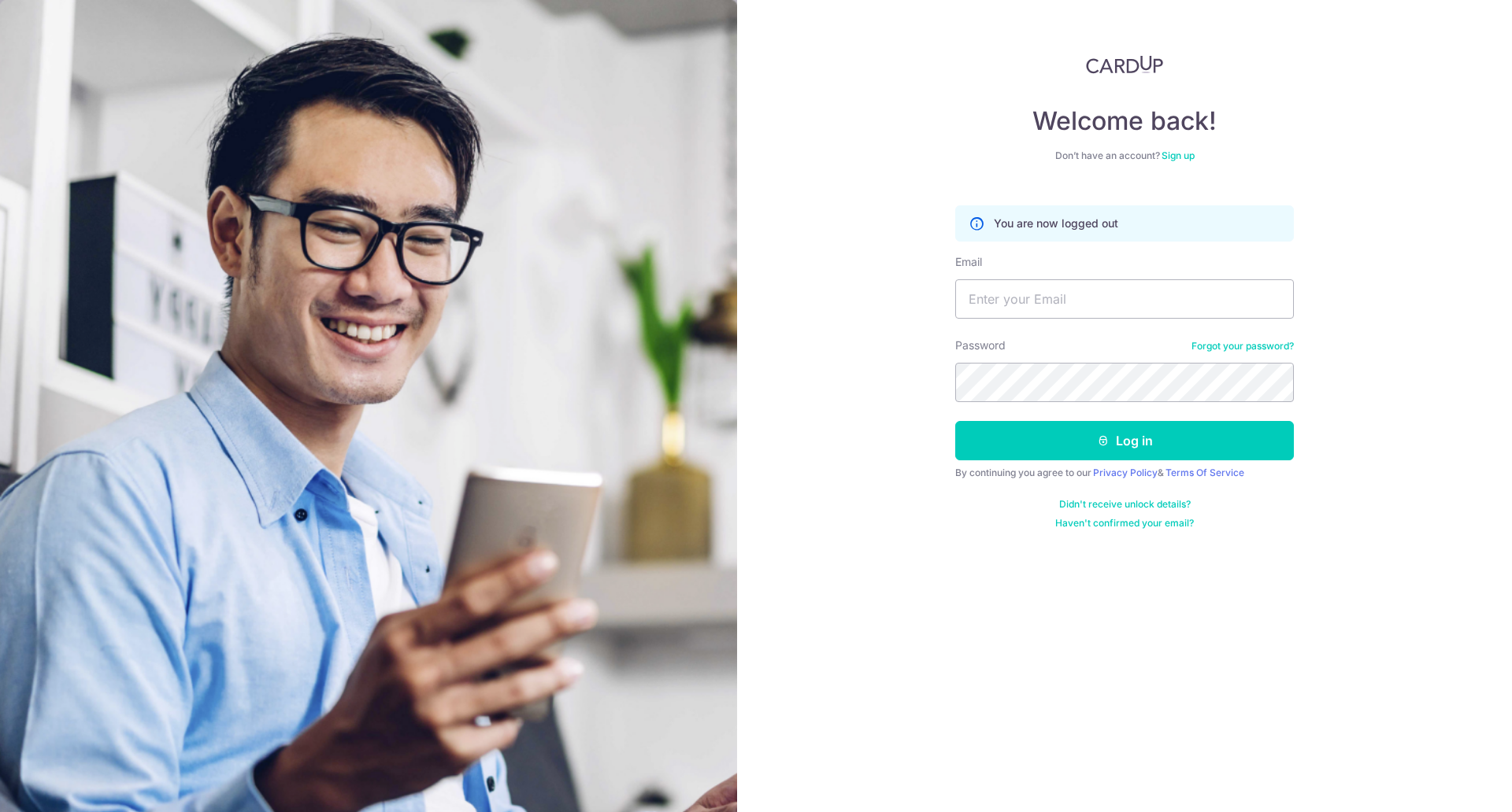
scroll to position [102, 0]
click at [997, 301] on input "Email" at bounding box center [1125, 299] width 339 height 39
type input "[EMAIL_ADDRESS][DOMAIN_NAME]"
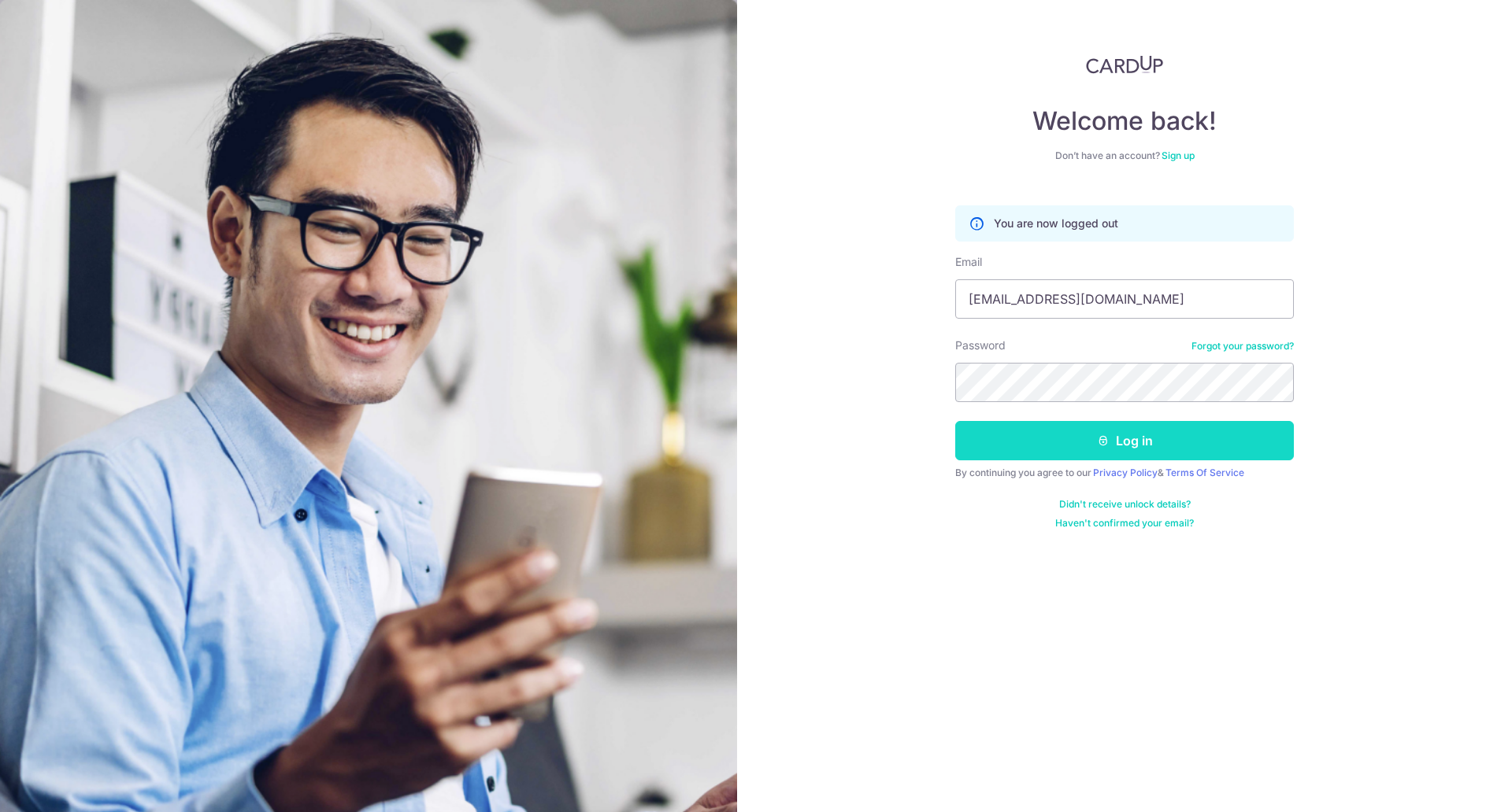
click at [1126, 446] on button "Log in" at bounding box center [1125, 441] width 339 height 39
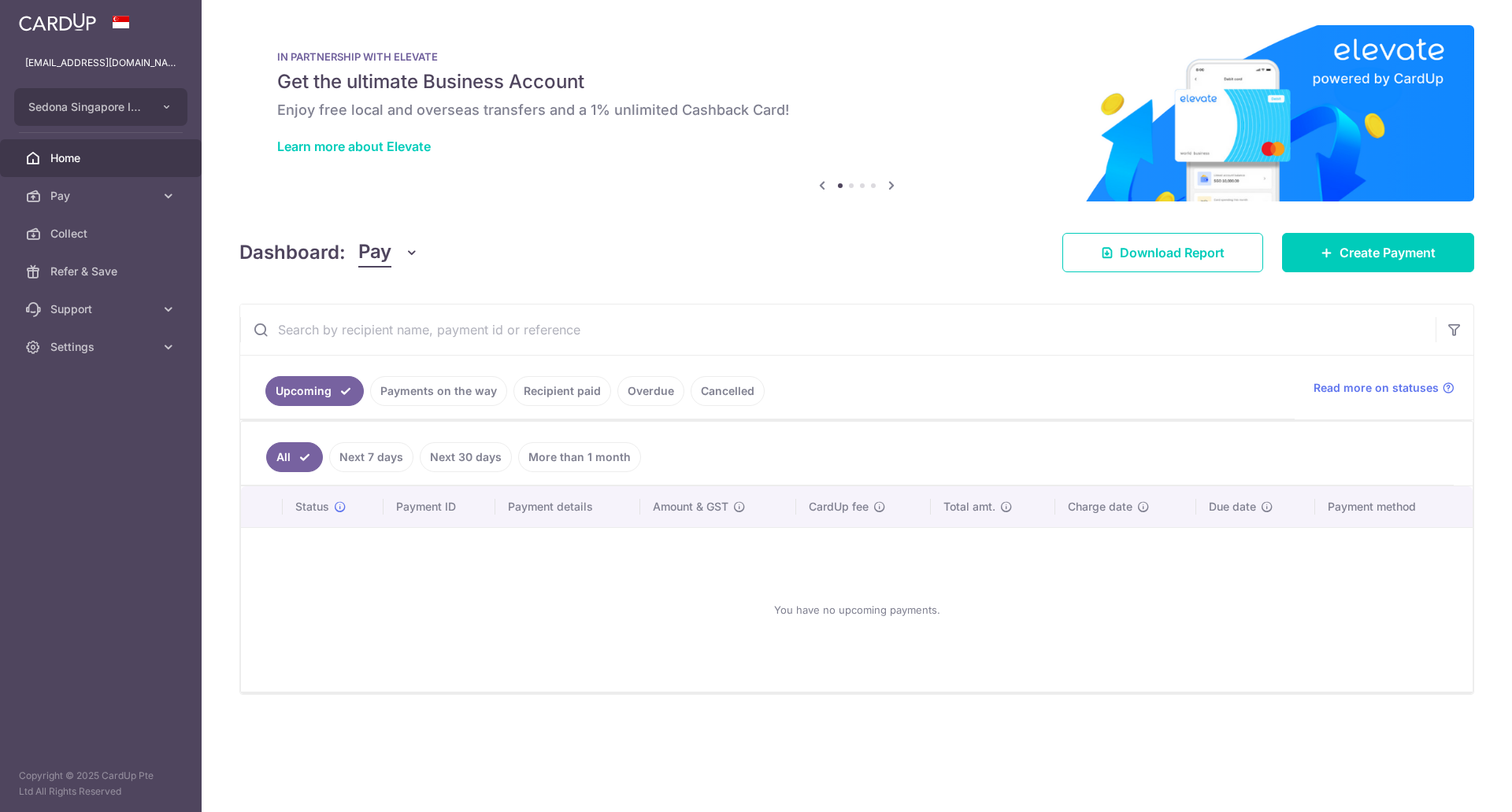
scroll to position [102, 0]
click at [444, 392] on link "Payments on the way" at bounding box center [439, 391] width 137 height 30
